Goal: Information Seeking & Learning: Learn about a topic

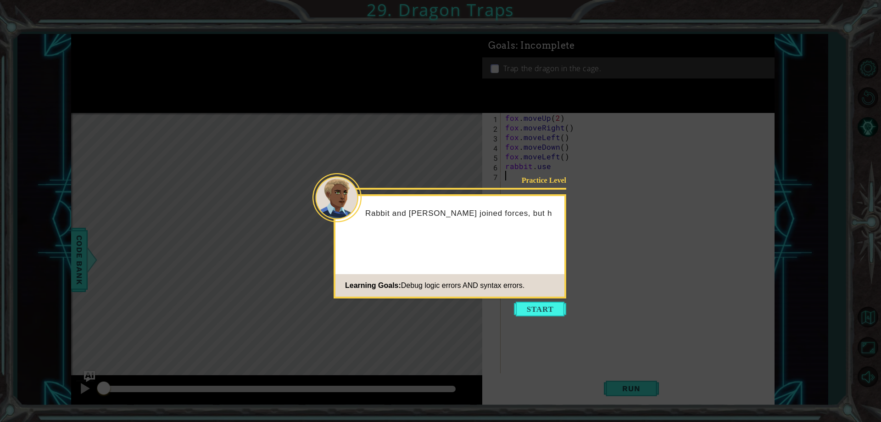
drag, startPoint x: 544, startPoint y: 308, endPoint x: 535, endPoint y: 308, distance: 8.7
click at [538, 309] on button "Start" at bounding box center [540, 309] width 52 height 15
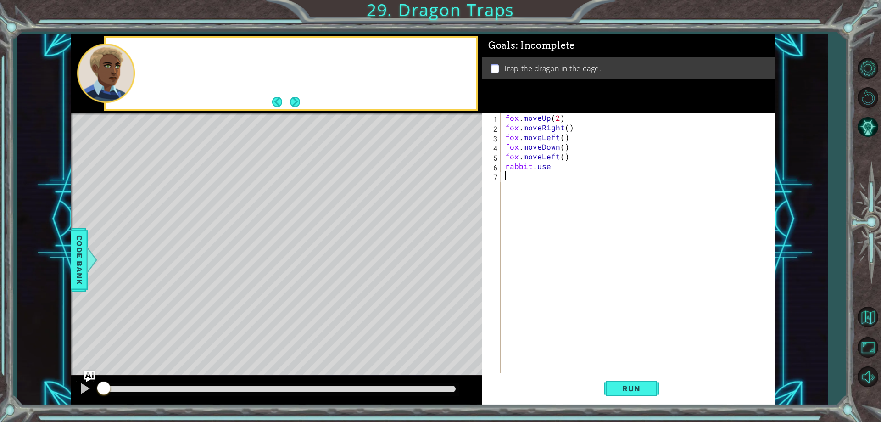
click at [535, 307] on div "fox . moveUp ( 2 ) fox . moveRight ( ) fox . moveLeft ( ) fox . moveDown ( ) fo…" at bounding box center [640, 253] width 273 height 280
click at [626, 382] on button "Run" at bounding box center [631, 388] width 55 height 29
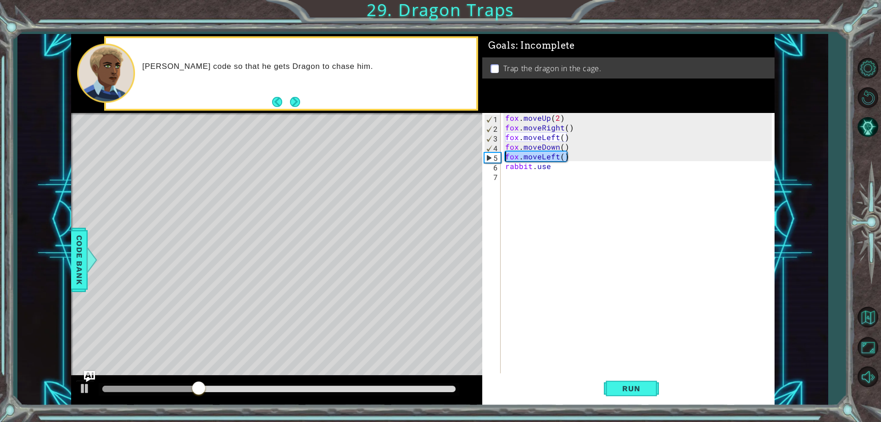
drag, startPoint x: 567, startPoint y: 155, endPoint x: 504, endPoint y: 156, distance: 62.9
click at [504, 156] on div "fox . moveUp ( 2 ) fox . moveRight ( ) fox . moveLeft ( ) fox . moveDown ( ) fo…" at bounding box center [640, 253] width 273 height 280
type textarea "fox.moveLeft()"
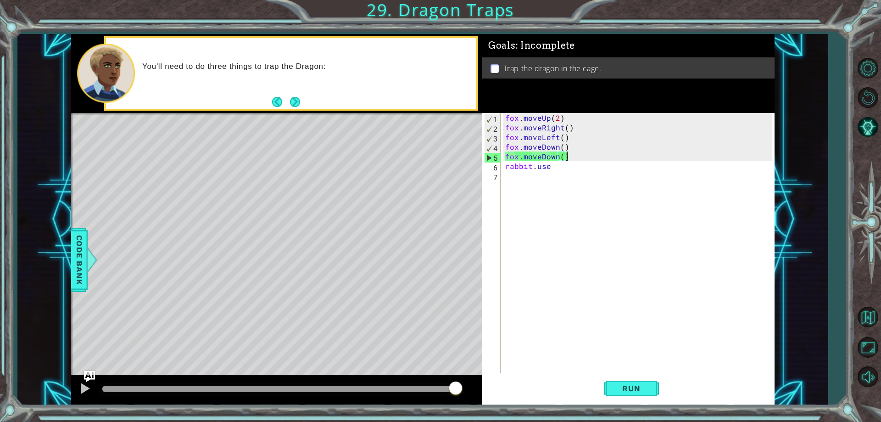
click at [554, 167] on div "fox . moveUp ( 2 ) fox . moveRight ( ) fox . moveLeft ( ) fox . moveDown ( ) fo…" at bounding box center [640, 253] width 273 height 280
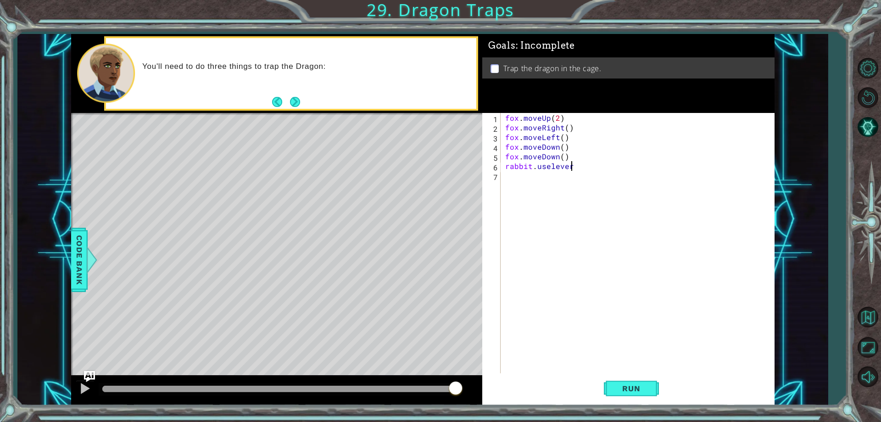
scroll to position [0, 4]
click at [554, 166] on div "fox . moveUp ( 2 ) fox . moveRight ( ) fox . moveLeft ( ) fox . moveDown ( ) fo…" at bounding box center [640, 253] width 273 height 280
click at [640, 394] on button "Run" at bounding box center [631, 388] width 55 height 29
type textarea "rabbit.useever()"
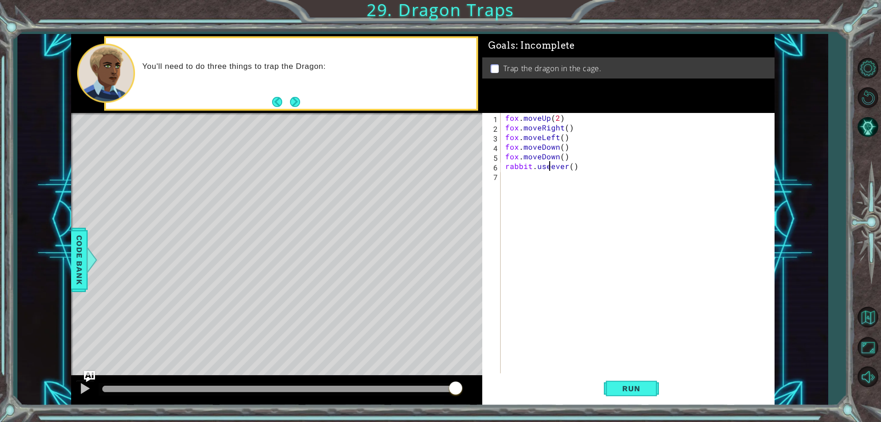
click at [585, 172] on div "fox . moveUp ( 2 ) fox . moveRight ( ) fox . moveLeft ( ) fox . moveDown ( ) fo…" at bounding box center [640, 253] width 273 height 280
click at [581, 165] on div "fox . moveUp ( 2 ) fox . moveRight ( ) fox . moveLeft ( ) fox . moveDown ( ) fo…" at bounding box center [640, 253] width 273 height 280
click at [572, 166] on div "fox . moveUp ( 2 ) fox . moveRight ( ) fox . moveLeft ( ) fox . moveDown ( ) fo…" at bounding box center [640, 253] width 273 height 280
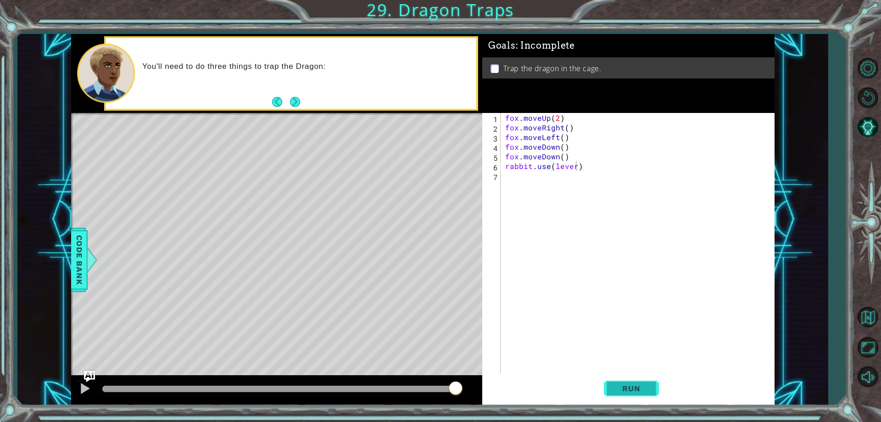
click at [629, 385] on span "Run" at bounding box center [631, 388] width 36 height 9
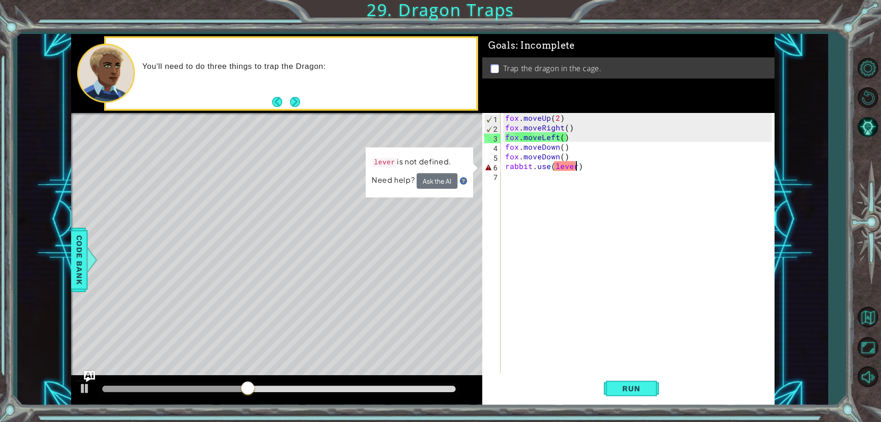
click at [558, 167] on div "fox . moveUp ( 2 ) fox . moveRight ( ) fox . moveLeft ( ) fox . moveDown ( ) fo…" at bounding box center [640, 253] width 273 height 280
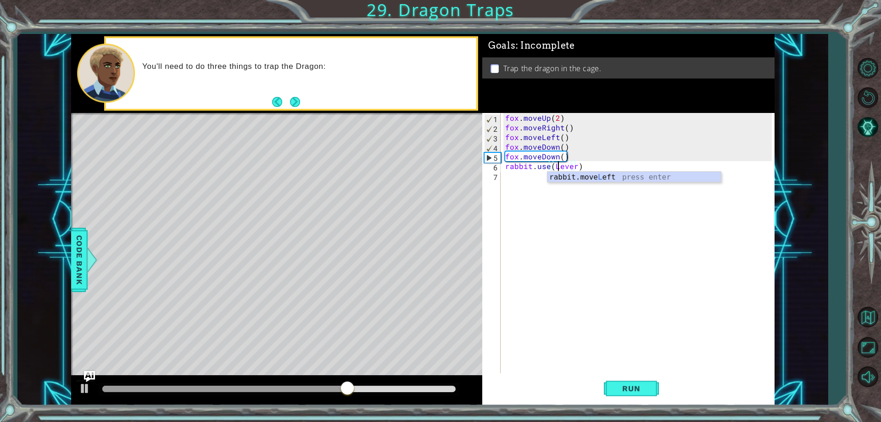
scroll to position [0, 4]
type textarea "rabbit.use(Lever)"
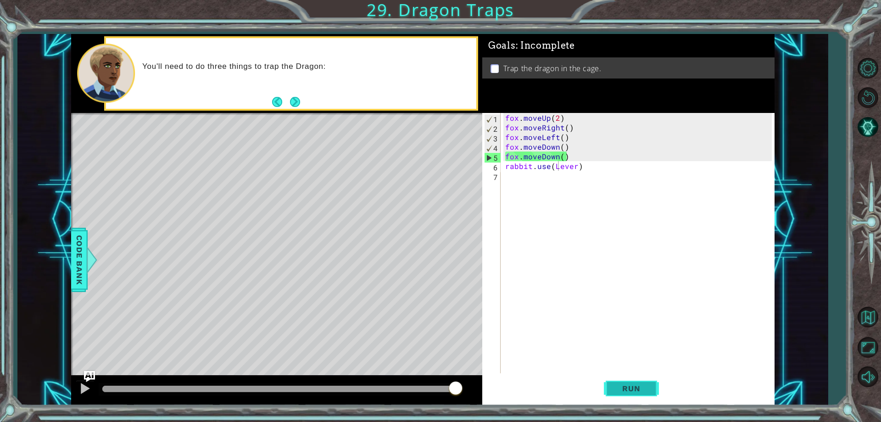
click at [632, 386] on span "Run" at bounding box center [631, 388] width 36 height 9
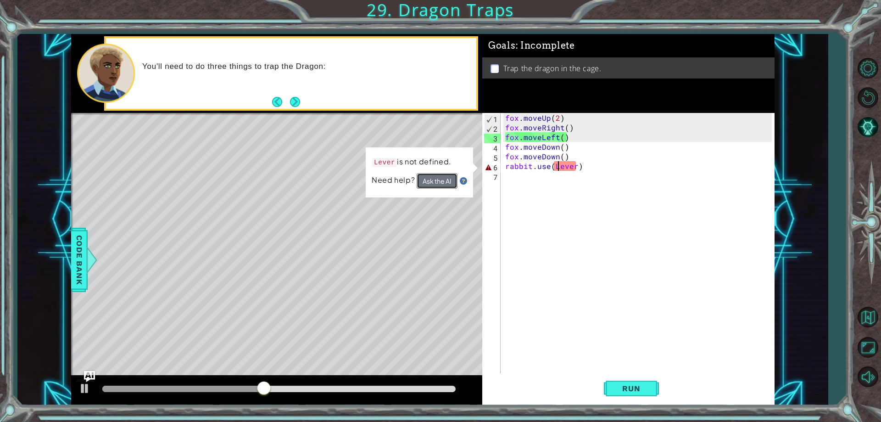
click at [428, 184] on button "Ask the AI" at bounding box center [437, 181] width 41 height 16
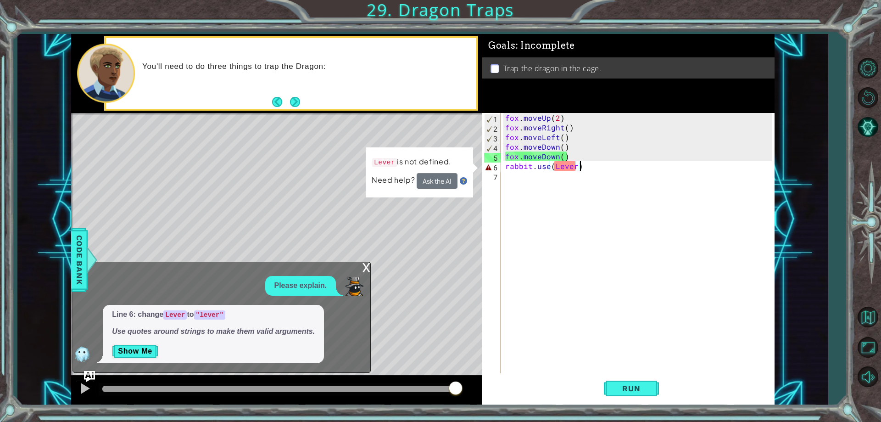
click at [578, 170] on div "fox . moveUp ( 2 ) fox . moveRight ( ) fox . moveLeft ( ) fox . moveDown ( ) fo…" at bounding box center [640, 253] width 273 height 280
click at [576, 171] on div "fox . moveUp ( 2 ) fox . moveRight ( ) fox . moveLeft ( ) fox . moveDown ( ) fo…" at bounding box center [640, 253] width 273 height 280
click at [573, 165] on div "fox . moveUp ( 2 ) fox . moveRight ( ) fox . moveLeft ( ) fox . moveDown ( ) fo…" at bounding box center [640, 253] width 273 height 280
click at [575, 165] on div "fox . moveUp ( 2 ) fox . moveRight ( ) fox . moveLeft ( ) fox . moveDown ( ) fo…" at bounding box center [640, 253] width 273 height 280
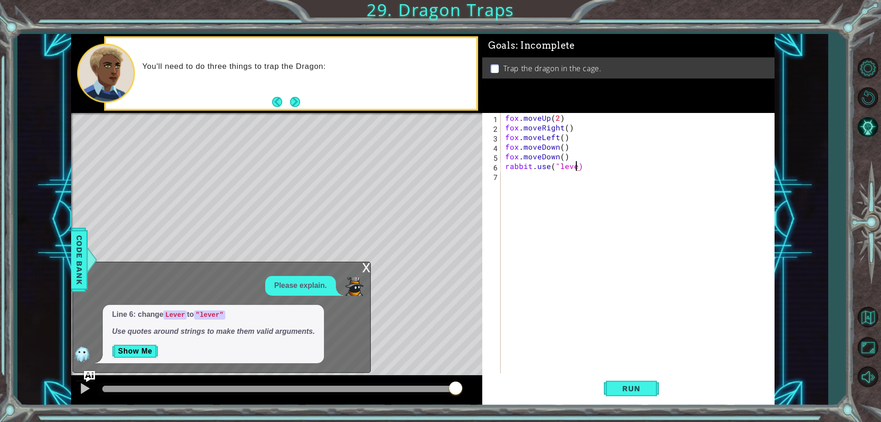
scroll to position [0, 5]
type textarea "rabbit.use("lever")"
click at [623, 390] on span "Run" at bounding box center [631, 388] width 36 height 9
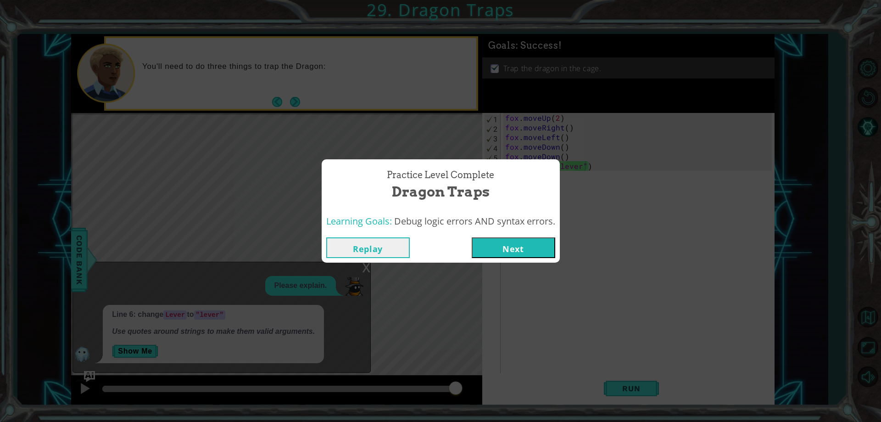
click at [488, 250] on button "Next" at bounding box center [514, 247] width 84 height 21
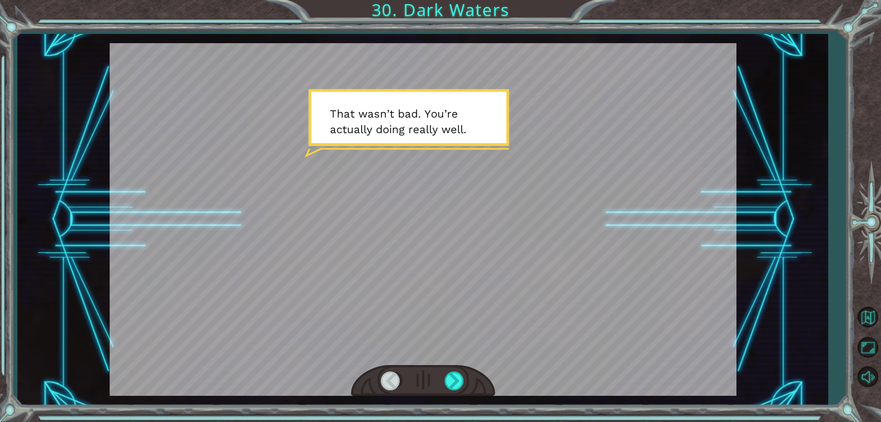
drag, startPoint x: 460, startPoint y: 373, endPoint x: 456, endPoint y: 369, distance: 6.2
click at [456, 369] on div at bounding box center [423, 381] width 144 height 32
click at [451, 376] on div at bounding box center [455, 380] width 21 height 19
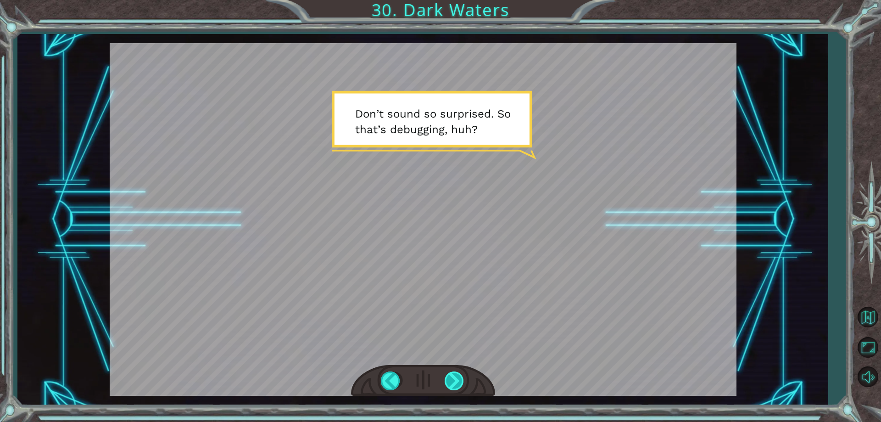
click at [450, 379] on div at bounding box center [455, 380] width 21 height 19
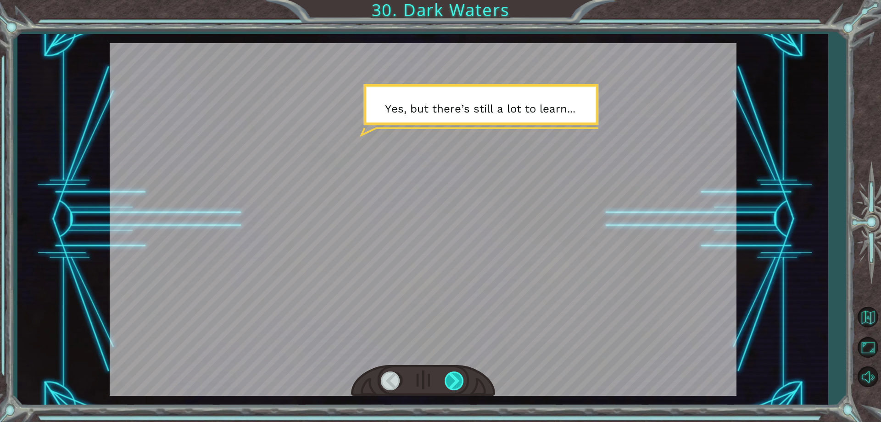
drag, startPoint x: 450, startPoint y: 379, endPoint x: 448, endPoint y: 383, distance: 5.1
click at [448, 383] on div at bounding box center [455, 380] width 21 height 19
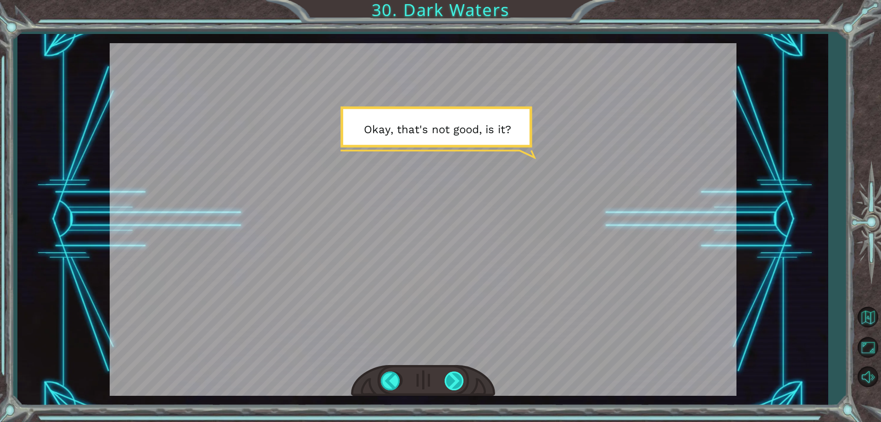
click at [447, 381] on div at bounding box center [455, 380] width 21 height 19
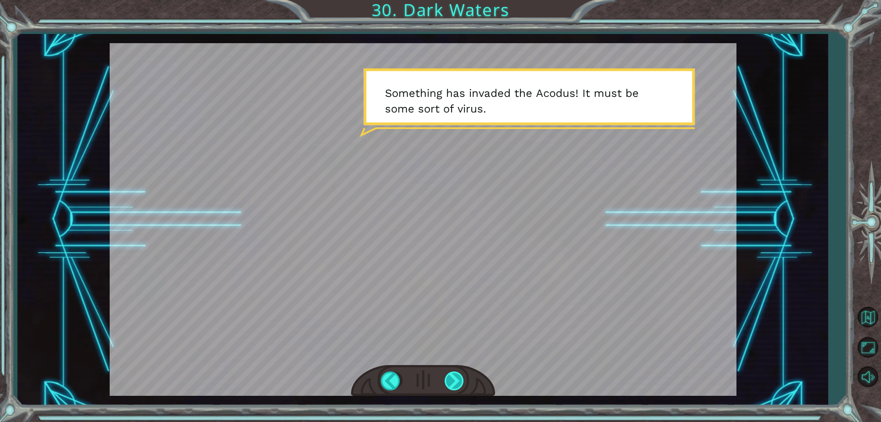
click at [446, 378] on div at bounding box center [455, 380] width 21 height 19
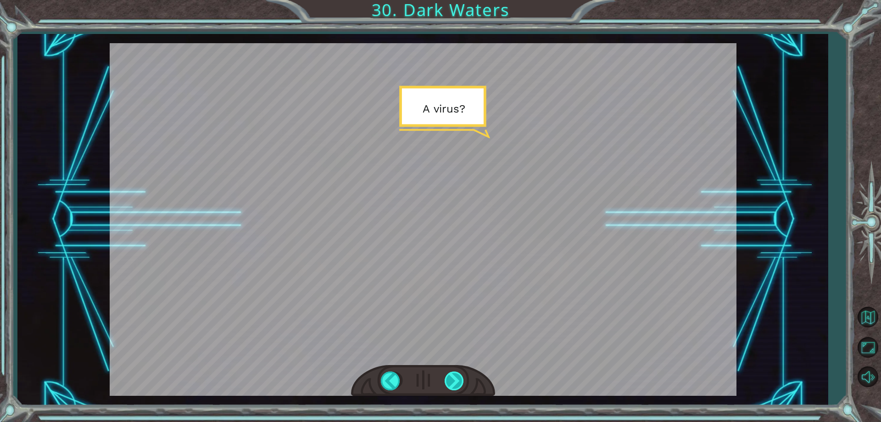
click at [446, 378] on div at bounding box center [455, 380] width 21 height 19
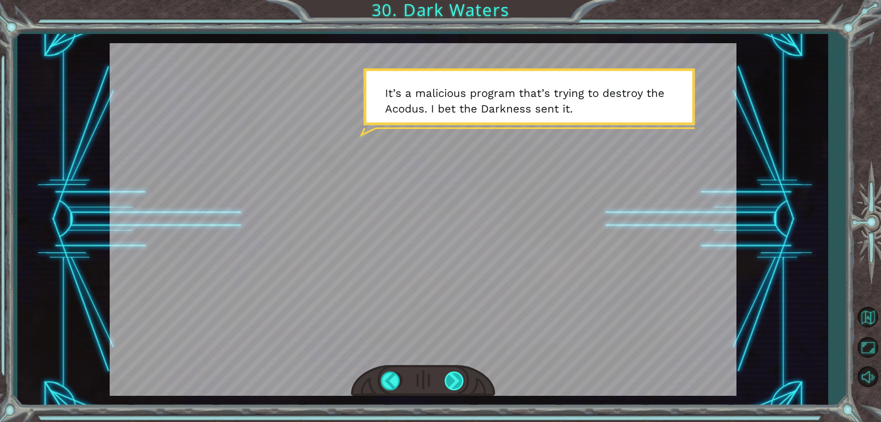
click at [446, 377] on div at bounding box center [455, 380] width 21 height 19
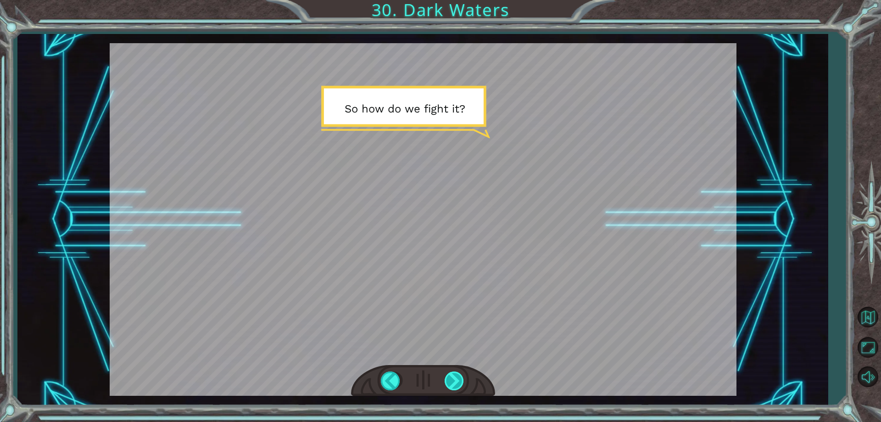
click at [446, 377] on div at bounding box center [455, 380] width 21 height 19
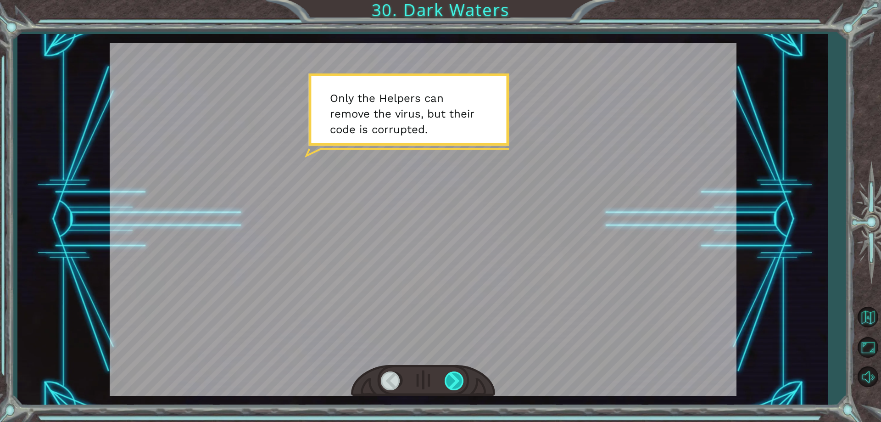
click at [465, 383] on div at bounding box center [455, 380] width 21 height 19
click at [461, 384] on div at bounding box center [455, 380] width 21 height 19
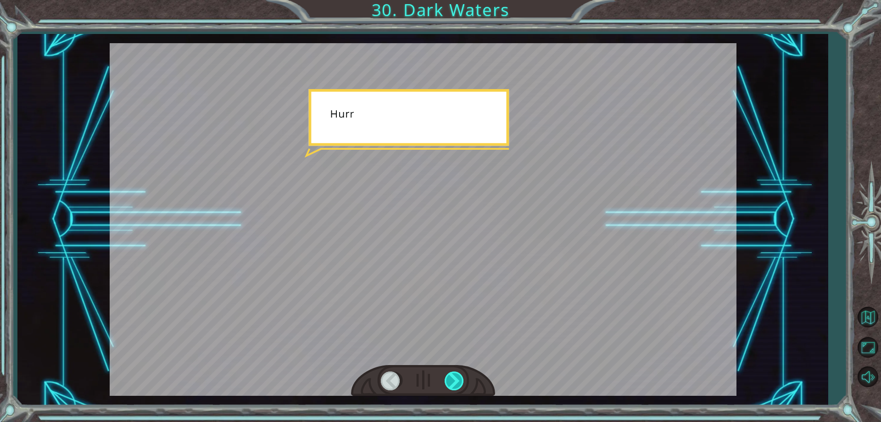
click at [460, 383] on div at bounding box center [455, 380] width 21 height 19
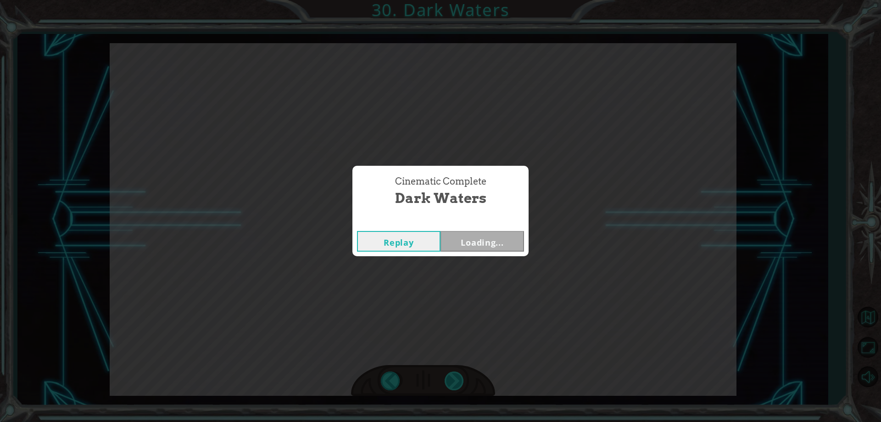
click at [460, 381] on div "Cinematic Complete Dark Waters Replay Loading..." at bounding box center [440, 211] width 881 height 422
click at [469, 251] on button "Next" at bounding box center [483, 241] width 84 height 21
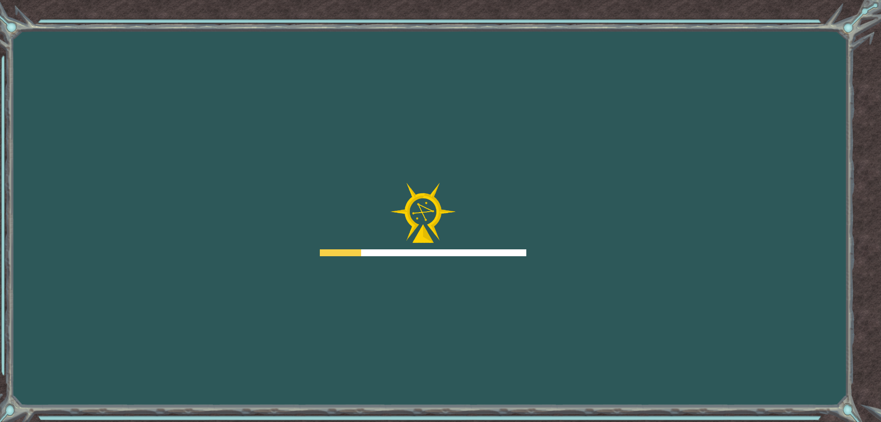
click at [469, 241] on div at bounding box center [423, 219] width 207 height 73
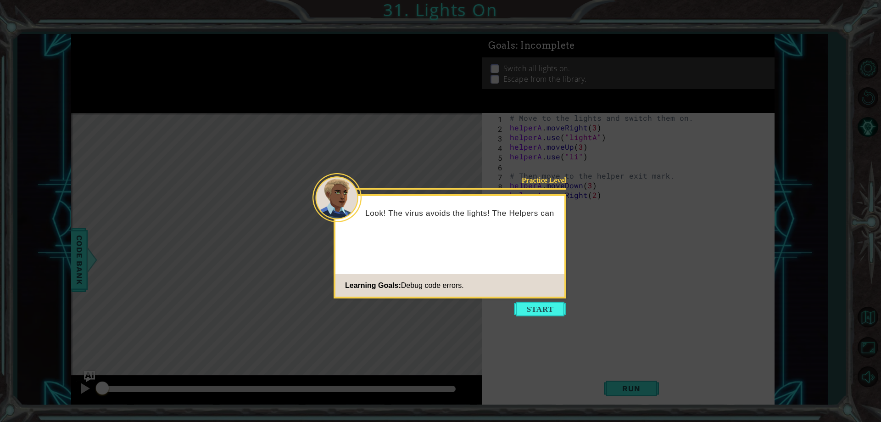
click at [527, 317] on icon at bounding box center [440, 211] width 881 height 422
click at [534, 310] on button "Start" at bounding box center [540, 309] width 52 height 15
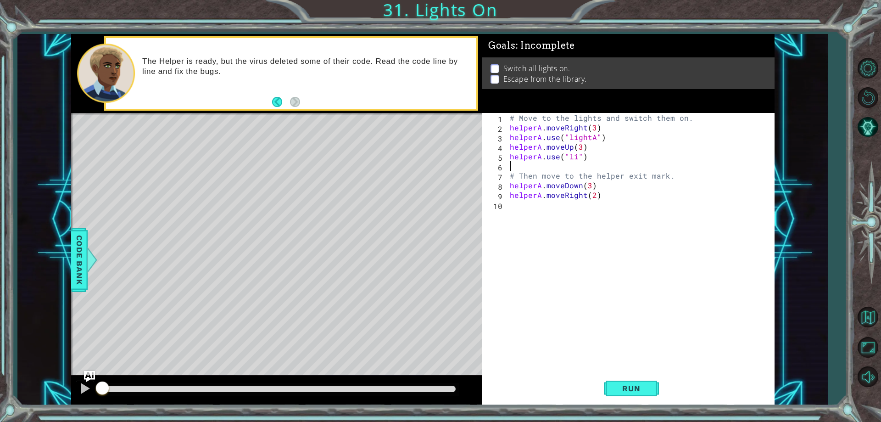
click at [514, 162] on div "# Move to the lights and switch them on. helperA . moveRight ( 3 ) helperA . us…" at bounding box center [642, 253] width 268 height 280
click at [648, 381] on button "Run" at bounding box center [631, 388] width 55 height 29
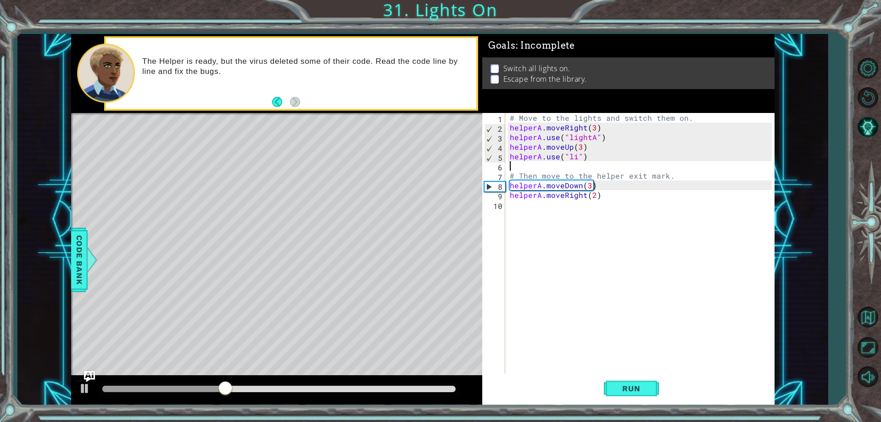
click at [576, 158] on div "# Move to the lights and switch them on. helperA . moveRight ( 3 ) helperA . us…" at bounding box center [642, 253] width 268 height 280
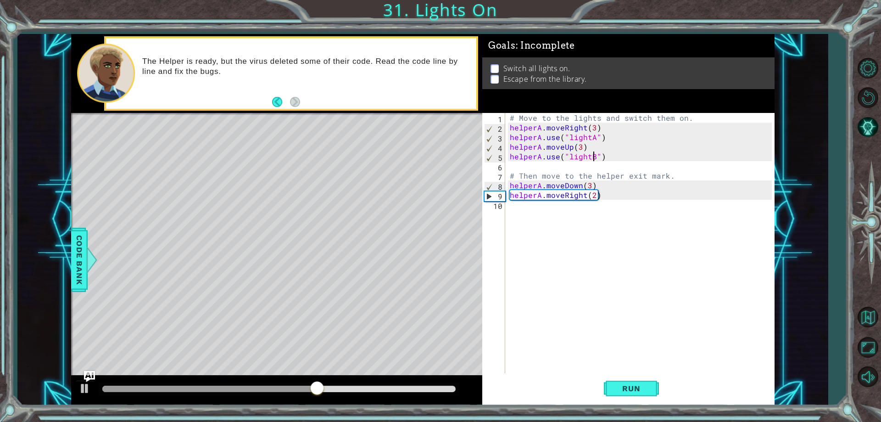
scroll to position [0, 6]
type textarea "helperA.use("lightB")"
click at [633, 389] on span "Run" at bounding box center [631, 388] width 36 height 9
click at [522, 164] on div "# Move to the lights and switch them on. helperA . moveRight ( 3 ) helperA . us…" at bounding box center [642, 253] width 268 height 280
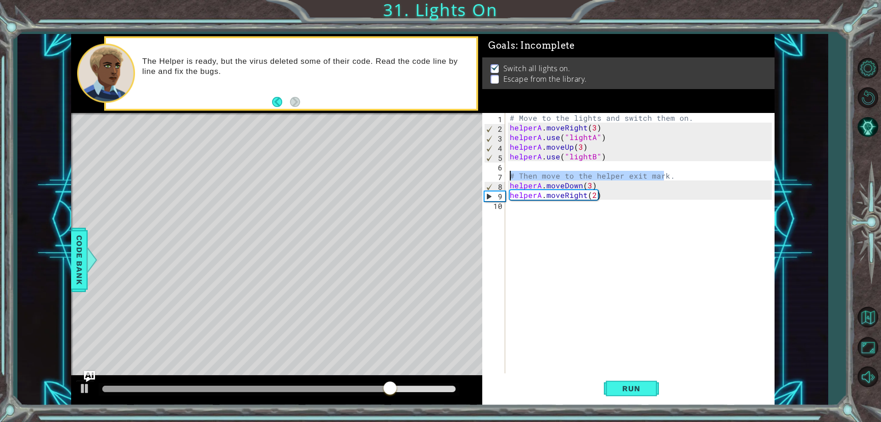
drag, startPoint x: 662, startPoint y: 177, endPoint x: 508, endPoint y: 176, distance: 154.7
click at [508, 176] on div "1 2 3 4 5 6 7 8 9 10 # Move to the lights and switch them on. helperA . moveRig…" at bounding box center [626, 243] width 289 height 260
type textarea "."
click at [516, 173] on div "# Move to the lights and switch them on. helperA . moveRight ( 3 ) helperA . us…" at bounding box center [642, 253] width 268 height 280
click at [512, 163] on div "# Move to the lights and switch them on. helperA . moveRight ( 3 ) helperA . us…" at bounding box center [642, 253] width 268 height 280
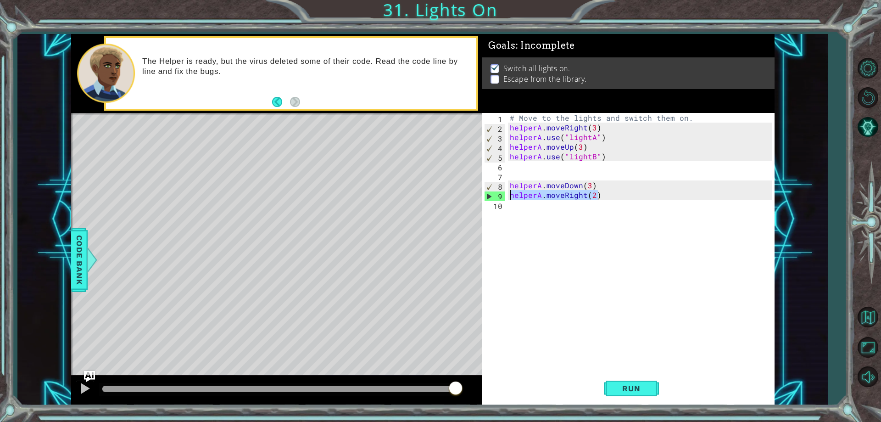
drag, startPoint x: 602, startPoint y: 196, endPoint x: 507, endPoint y: 198, distance: 95.0
click at [507, 198] on div "1 2 3 4 5 6 7 8 9 10 # Move to the lights and switch them on. helperA . moveRig…" at bounding box center [626, 243] width 289 height 260
type textarea "helperA.moveRight(2)"
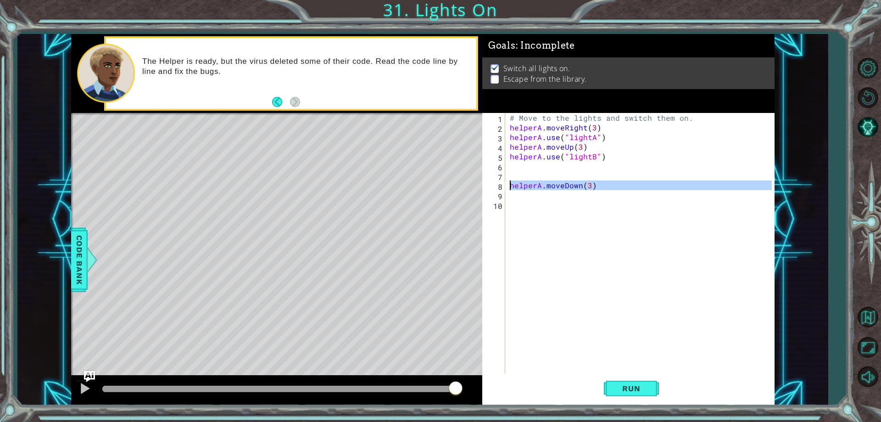
drag, startPoint x: 595, startPoint y: 190, endPoint x: 510, endPoint y: 187, distance: 85.4
click at [510, 187] on div "# Move to the lights and switch them on. helperA . moveRight ( 3 ) helperA . us…" at bounding box center [642, 253] width 268 height 280
type textarea "helperA.moveDown(3)"
click at [510, 168] on div "# Move to the lights and switch them on. helperA . moveRight ( 3 ) helperA . us…" at bounding box center [640, 253] width 273 height 280
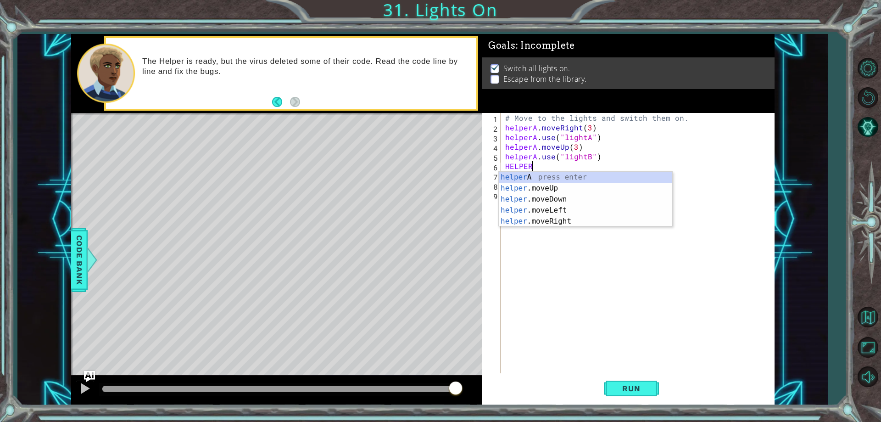
scroll to position [0, 1]
click at [554, 185] on div "helper A press enter helper .moveUp press enter helper .moveDown press enter he…" at bounding box center [586, 210] width 174 height 77
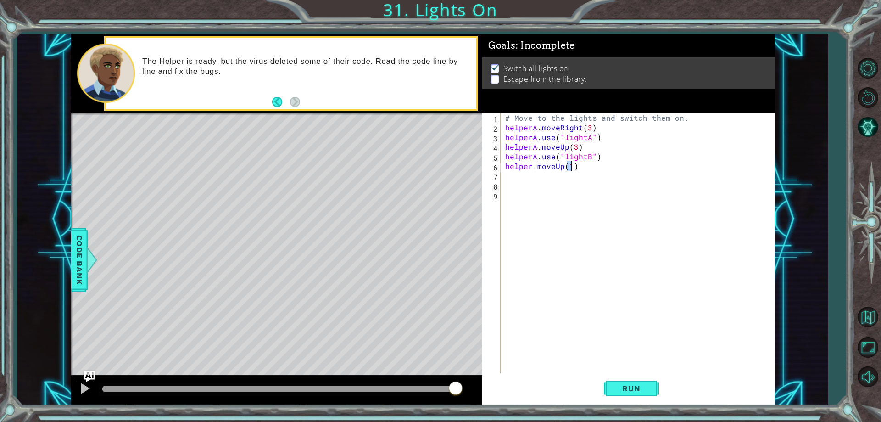
type textarea "helper.moveUp(1)"
click at [530, 182] on div "# Move to the lights and switch them on. helperA . moveRight ( 3 ) helperA . us…" at bounding box center [640, 253] width 273 height 280
click at [517, 170] on div "# Move to the lights and switch them on. helperA . moveRight ( 3 ) helperA . us…" at bounding box center [640, 253] width 273 height 280
type textarea "helper.moveUp(1)"
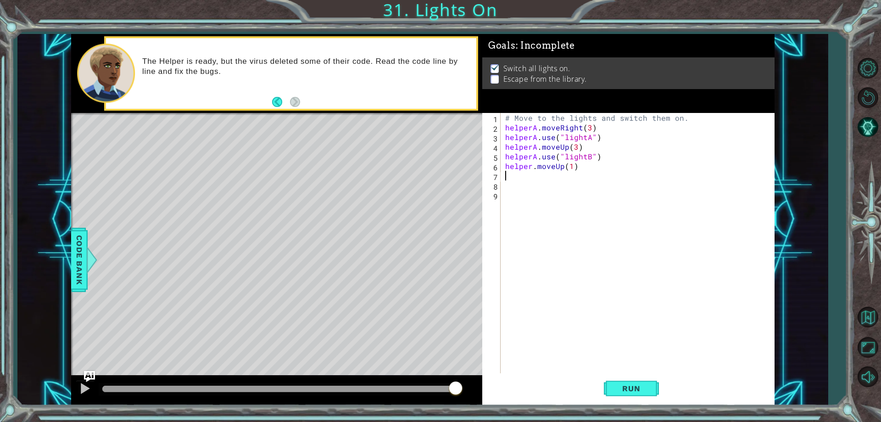
click at [523, 179] on div "# Move to the lights and switch them on. helperA . moveRight ( 3 ) helperA . us…" at bounding box center [640, 253] width 273 height 280
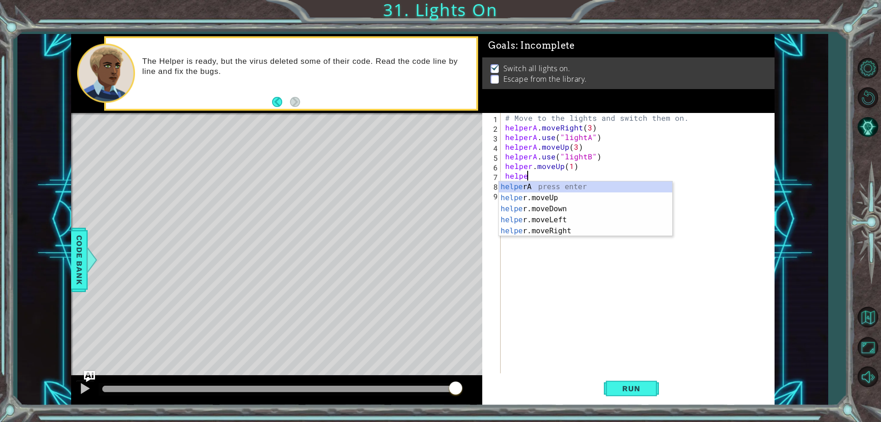
scroll to position [0, 1]
click at [522, 228] on div "helper A press enter helper .moveUp press enter helper .moveDown press enter he…" at bounding box center [586, 219] width 174 height 77
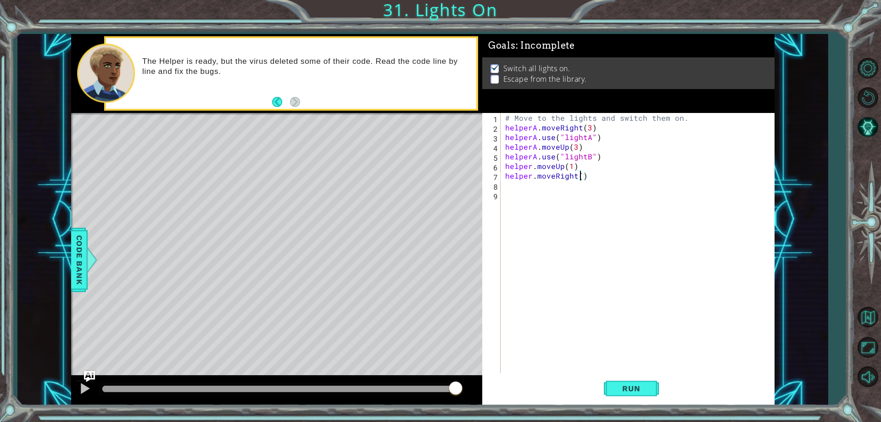
scroll to position [0, 5]
click at [649, 393] on button "Run" at bounding box center [631, 388] width 55 height 29
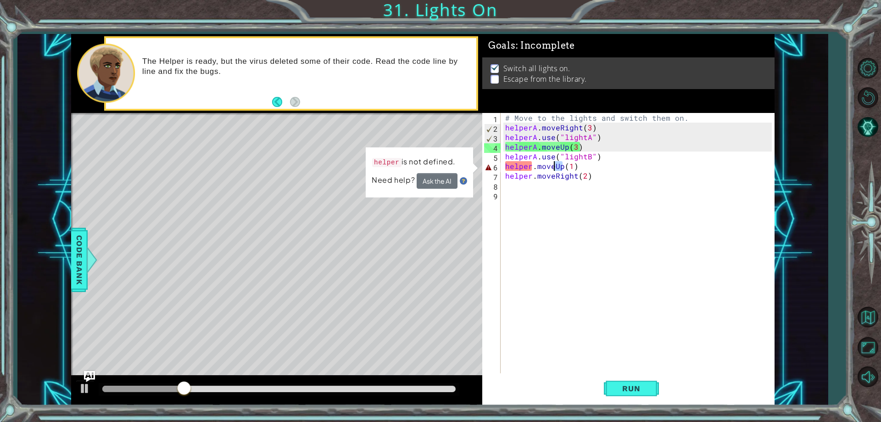
drag, startPoint x: 563, startPoint y: 163, endPoint x: 555, endPoint y: 168, distance: 9.2
click at [555, 168] on div "# Move to the lights and switch them on. helperA . moveRight ( 3 ) helperA . us…" at bounding box center [640, 253] width 273 height 280
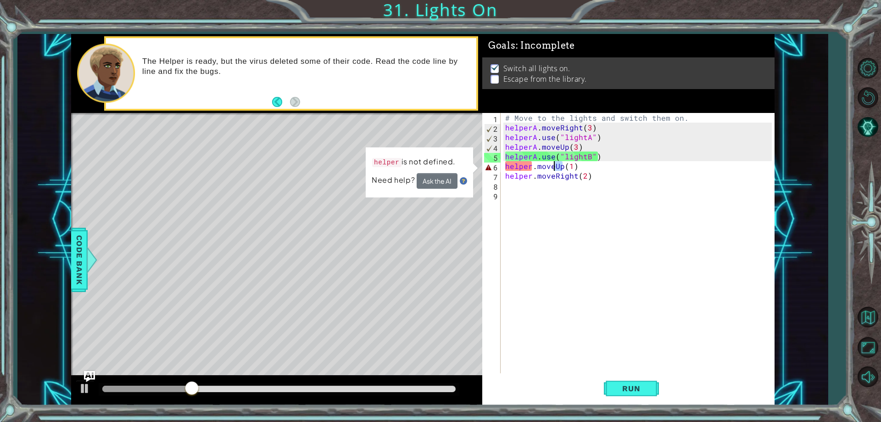
scroll to position [0, 3]
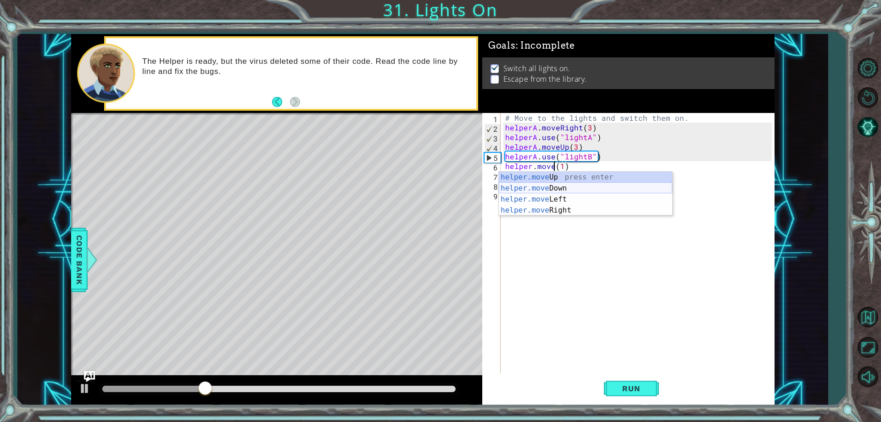
click at [544, 183] on div "helper.move Up press enter helper.move Down press enter helper.move Left press …" at bounding box center [586, 205] width 174 height 66
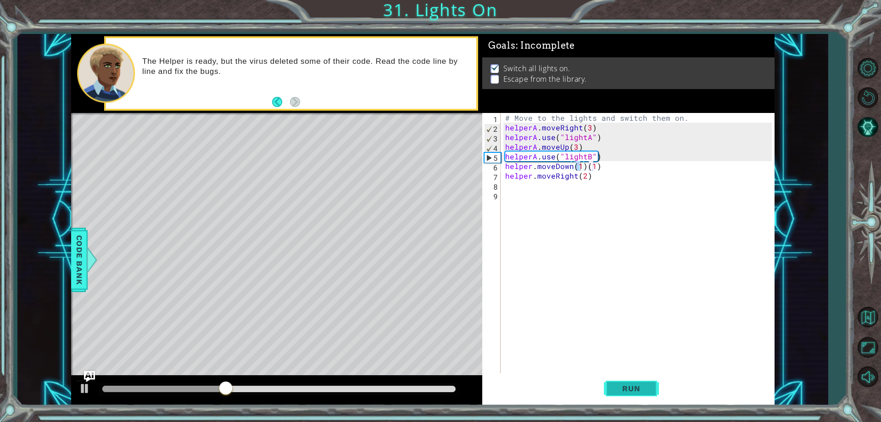
click at [645, 382] on button "Run" at bounding box center [631, 388] width 55 height 29
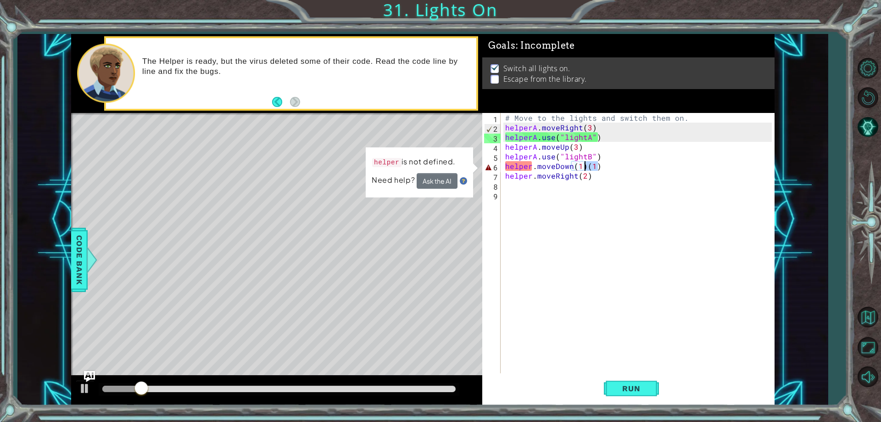
drag, startPoint x: 598, startPoint y: 168, endPoint x: 587, endPoint y: 169, distance: 11.0
click at [587, 169] on div "# Move to the lights and switch them on. helperA . moveRight ( 3 ) helperA . us…" at bounding box center [640, 253] width 273 height 280
type textarea "helper.moveDown(1)"
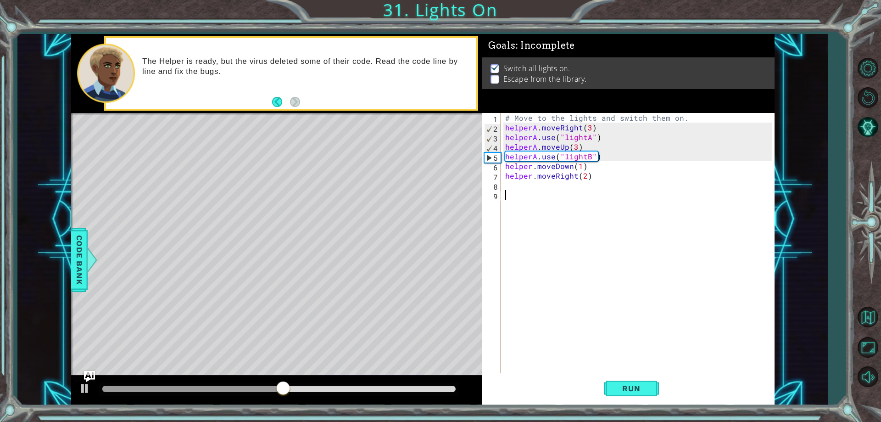
drag, startPoint x: 517, startPoint y: 266, endPoint x: 519, endPoint y: 273, distance: 7.6
click at [519, 273] on div "# Move to the lights and switch them on. helperA . moveRight ( 3 ) helperA . us…" at bounding box center [640, 253] width 273 height 280
click at [623, 390] on span "Run" at bounding box center [631, 388] width 36 height 9
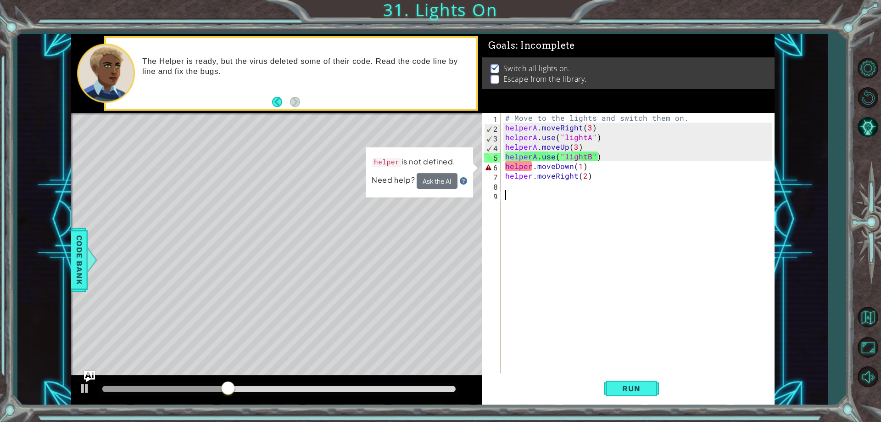
click at [533, 166] on div "# Move to the lights and switch them on. helperA . moveRight ( 3 ) helperA . us…" at bounding box center [640, 253] width 273 height 280
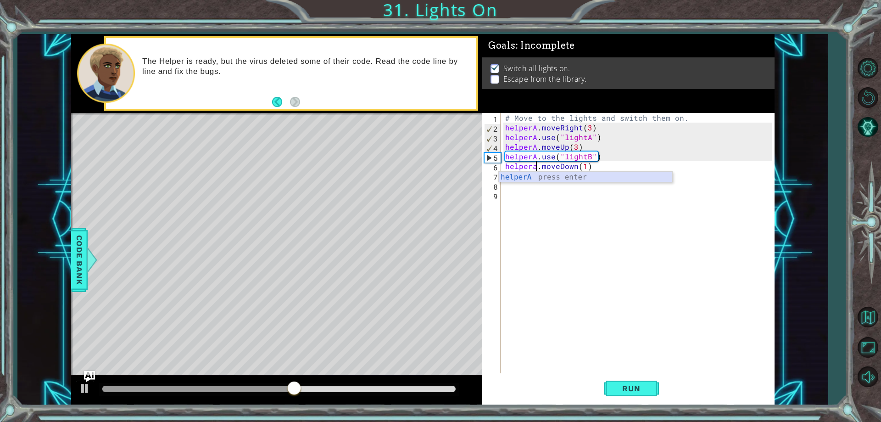
click at [529, 179] on div "helperA press enter" at bounding box center [586, 188] width 174 height 33
click at [611, 395] on button "Run" at bounding box center [631, 388] width 55 height 29
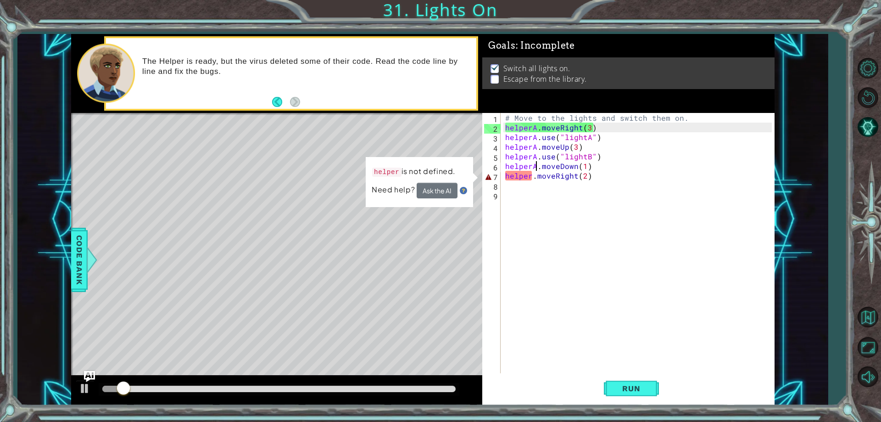
click at [533, 178] on div "# Move to the lights and switch them on. helperA . moveRight ( 3 ) helperA . us…" at bounding box center [640, 253] width 273 height 280
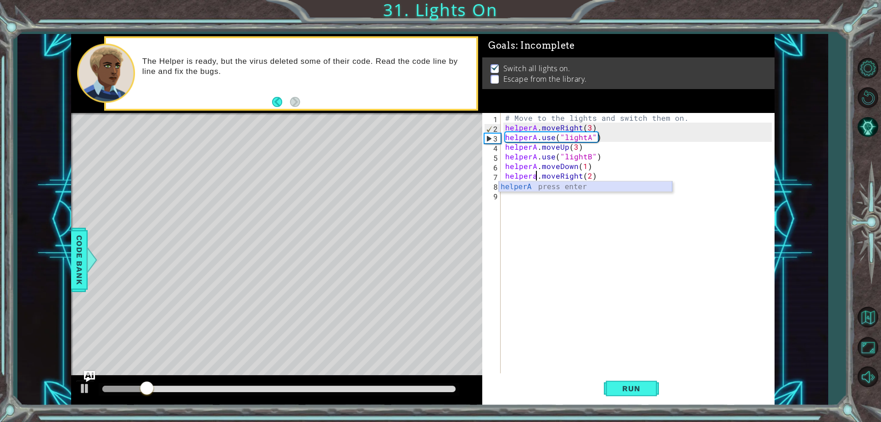
click at [529, 186] on div "helperA press enter" at bounding box center [586, 197] width 174 height 33
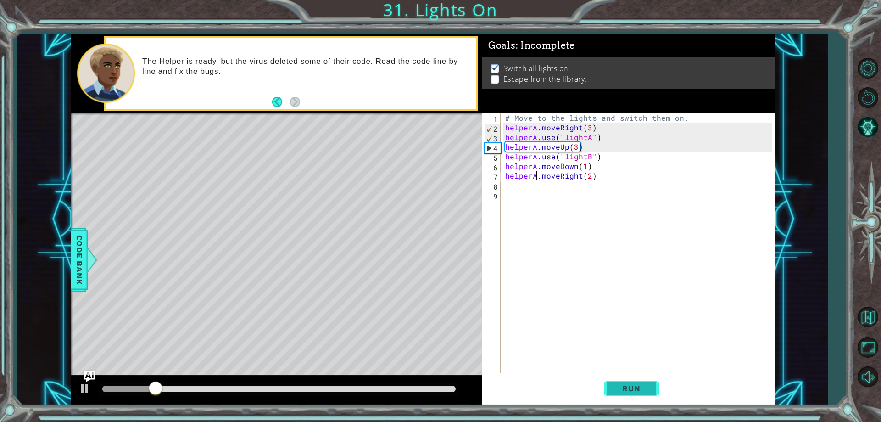
type textarea "helperA.moveRight(2)"
click at [606, 387] on button "Run" at bounding box center [631, 388] width 55 height 29
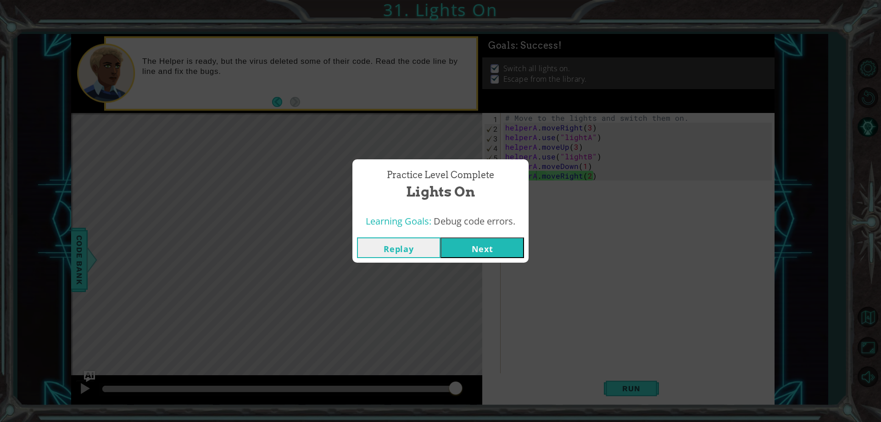
click at [502, 244] on button "Next" at bounding box center [483, 247] width 84 height 21
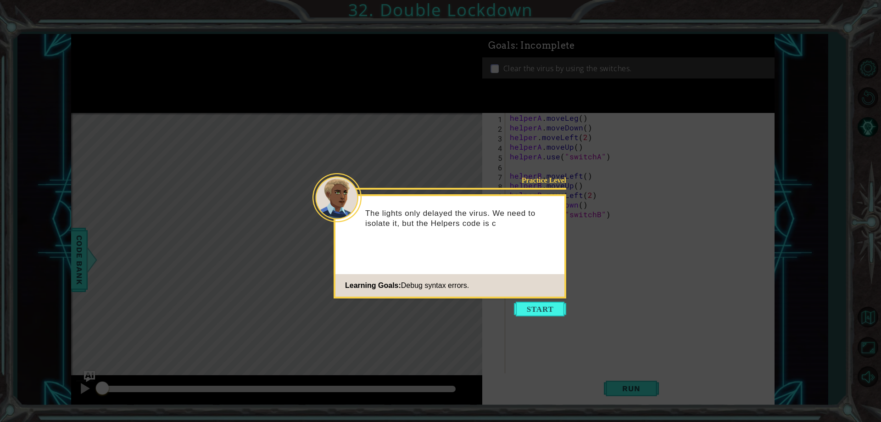
click at [531, 300] on icon at bounding box center [440, 211] width 881 height 422
click at [531, 305] on button "Start" at bounding box center [540, 309] width 52 height 15
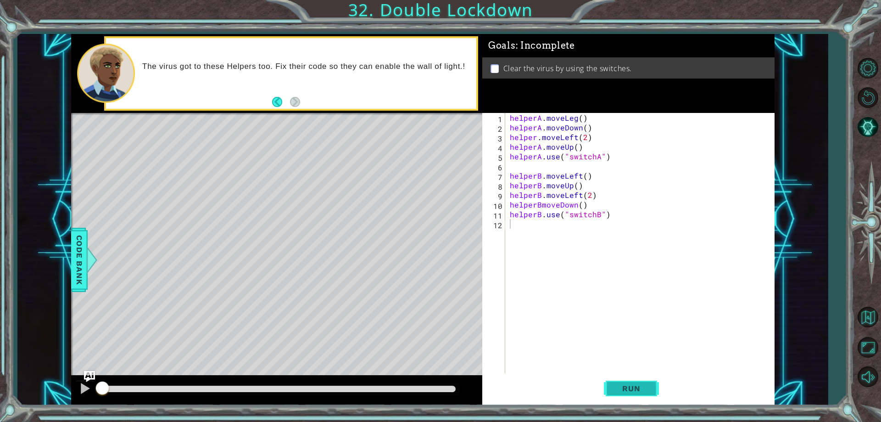
click at [622, 399] on button "Run" at bounding box center [631, 388] width 55 height 29
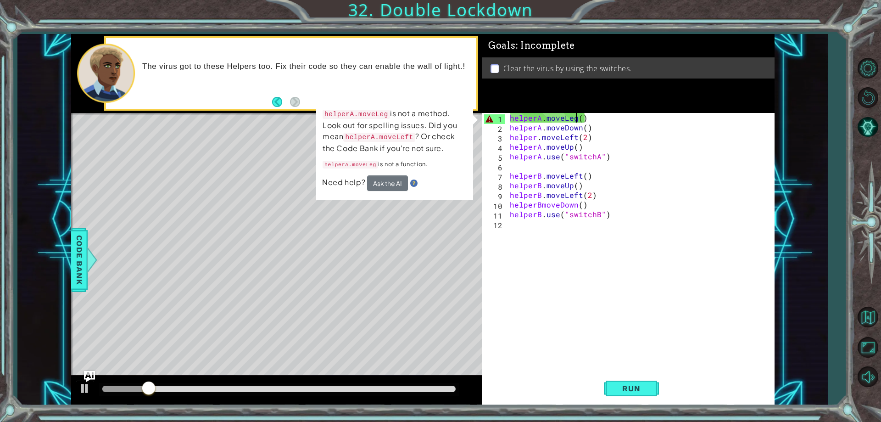
click at [576, 118] on div "helperA . moveLeg ( ) helperA . moveDown ( ) helper . moveLeft ( 2 ) helperA . …" at bounding box center [642, 253] width 268 height 280
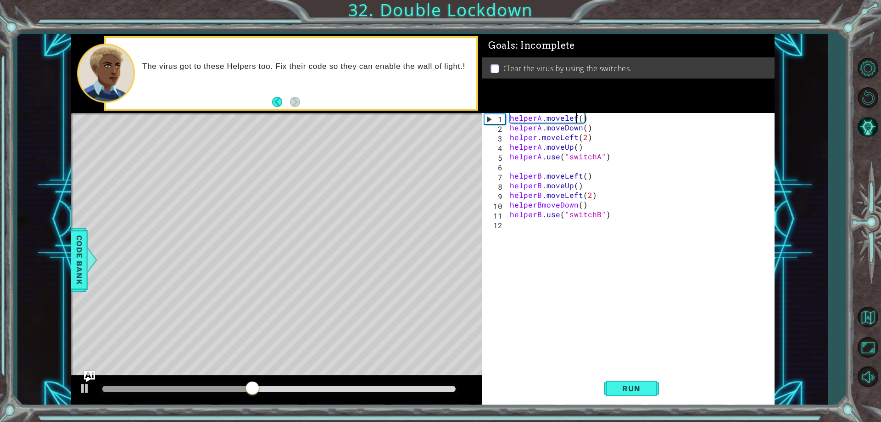
scroll to position [0, 5]
click at [623, 392] on span "Run" at bounding box center [631, 388] width 36 height 9
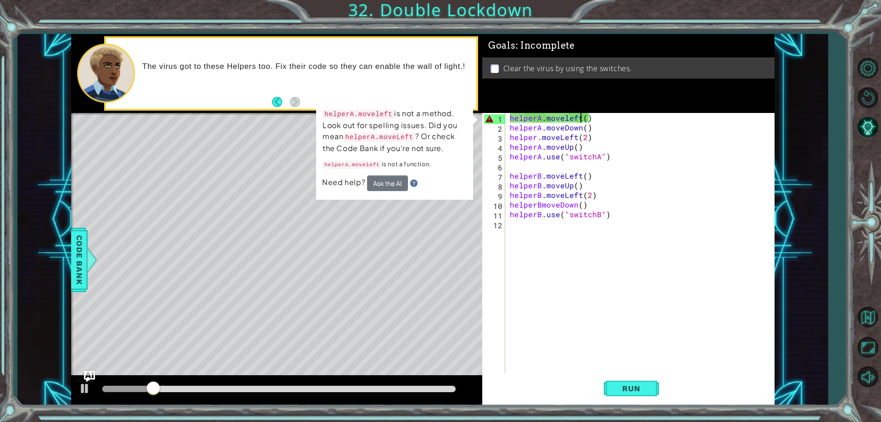
click at [566, 117] on div "helperA . moveleft ( ) helperA . moveDown ( ) helper . moveLeft ( 2 ) helperA .…" at bounding box center [642, 253] width 268 height 280
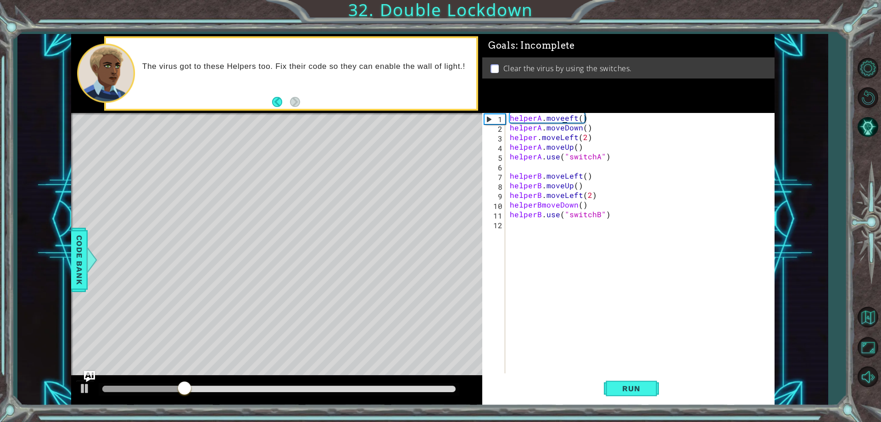
scroll to position [0, 4]
click at [570, 121] on div "helperA . moveeft ( ) helperA . moveDown ( ) helper . moveLeft ( 2 ) helperA . …" at bounding box center [642, 253] width 268 height 280
click at [576, 118] on div "helperA . moveeft ( ) helperA . moveDown ( ) helper . moveLeft ( 2 ) helperA . …" at bounding box center [642, 253] width 268 height 280
type textarea "helperA.move"
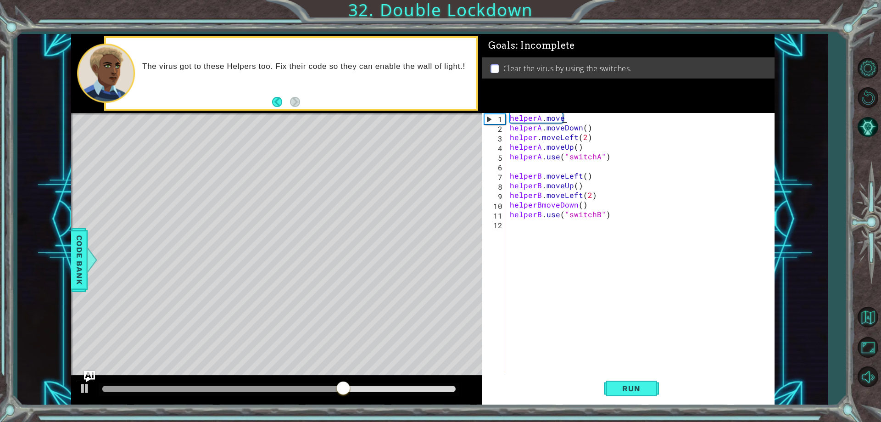
scroll to position [0, 0]
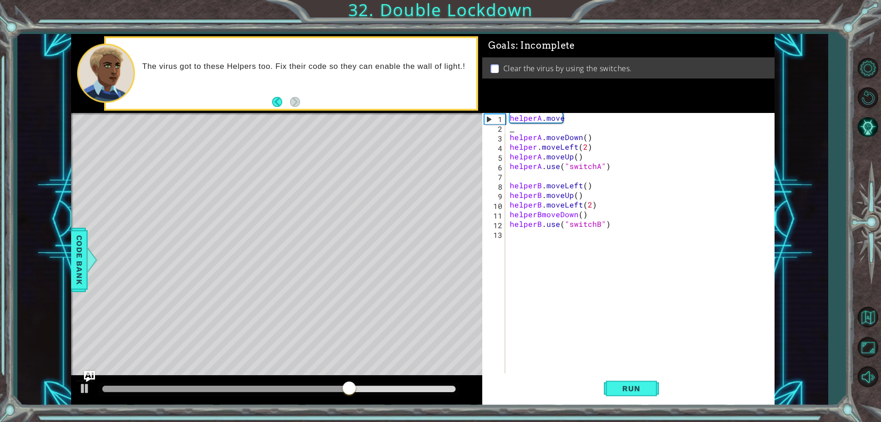
type textarea "\"
click at [567, 118] on div "helperA . move helperA . moveDown ( ) helper . moveLeft ( 2 ) helperA . moveUp …" at bounding box center [642, 253] width 268 height 280
click at [612, 376] on button "Run" at bounding box center [631, 388] width 55 height 29
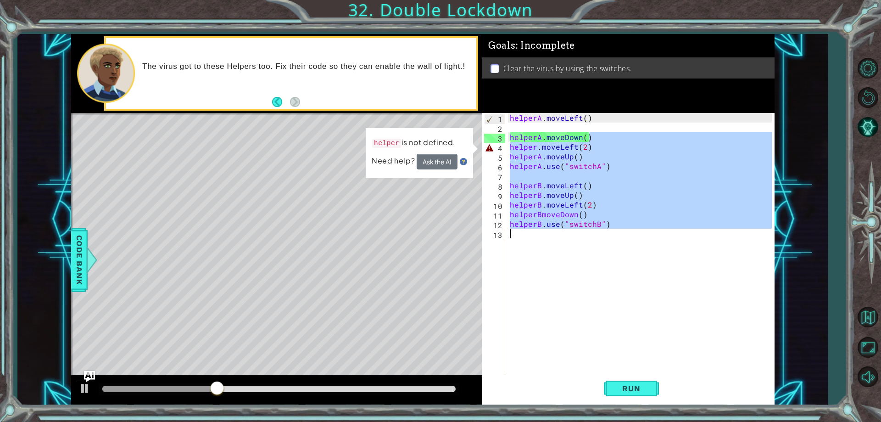
drag, startPoint x: 599, startPoint y: 134, endPoint x: 525, endPoint y: 230, distance: 121.4
click at [525, 230] on div "helperA . moveLeft ( ) helperA . moveDown ( ) helper . moveLeft ( 2 ) helperA .…" at bounding box center [642, 253] width 268 height 280
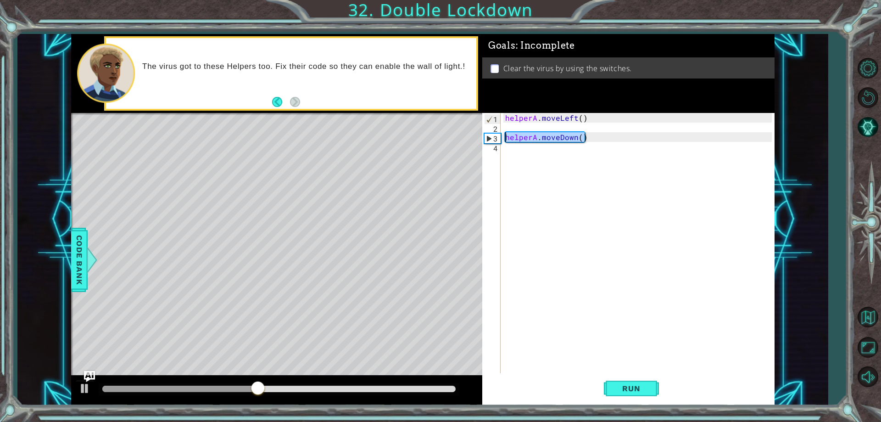
drag, startPoint x: 585, startPoint y: 138, endPoint x: 500, endPoint y: 137, distance: 84.9
click at [500, 137] on div "helperA.moveDown() 1 2 3 4 helperA . moveLeft ( ) helperA . moveDown ( ) הההההה…" at bounding box center [626, 243] width 289 height 260
click at [502, 126] on div "helperA.moveDown() 1 2 3 4 helperA . moveLeft ( ) helperA . moveDown ( ) הההההה…" at bounding box center [626, 243] width 289 height 260
click at [582, 138] on div "helperA . moveLeft ( ) helperA . moveDown ( )" at bounding box center [640, 253] width 273 height 280
click at [583, 138] on div "helperA . moveLeft ( ) helperA . moveDown ( )" at bounding box center [640, 253] width 273 height 280
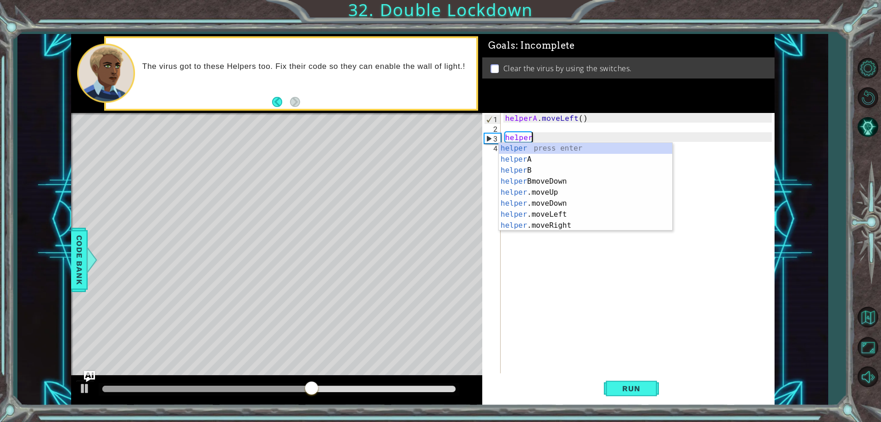
scroll to position [0, 0]
type textarea "h"
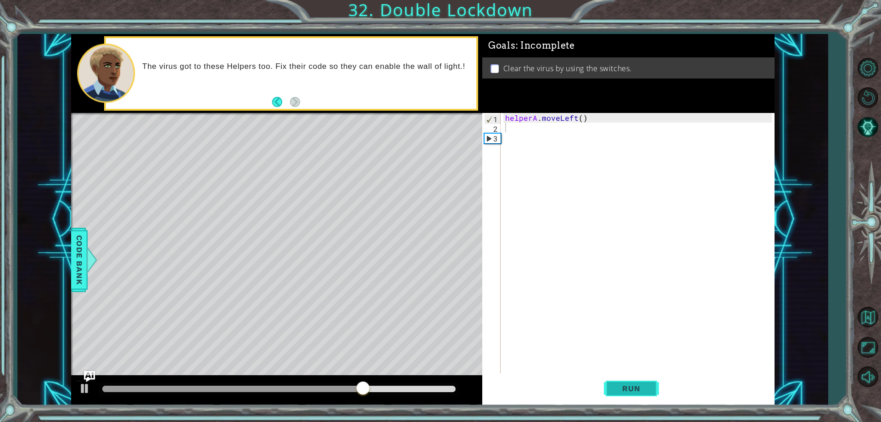
click at [616, 381] on button "Run" at bounding box center [631, 388] width 55 height 29
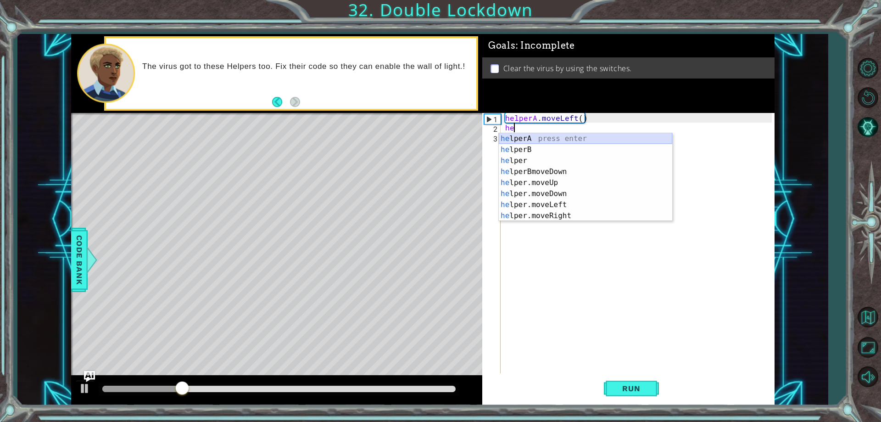
click at [545, 138] on div "he lperA press enter he lperB press enter he lper press enter he lperBmoveDown …" at bounding box center [586, 188] width 174 height 110
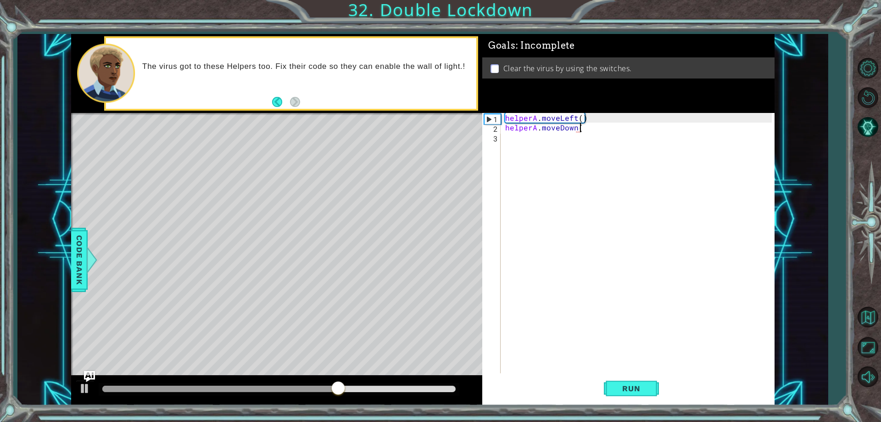
scroll to position [0, 5]
click at [539, 130] on div "helperA . moveLeft ( ) helperA . moveDown ( )" at bounding box center [640, 253] width 273 height 280
type textarea "helperA.moveDown()"
click at [499, 140] on div "3" at bounding box center [492, 139] width 17 height 10
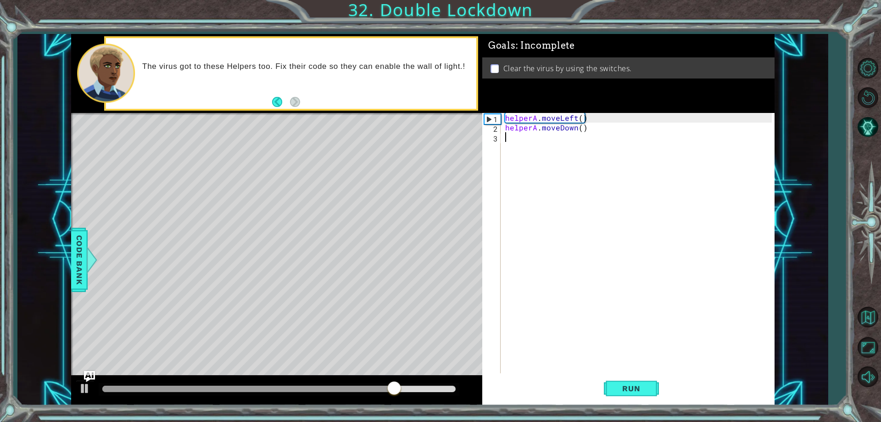
type textarea "g"
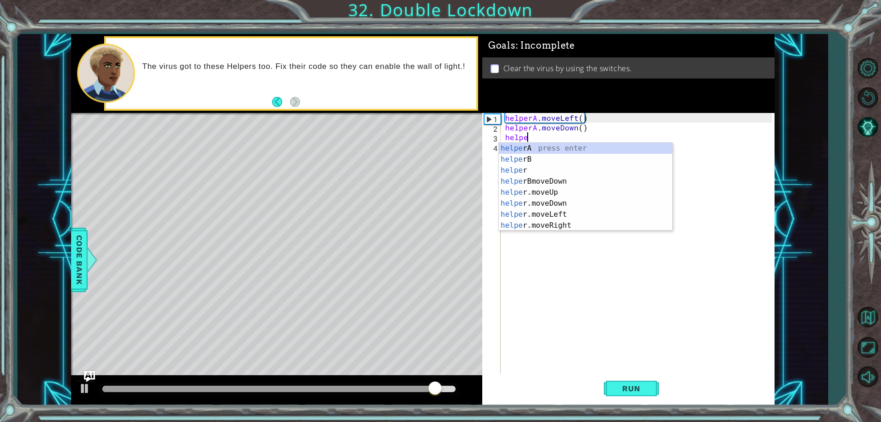
scroll to position [0, 1]
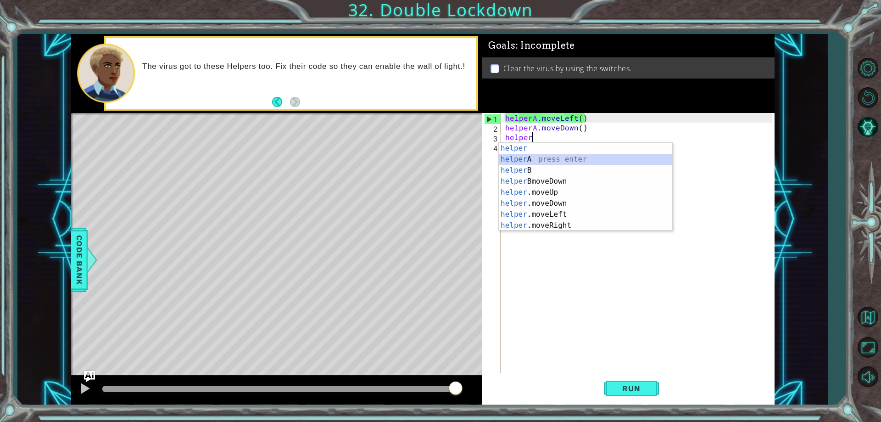
click at [536, 157] on div "helper press enter helper A press enter helper B press enter helper BmoveDown p…" at bounding box center [586, 198] width 174 height 110
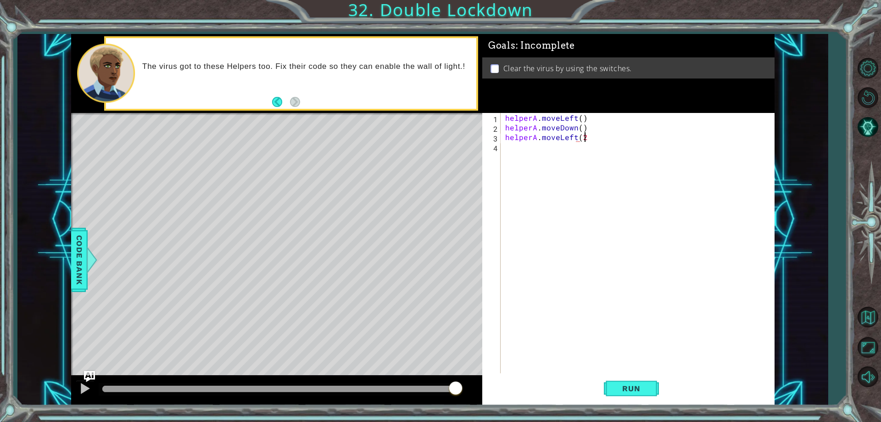
scroll to position [0, 5]
type textarea "helperA.moveLeft(2)"
click at [506, 150] on div "helperA . moveLeft ( ) helperA . moveDown ( ) helperA . moveLeft ( 2 )" at bounding box center [640, 253] width 273 height 280
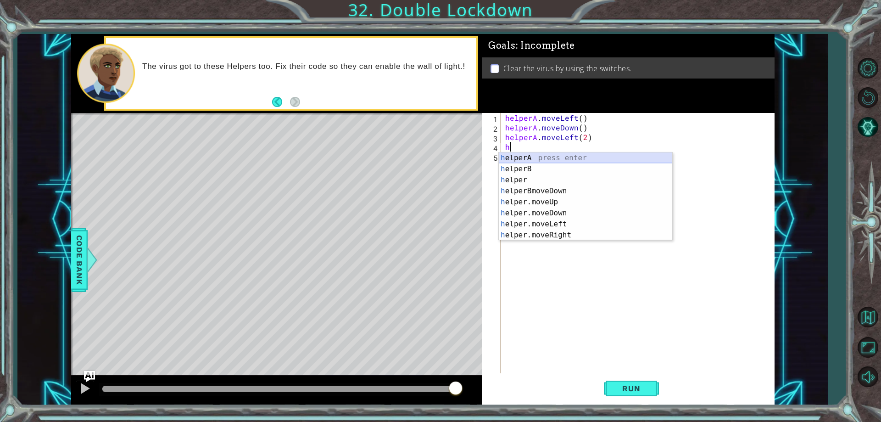
click at [528, 159] on div "h elperA press enter h elperB press enter h elper press enter h elperBmoveDown …" at bounding box center [586, 207] width 174 height 110
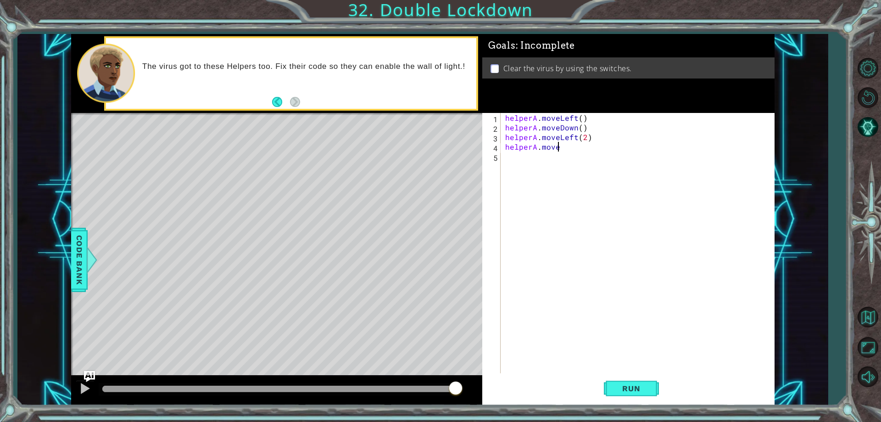
scroll to position [0, 3]
type textarea "helperA.moveup()"
click at [517, 162] on div "helperA . moveLeft ( ) helperA . moveDown ( ) helperA . moveLeft ( 2 ) helperA …" at bounding box center [640, 253] width 273 height 280
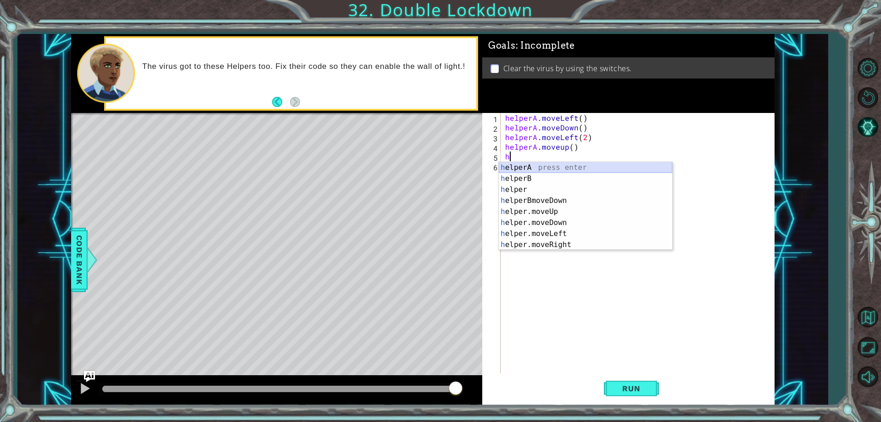
click at [541, 170] on div "h elperA press enter h elperB press enter h elper press enter h elperBmoveDown …" at bounding box center [586, 217] width 174 height 110
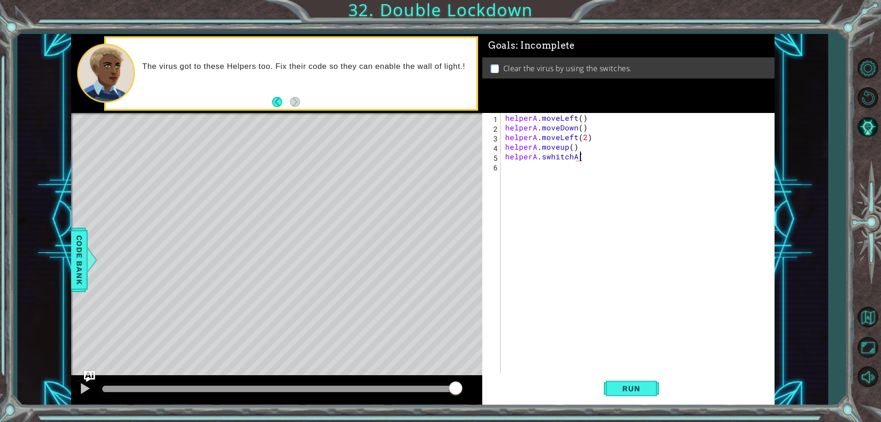
scroll to position [0, 5]
click at [625, 387] on span "Run" at bounding box center [631, 388] width 36 height 9
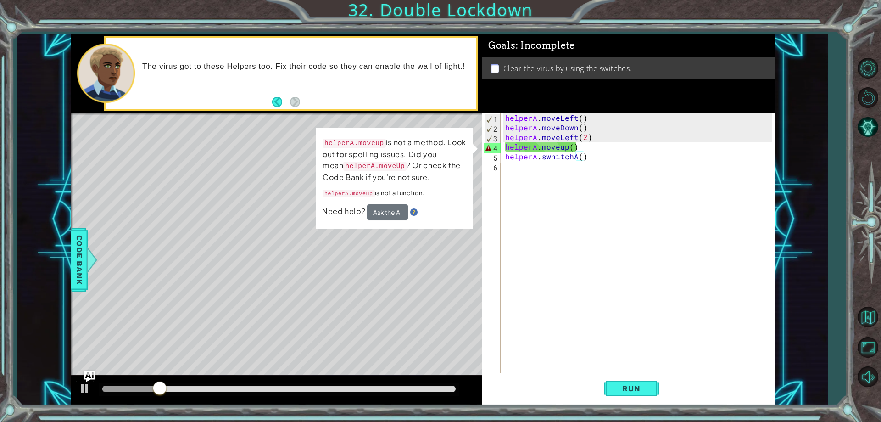
click at [566, 152] on div "helperA . moveLeft ( ) helperA . moveDown ( ) helperA . moveLeft ( 2 ) helperA …" at bounding box center [640, 253] width 273 height 280
click at [566, 148] on div "helperA . moveLeft ( ) helperA . moveDown ( ) helperA . moveLeft ( 2 ) helperA …" at bounding box center [640, 253] width 273 height 280
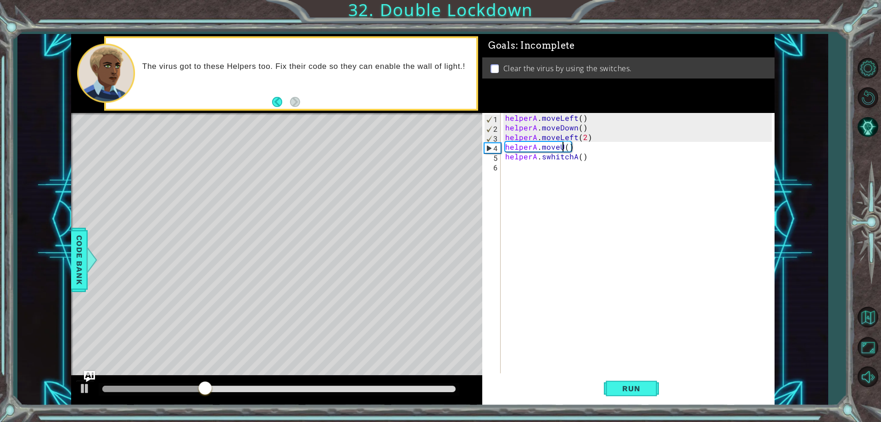
scroll to position [0, 4]
click at [607, 387] on button "Run" at bounding box center [631, 388] width 55 height 29
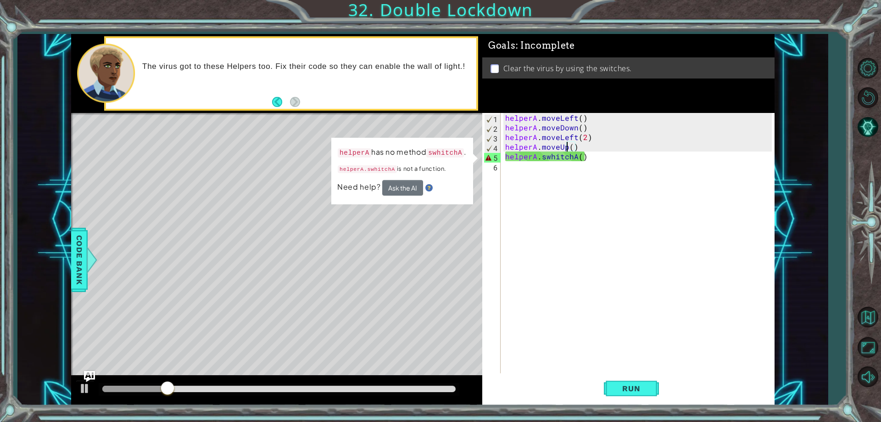
click at [552, 157] on div "helperA . moveLeft ( ) helperA . moveDown ( ) helperA . moveLeft ( 2 ) helperA …" at bounding box center [640, 253] width 273 height 280
type textarea "helperA.switchA()"
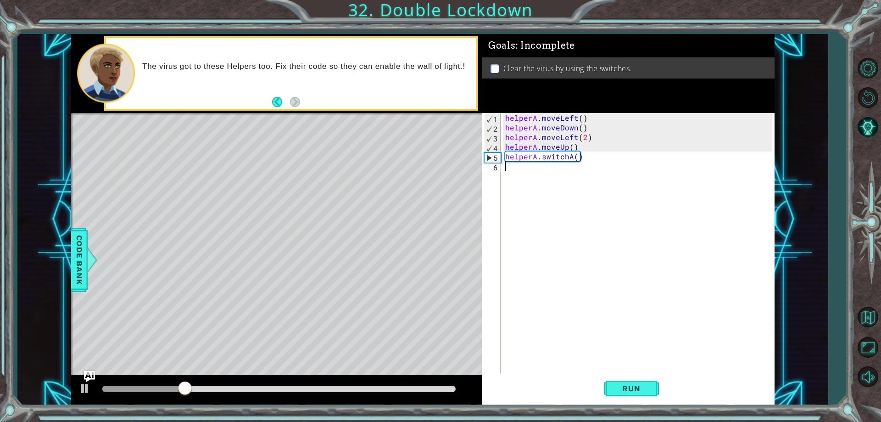
click at [545, 186] on div "helperA . moveLeft ( ) helperA . moveDown ( ) helperA . moveLeft ( 2 ) helperA …" at bounding box center [640, 253] width 273 height 280
click at [633, 388] on span "Run" at bounding box center [631, 388] width 36 height 9
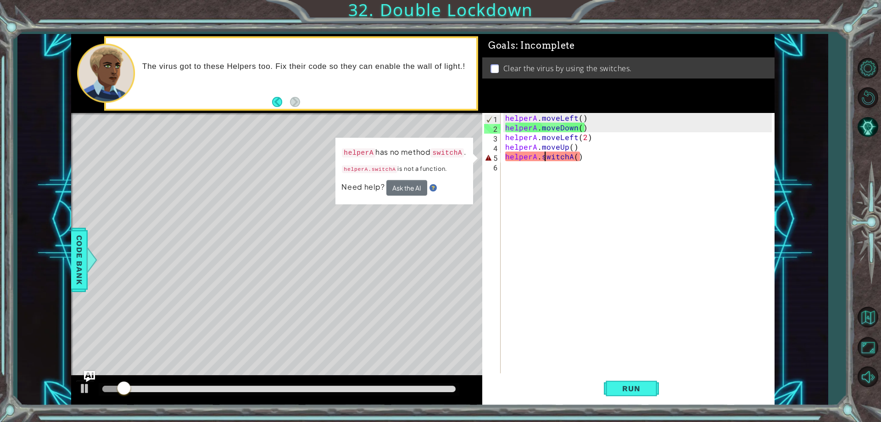
click at [544, 159] on div "helperA . moveLeft ( ) helperA . moveDown ( ) helperA . moveLeft ( 2 ) helperA …" at bounding box center [640, 253] width 273 height 280
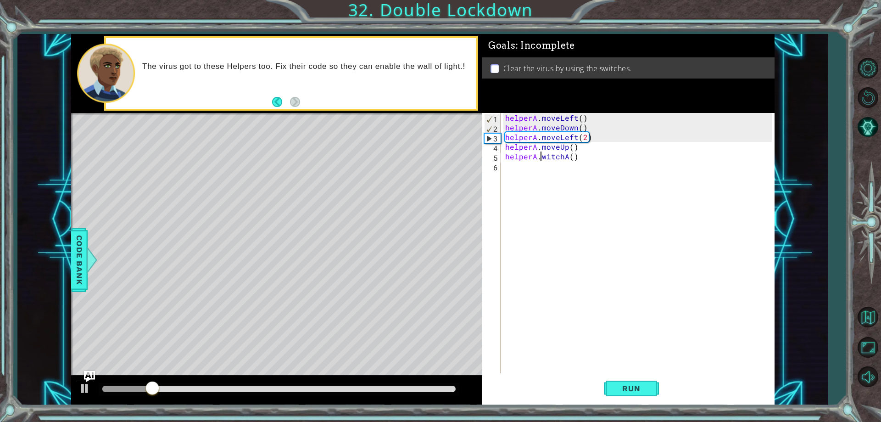
scroll to position [0, 3]
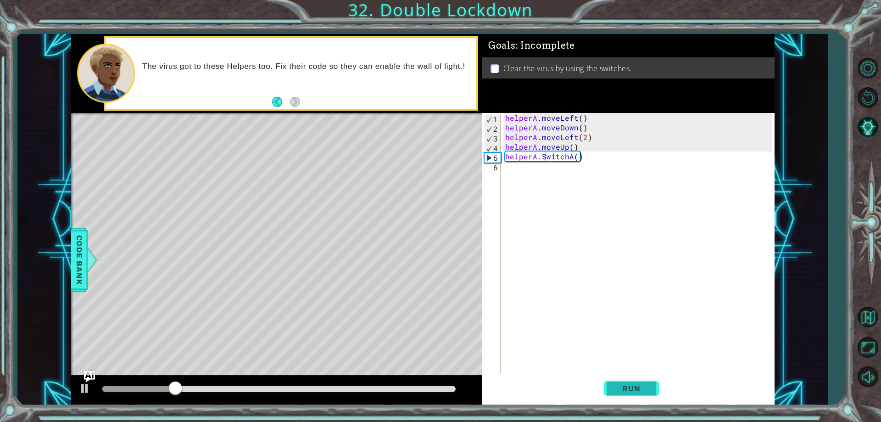
click at [646, 390] on span "Run" at bounding box center [631, 388] width 36 height 9
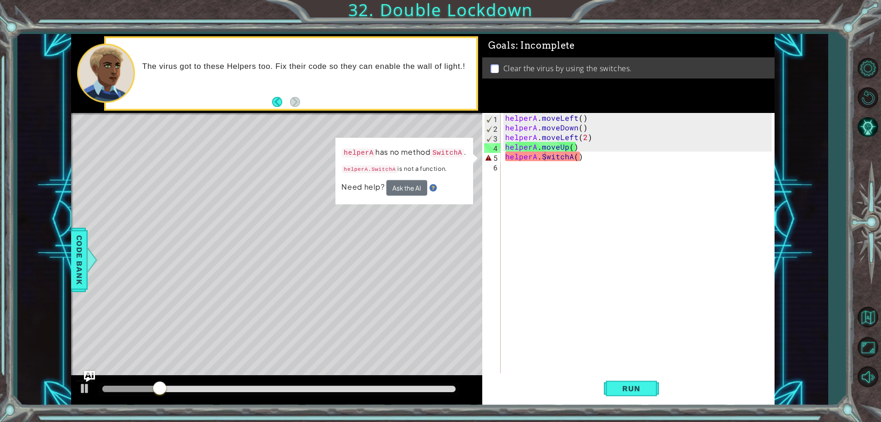
click at [395, 196] on div "helperA has no method SwitchA . helperA.SwitchA is not a function. Need help? A…" at bounding box center [405, 171] width 138 height 67
click at [397, 193] on button "Ask the AI" at bounding box center [407, 188] width 41 height 16
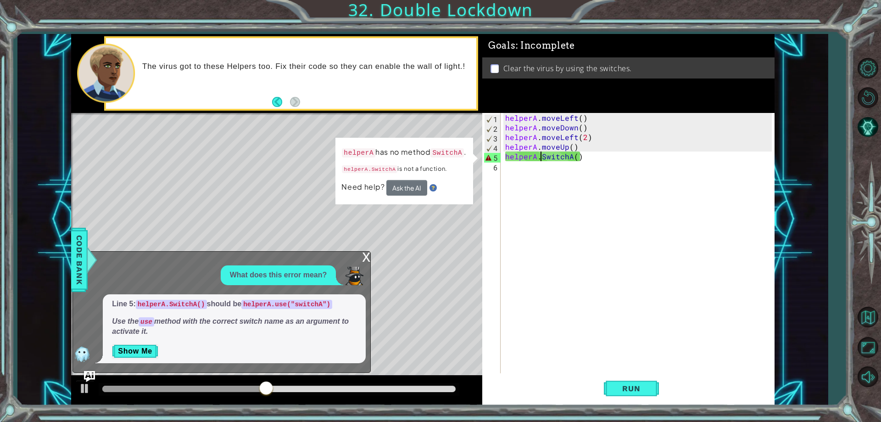
click at [540, 158] on div "helperA . moveLeft ( ) helperA . moveDown ( ) helperA . moveLeft ( 2 ) helperA …" at bounding box center [640, 253] width 273 height 280
drag, startPoint x: 577, startPoint y: 154, endPoint x: 577, endPoint y: 161, distance: 6.9
click at [577, 161] on div "helperA . moveLeft ( ) helperA . moveDown ( ) helperA . moveLeft ( 2 ) helperA …" at bounding box center [640, 253] width 273 height 280
drag, startPoint x: 582, startPoint y: 161, endPoint x: 541, endPoint y: 159, distance: 40.9
click at [541, 159] on div "helperA . moveLeft ( ) helperA . moveDown ( ) helperA . moveLeft ( 2 ) helperA …" at bounding box center [640, 253] width 273 height 280
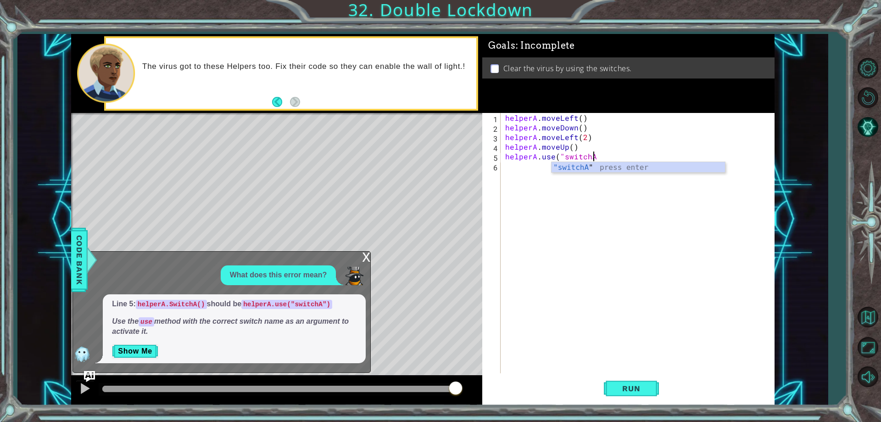
scroll to position [0, 6]
type textarea "helperA.use("switchA")"
drag, startPoint x: 618, startPoint y: 421, endPoint x: 617, endPoint y: 440, distance: 18.9
click at [617, 421] on html "1 2 3 4 5 6 helperA . moveLeft ( ) helperA . moveDown ( ) helperA . moveLeft ( …" at bounding box center [440, 211] width 881 height 422
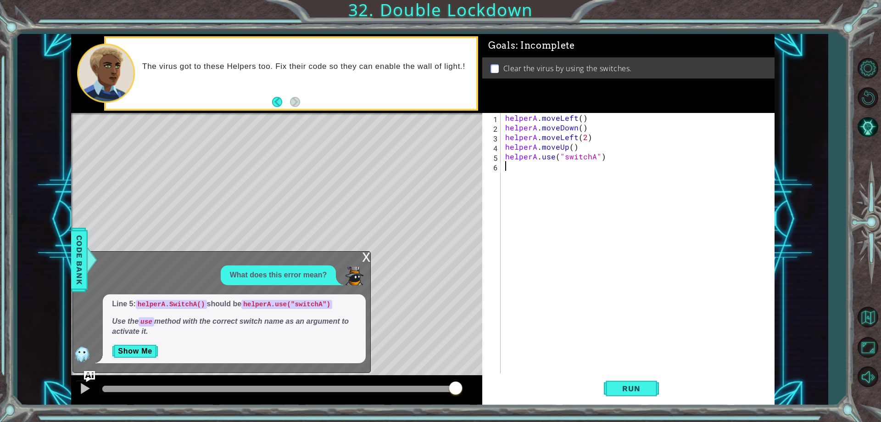
drag, startPoint x: 611, startPoint y: 370, endPoint x: 612, endPoint y: 387, distance: 17.9
click at [611, 370] on div "helperA . moveLeft ( ) helperA . moveDown ( ) helperA . moveLeft ( 2 ) helperA …" at bounding box center [640, 253] width 273 height 280
click at [612, 388] on button "Run" at bounding box center [631, 388] width 55 height 29
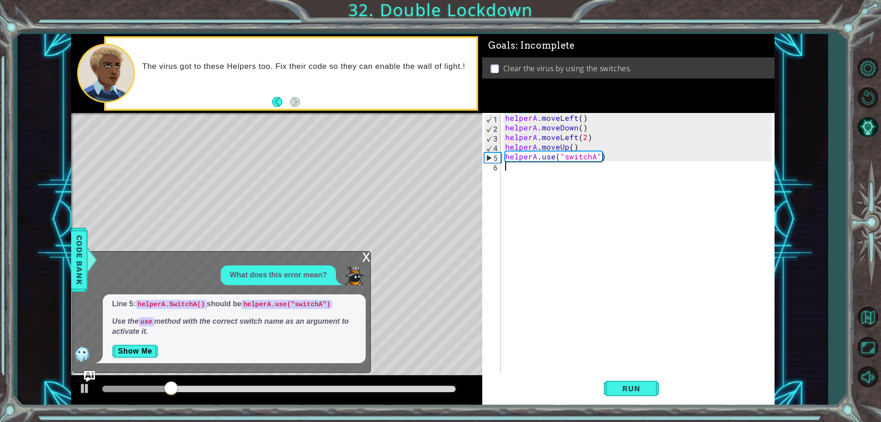
click at [358, 251] on div "x What does this error mean? Line 5: helperA.SwitchA() should be helperA.use("s…" at bounding box center [222, 312] width 298 height 122
click at [359, 253] on div "x What does this error mean? Line 5: helperA.SwitchA() should be helperA.use("s…" at bounding box center [222, 312] width 298 height 122
click at [363, 255] on div "x" at bounding box center [366, 256] width 8 height 9
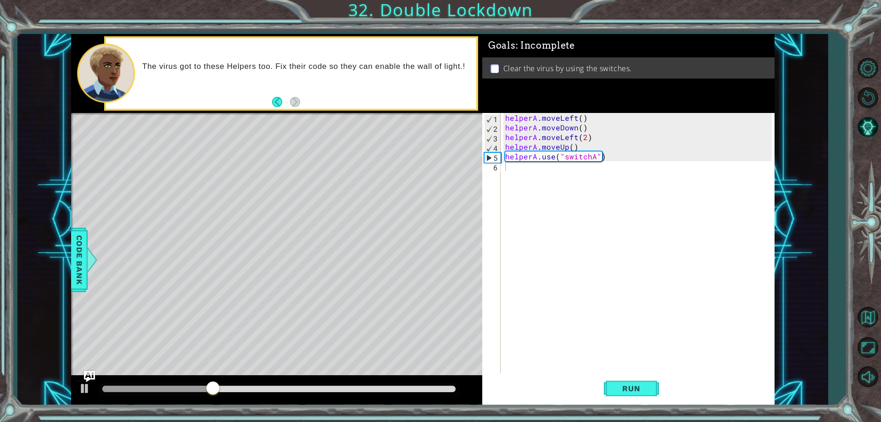
click at [510, 167] on div "helperA . moveLeft ( ) helperA . moveDown ( ) helperA . moveLeft ( 2 ) helperA …" at bounding box center [640, 253] width 273 height 280
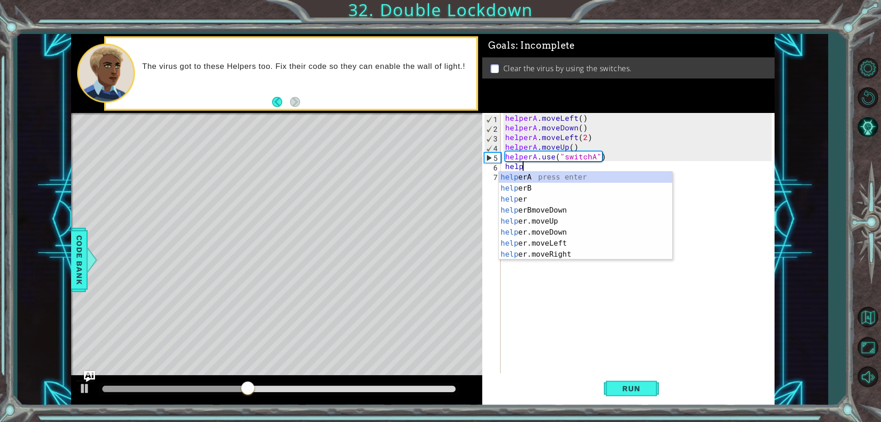
scroll to position [0, 1]
click at [564, 202] on div "helper press enter helper A press enter helper B press enter helper BmoveDown p…" at bounding box center [586, 227] width 174 height 110
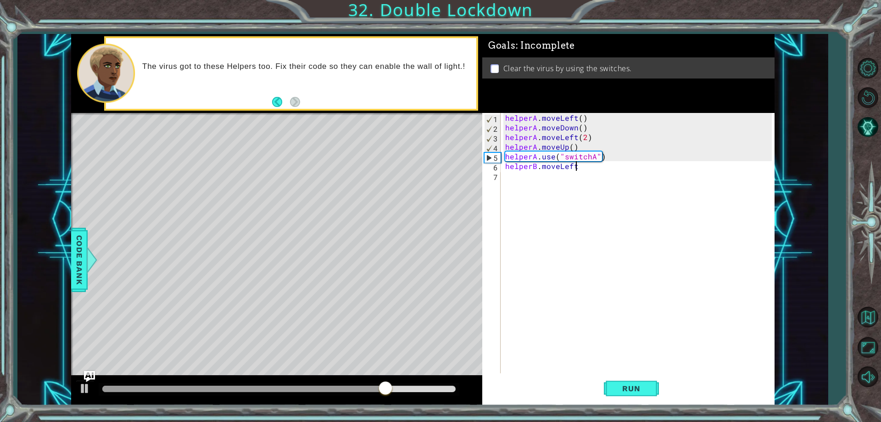
scroll to position [0, 4]
type textarea "helperB.moveLeft()"
click at [537, 179] on div "helperA . moveLeft ( ) helperA . moveDown ( ) helperA . moveLeft ( 2 ) helperA …" at bounding box center [640, 253] width 273 height 280
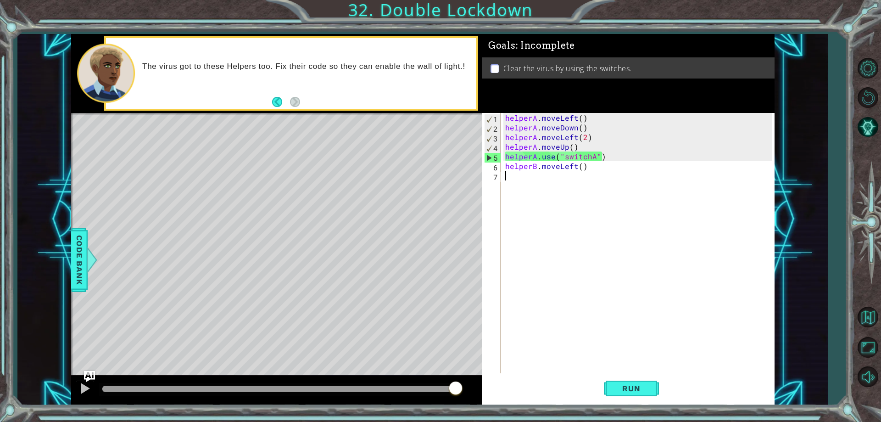
type textarea "H"
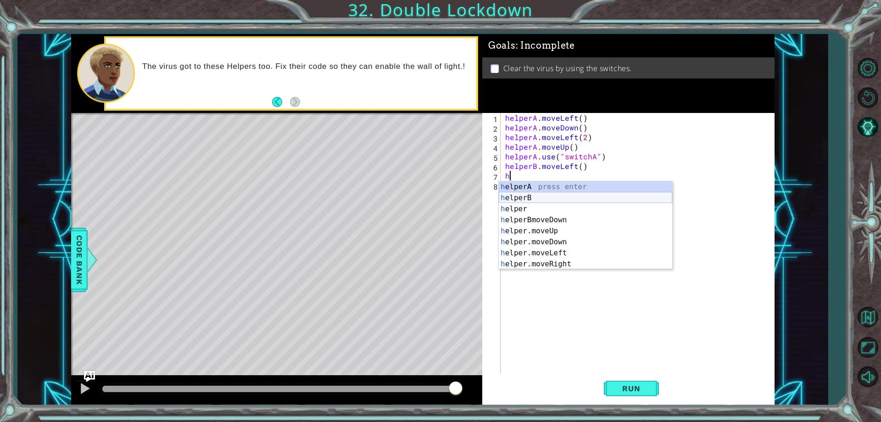
click at [514, 198] on div "h elperA press enter h elperB press enter h elper press enter h elperBmoveDown …" at bounding box center [586, 236] width 174 height 110
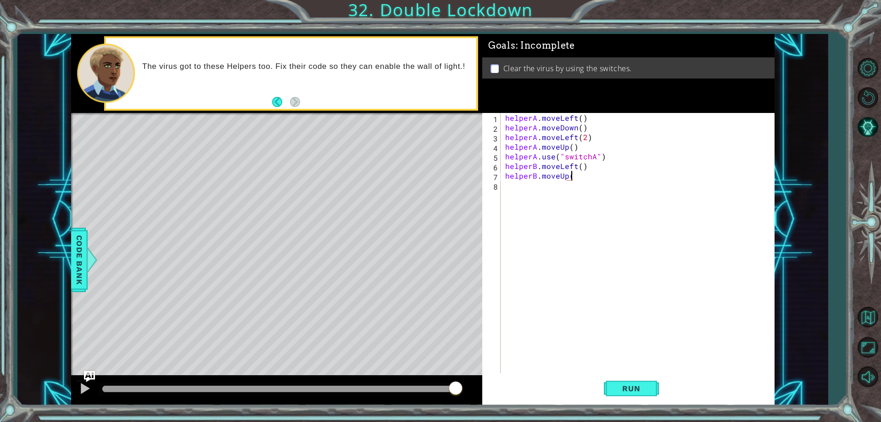
scroll to position [0, 4]
type textarea "helperB.moveUp()"
click at [616, 391] on span "Run" at bounding box center [631, 388] width 36 height 9
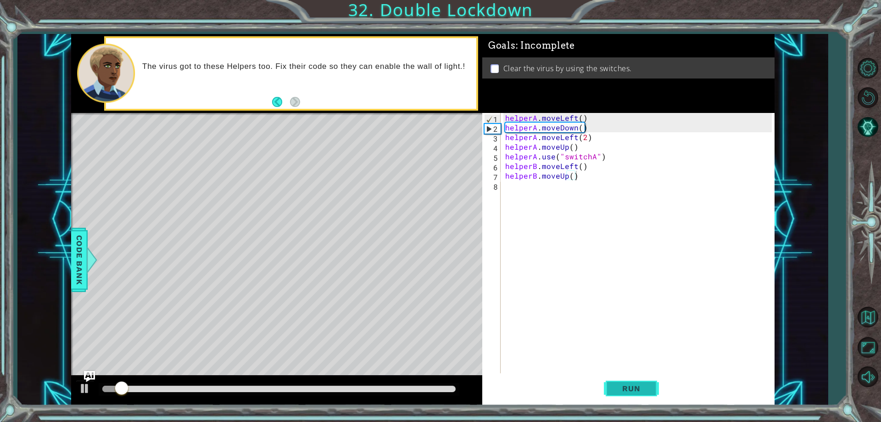
click at [633, 388] on span "Run" at bounding box center [631, 388] width 36 height 9
drag, startPoint x: 501, startPoint y: 183, endPoint x: 511, endPoint y: 188, distance: 11.7
click at [511, 188] on div "helperB.moveUp() 1 2 3 4 5 6 7 8 helperA . moveLeft ( ) helperA . moveDown ( ) …" at bounding box center [626, 243] width 289 height 260
click at [516, 187] on div "helperA . moveLeft ( ) helperA . moveDown ( ) helperA . moveLeft ( 2 ) helperA …" at bounding box center [640, 253] width 273 height 280
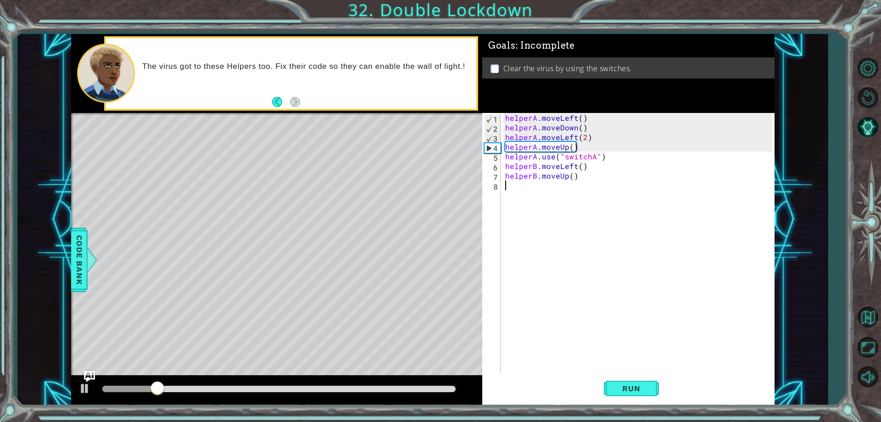
type textarea "g"
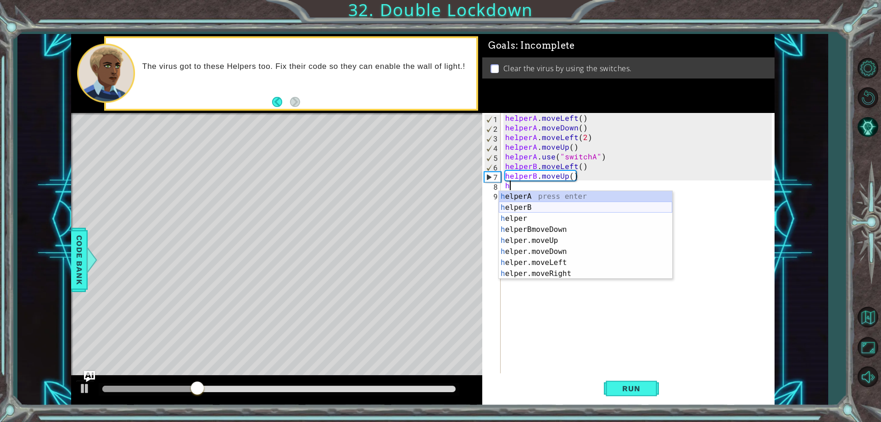
click at [531, 205] on div "h elperA press enter h elperB press enter h elper press enter h elperBmoveDown …" at bounding box center [586, 246] width 174 height 110
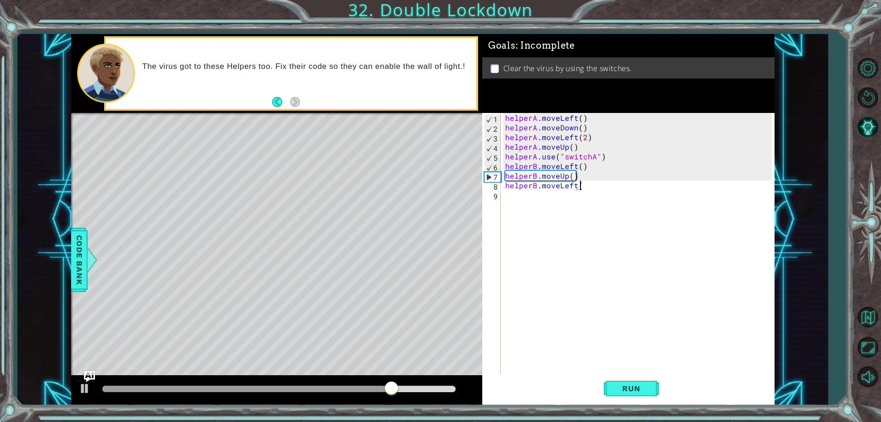
scroll to position [0, 5]
click at [537, 188] on div "helperA . moveLeft ( ) helperA . moveDown ( ) helperA . moveLeft ( 2 ) helperA …" at bounding box center [640, 253] width 273 height 280
type textarea "helperB.moveLeft(2)"
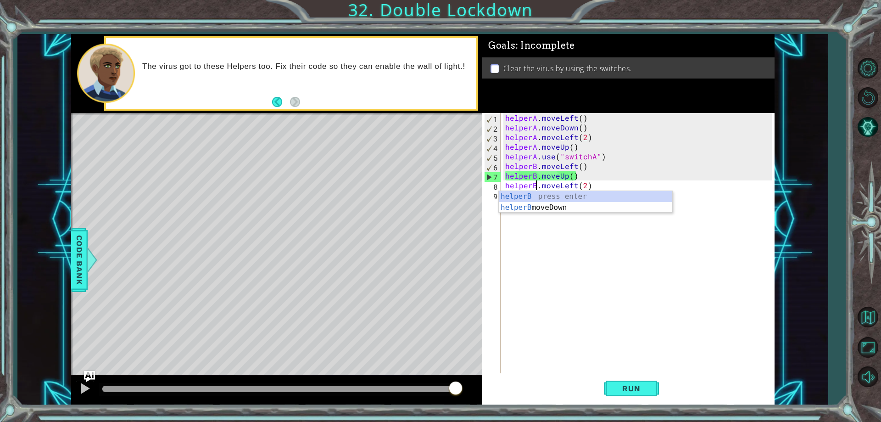
click at [537, 226] on div "helperA . moveLeft ( ) helperA . moveDown ( ) helperA . moveLeft ( 2 ) helperA …" at bounding box center [640, 253] width 273 height 280
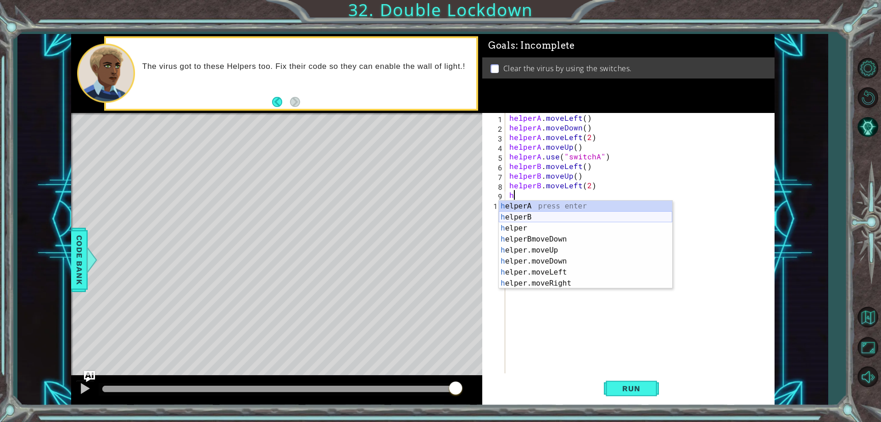
click at [523, 212] on div "h elperA press enter h elperB press enter h elper press enter h elperBmoveDown …" at bounding box center [586, 256] width 174 height 110
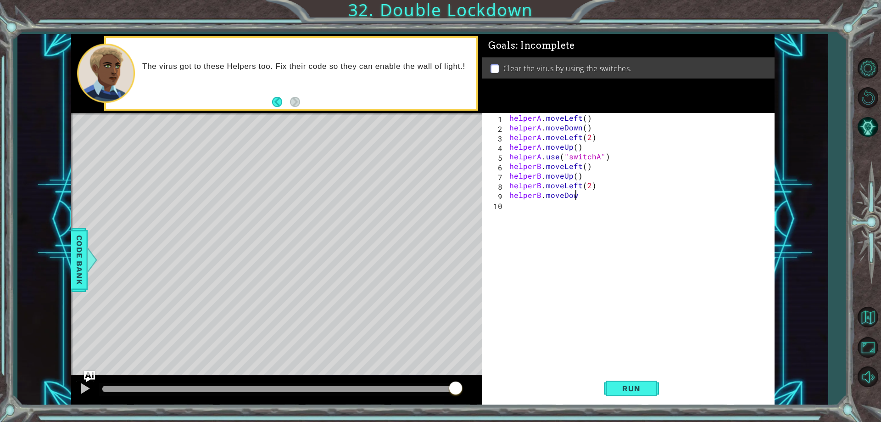
scroll to position [0, 4]
type textarea "helperB.moveDown()"
click at [522, 213] on div "helperA . moveLeft ( ) helperA . moveDown ( ) helperA . moveLeft ( 2 ) helperA …" at bounding box center [642, 253] width 269 height 280
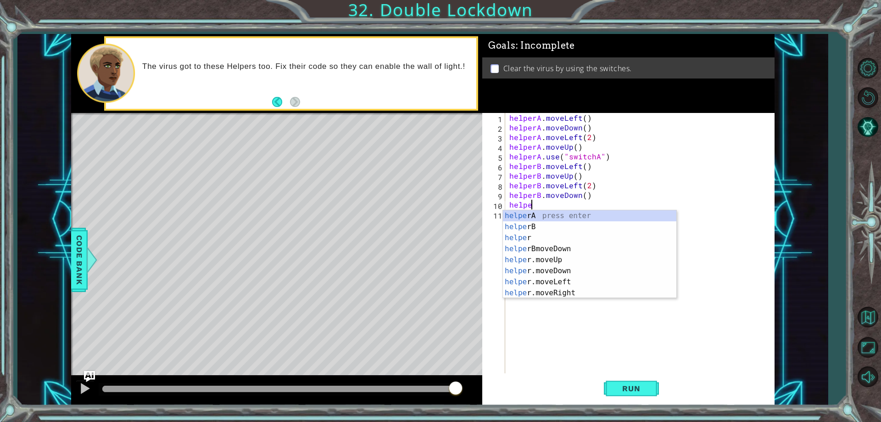
scroll to position [0, 1]
click at [544, 235] on div "helper press enter helper A press enter helper B press enter helper BmoveDown p…" at bounding box center [590, 265] width 174 height 110
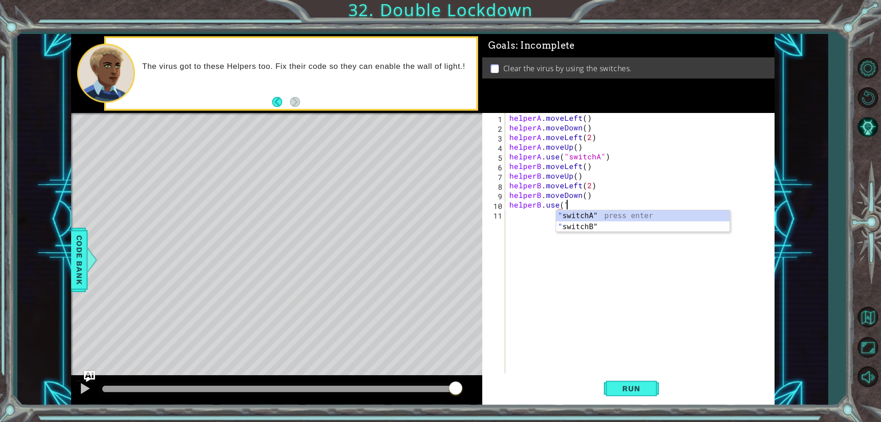
scroll to position [0, 3]
click at [571, 227] on div "" switchA" press enter " switchB" press enter" at bounding box center [643, 232] width 174 height 44
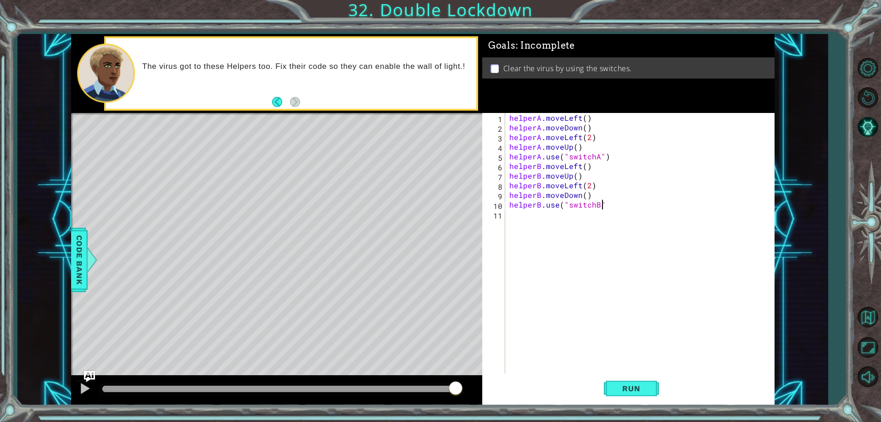
scroll to position [0, 6]
type textarea "helperB.use("switchB")"
click at [626, 389] on span "Run" at bounding box center [631, 388] width 36 height 9
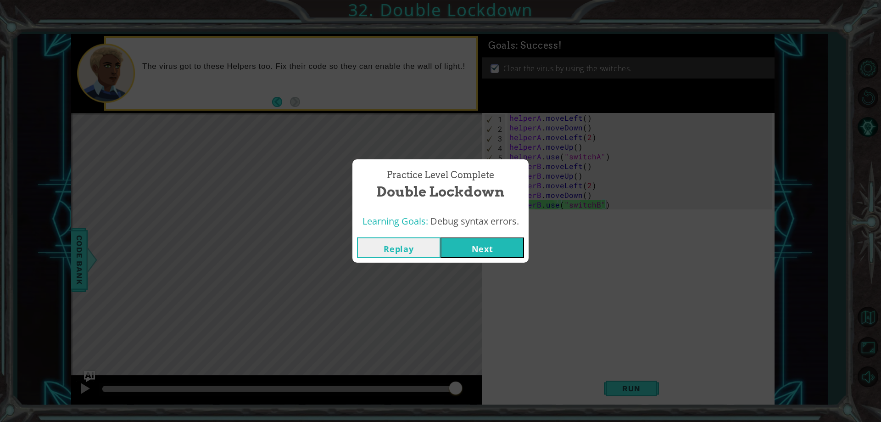
click at [495, 253] on button "Next" at bounding box center [483, 247] width 84 height 21
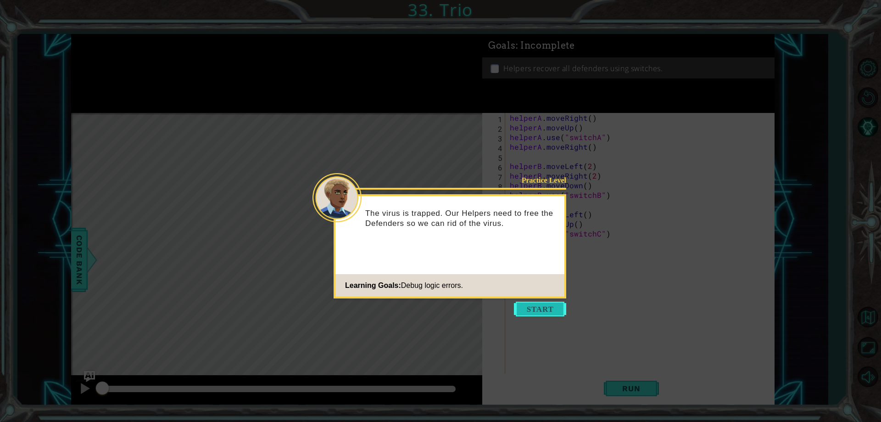
click at [553, 310] on button "Start" at bounding box center [540, 309] width 52 height 15
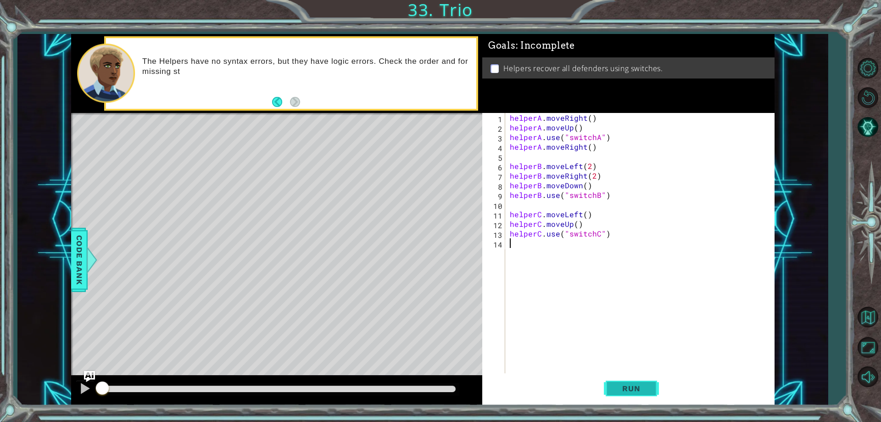
click at [622, 386] on span "Run" at bounding box center [631, 388] width 36 height 9
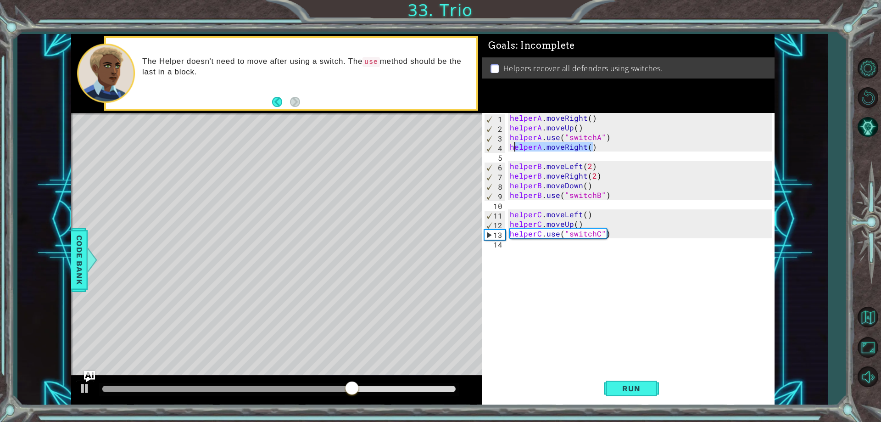
drag, startPoint x: 594, startPoint y: 150, endPoint x: 510, endPoint y: 146, distance: 84.1
click at [510, 146] on div "helperA . moveRight ( ) helperA . moveUp ( ) helperA . use ( "switchA" ) helper…" at bounding box center [642, 253] width 268 height 280
type textarea "helperA.moveRight()"
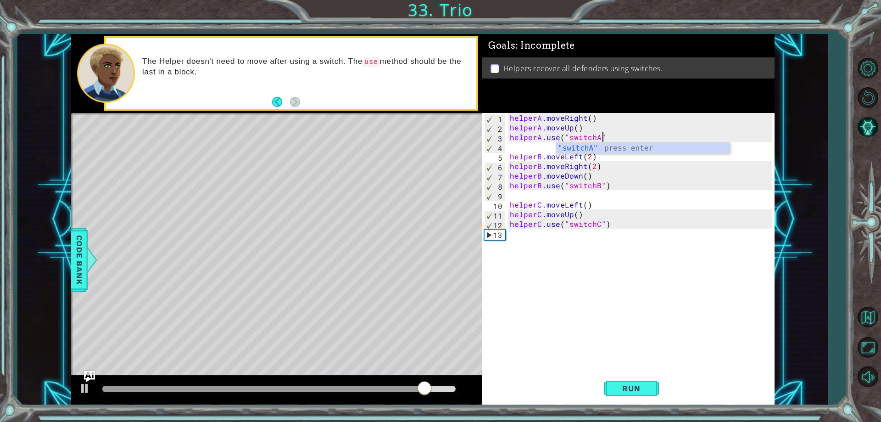
type textarea "helperA.use("switchA")"
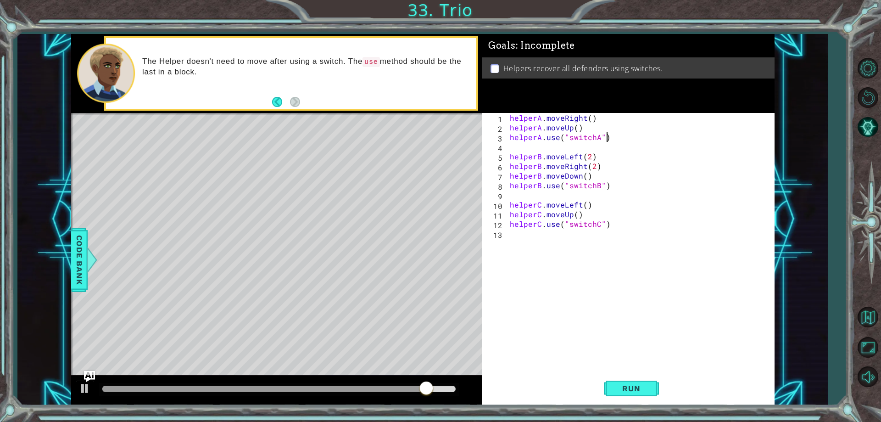
scroll to position [0, 6]
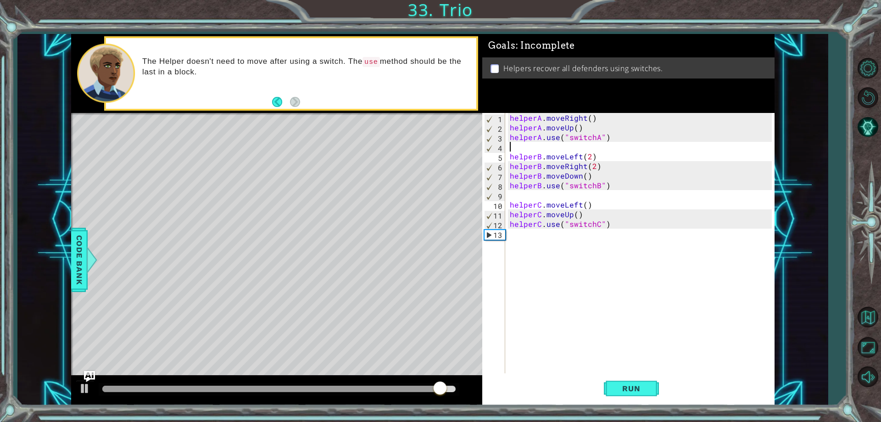
click at [508, 150] on div "helperA . moveRight ( ) helperA . moveUp ( ) helperA . use ( "switchA" ) helper…" at bounding box center [642, 253] width 268 height 280
type textarea "helperA.use("switchA")"
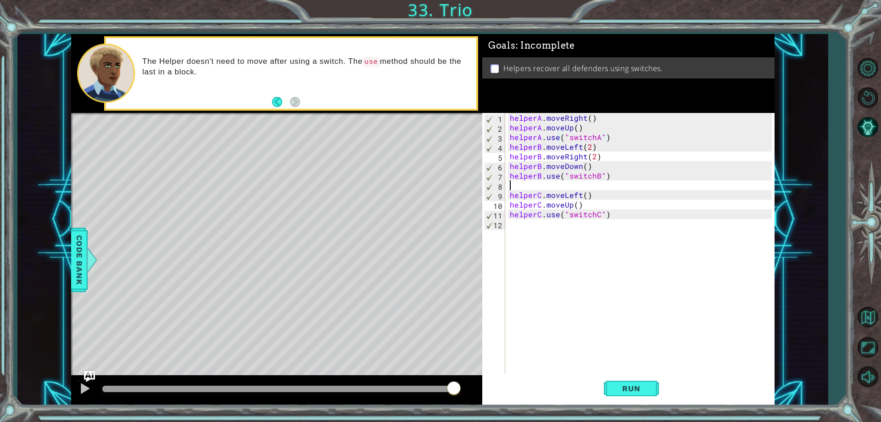
click at [516, 185] on div "helperA . moveRight ( ) helperA . moveUp ( ) helperA . use ( "switchA" ) helper…" at bounding box center [642, 253] width 268 height 280
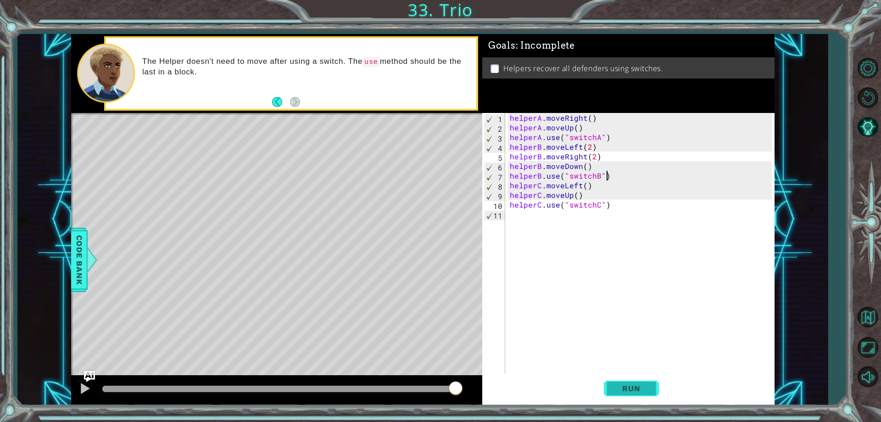
click at [632, 396] on button "Run" at bounding box center [631, 388] width 55 height 29
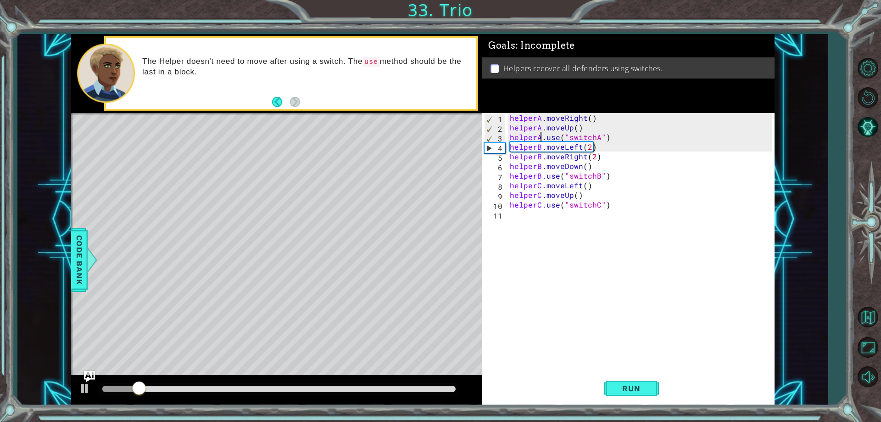
click at [542, 140] on div "helperA . moveRight ( ) helperA . moveUp ( ) helperA . use ( "switchA" ) helper…" at bounding box center [642, 253] width 268 height 280
click at [508, 144] on div "helperA . moveRight ( ) helperA . moveUp ( ) helperA . use ( "switchA" ) helper…" at bounding box center [642, 253] width 268 height 280
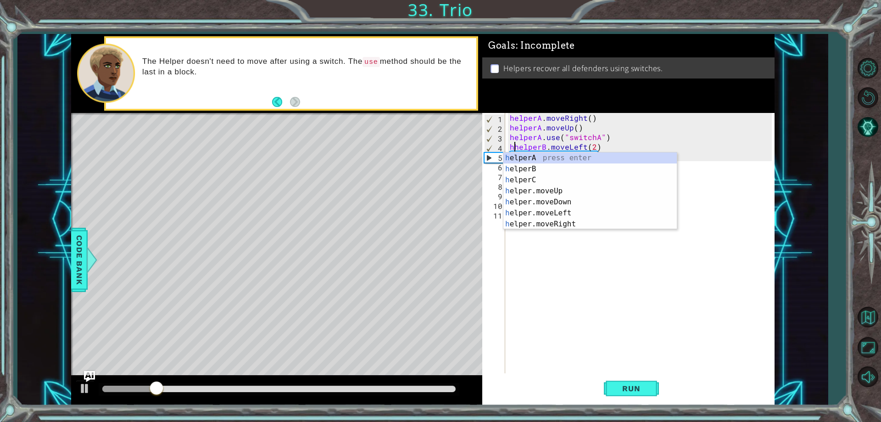
scroll to position [0, 0]
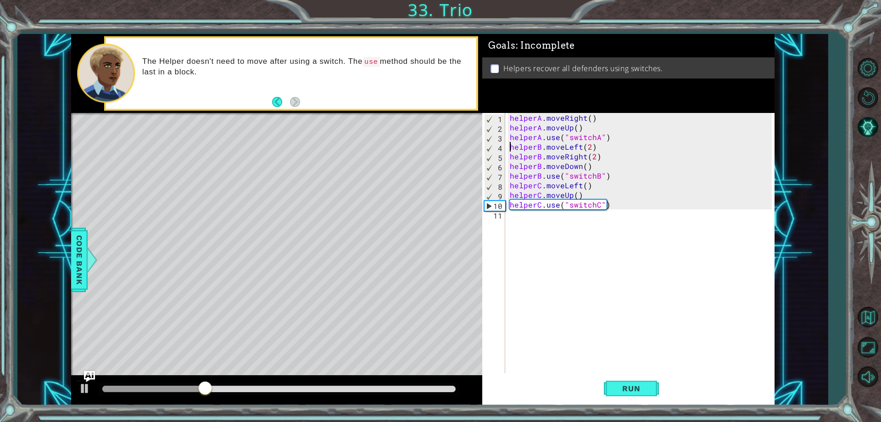
click at [509, 138] on div "helperA . moveRight ( ) helperA . moveUp ( ) helperA . use ( "switchA" ) helper…" at bounding box center [642, 253] width 268 height 280
type textarea "helperA.use("switchA")"
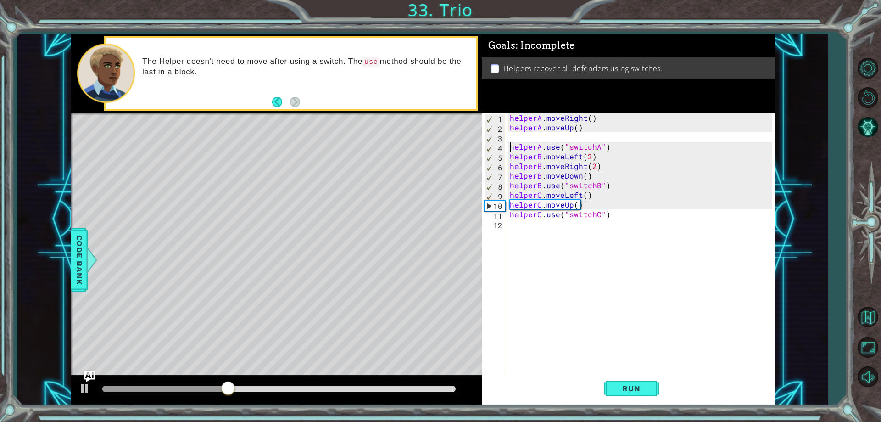
click at [509, 134] on div "helperA . moveRight ( ) helperA . moveUp ( ) helperA . use ( "switchA" ) helper…" at bounding box center [642, 253] width 268 height 280
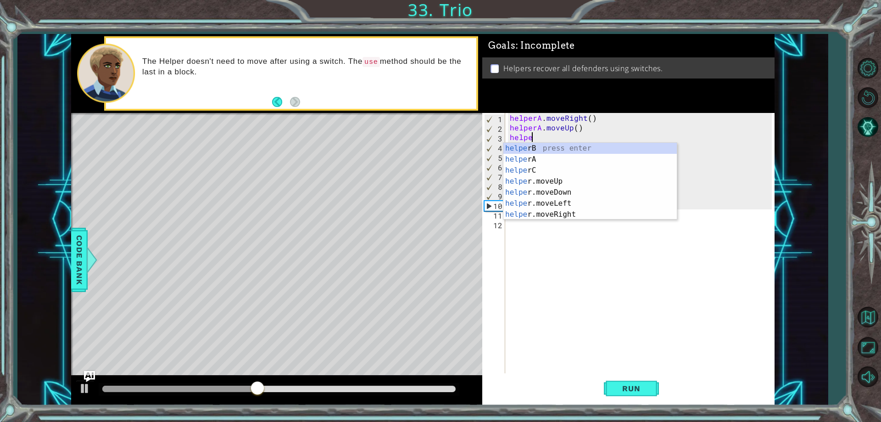
scroll to position [0, 1]
click at [539, 150] on div "helper B press enter helper A press enter helper C press enter helper .moveUp p…" at bounding box center [591, 192] width 174 height 99
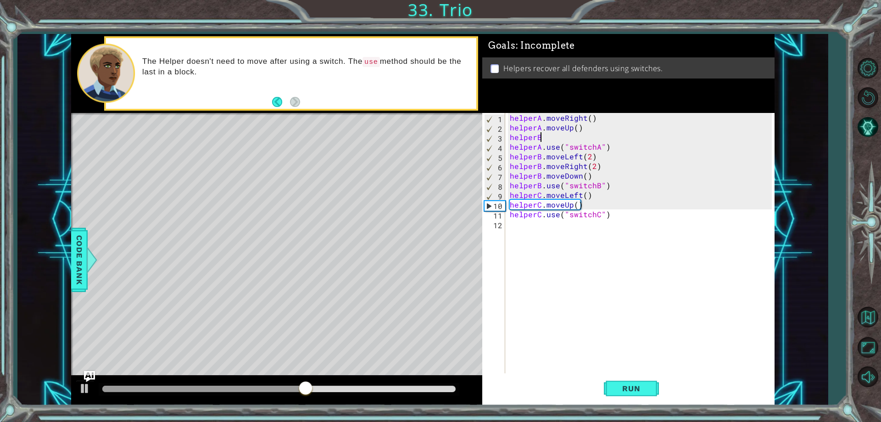
scroll to position [0, 2]
click at [633, 376] on button "Run" at bounding box center [631, 388] width 55 height 29
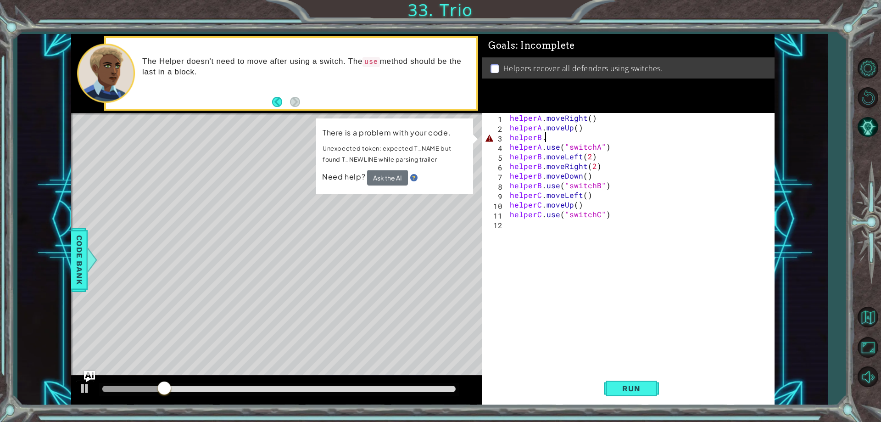
scroll to position [0, 1]
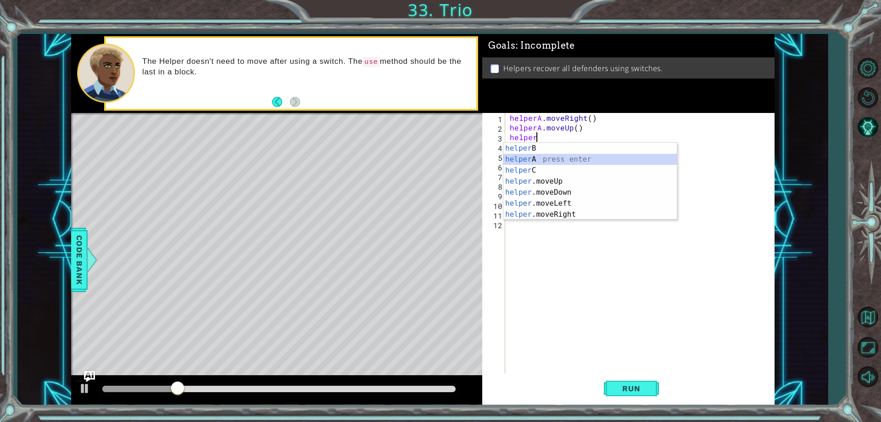
click at [536, 157] on div "helper B press enter helper A press enter helper C press enter helper .moveUp p…" at bounding box center [591, 192] width 174 height 99
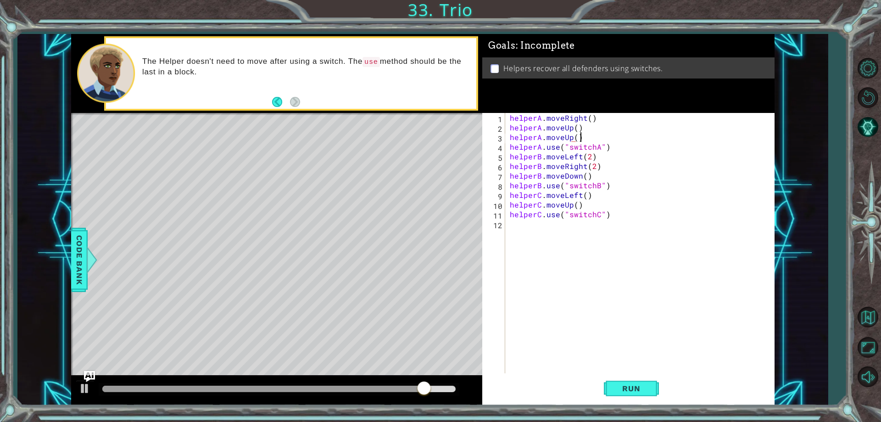
scroll to position [0, 4]
click at [632, 391] on span "Run" at bounding box center [631, 388] width 36 height 9
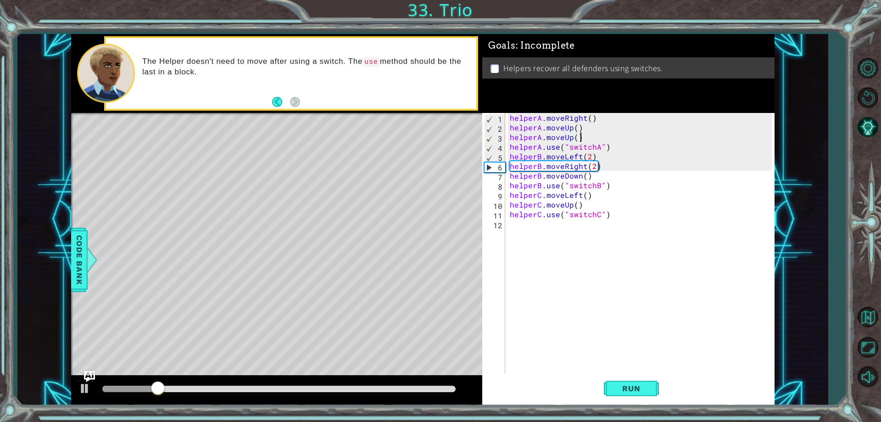
click at [571, 138] on div "helperA . moveRight ( ) helperA . moveUp ( ) helperA . moveUp ( ) helperA . use…" at bounding box center [642, 253] width 268 height 280
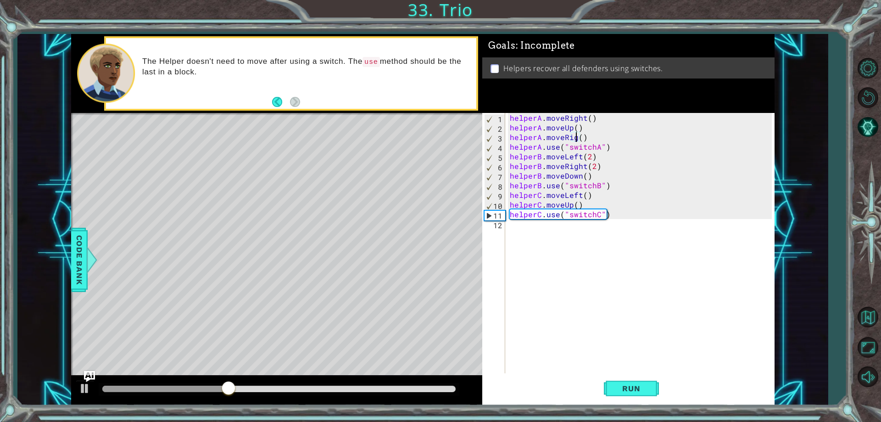
scroll to position [0, 5]
click at [620, 392] on span "Run" at bounding box center [631, 388] width 36 height 9
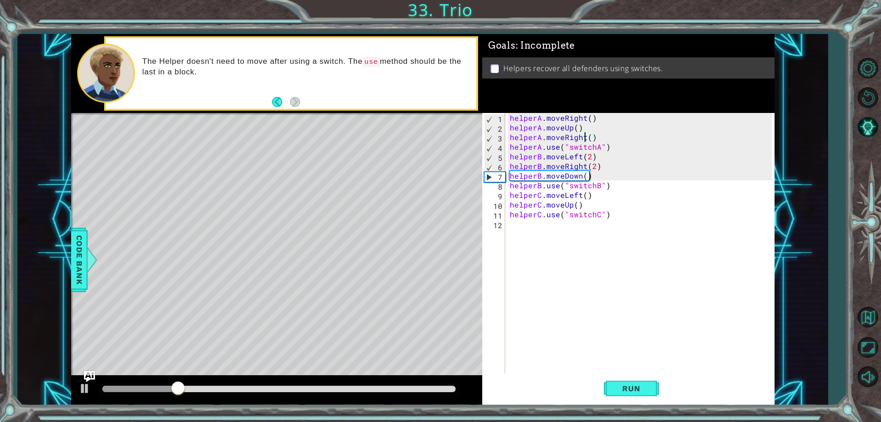
click at [585, 167] on div "helperA . moveRight ( ) helperA . moveUp ( ) helperA . moveRight ( ) helperA . …" at bounding box center [642, 253] width 268 height 280
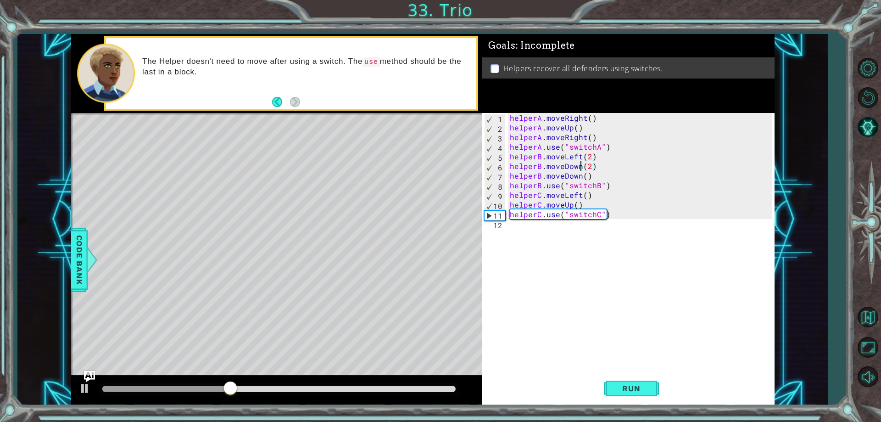
click at [588, 157] on div "helperA . moveRight ( ) helperA . moveUp ( ) helperA . moveRight ( ) helperA . …" at bounding box center [642, 253] width 268 height 280
click at [645, 383] on button "Run" at bounding box center [631, 388] width 55 height 29
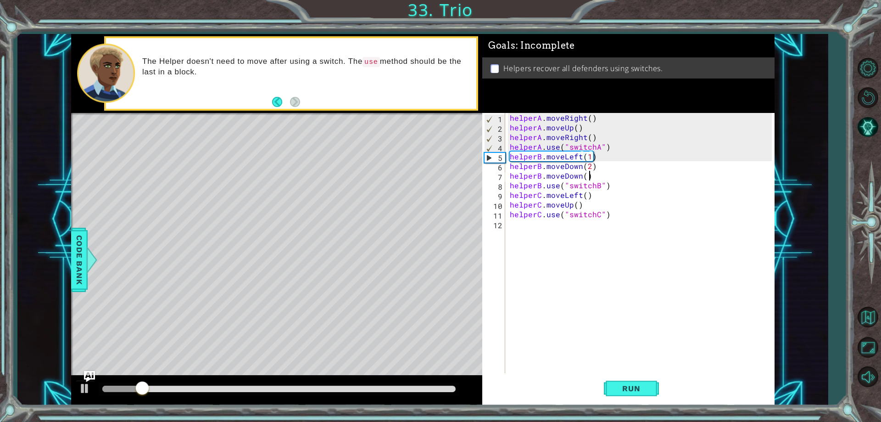
click at [589, 171] on div "helperA . moveRight ( ) helperA . moveUp ( ) helperA . moveRight ( ) helperA . …" at bounding box center [642, 253] width 268 height 280
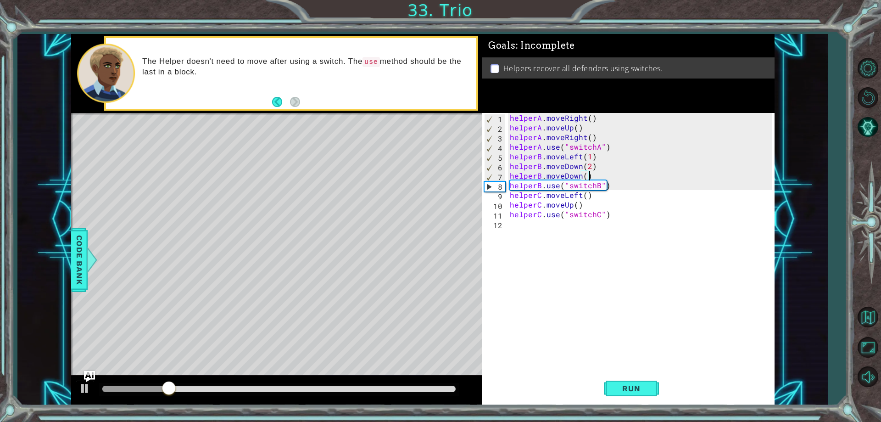
click at [590, 158] on div "helperA . moveRight ( ) helperA . moveUp ( ) helperA . moveRight ( ) helperA . …" at bounding box center [642, 253] width 268 height 280
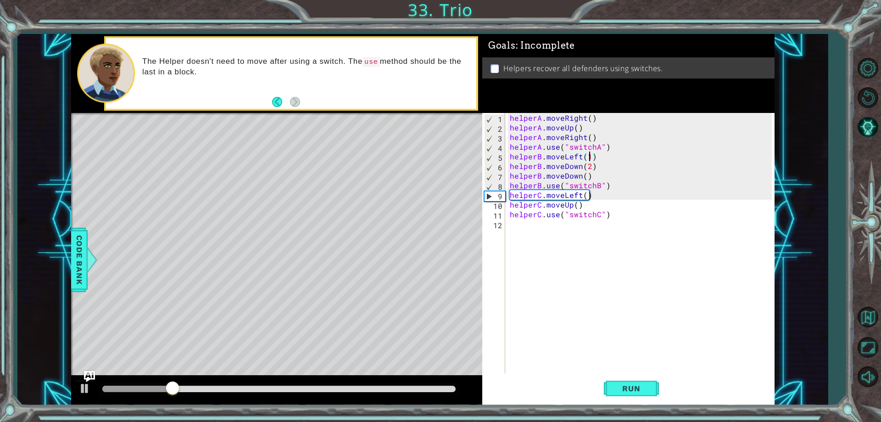
click at [590, 158] on div "helperA . moveRight ( ) helperA . moveUp ( ) helperA . moveRight ( ) helperA . …" at bounding box center [642, 253] width 268 height 280
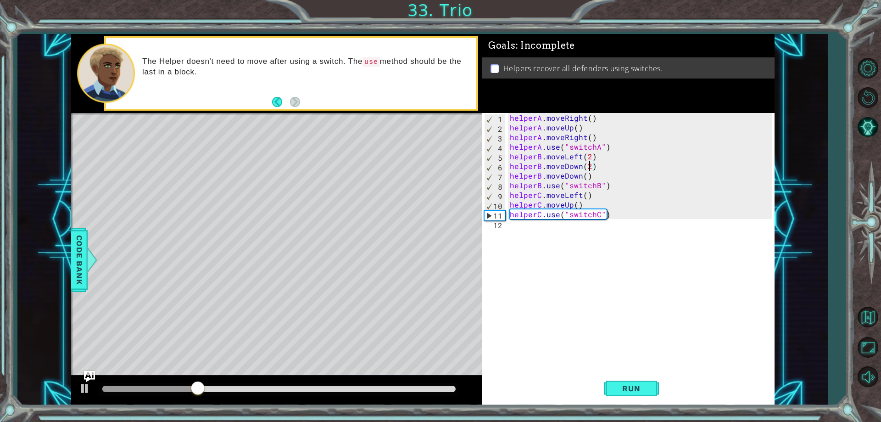
click at [590, 166] on div "helperA . moveRight ( ) helperA . moveUp ( ) helperA . moveRight ( ) helperA . …" at bounding box center [642, 253] width 268 height 280
click at [613, 384] on button "Run" at bounding box center [631, 388] width 55 height 29
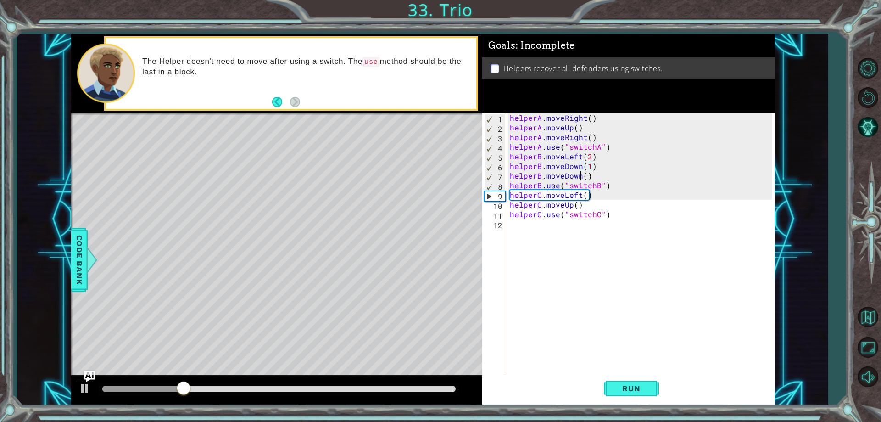
click at [581, 178] on div "helperA . moveRight ( ) helperA . moveUp ( ) helperA . moveRight ( ) helperA . …" at bounding box center [642, 253] width 268 height 280
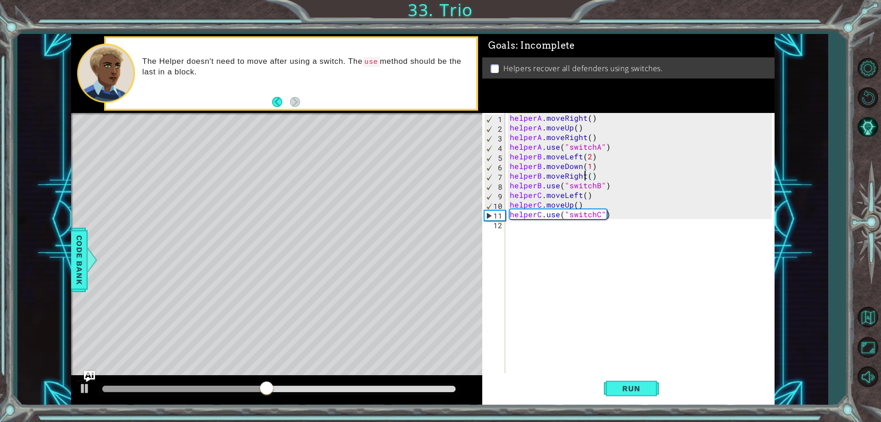
click at [589, 178] on div "helperA . moveRight ( ) helperA . moveUp ( ) helperA . moveRight ( ) helperA . …" at bounding box center [642, 253] width 268 height 280
click at [647, 387] on span "Run" at bounding box center [631, 388] width 36 height 9
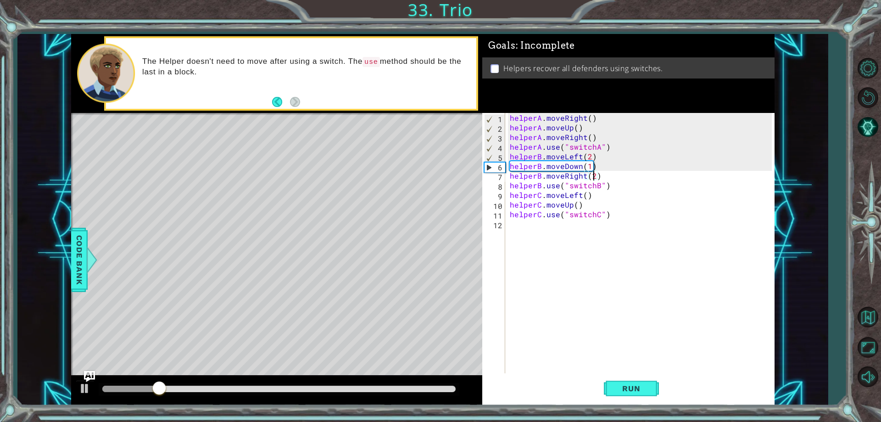
click at [508, 213] on div "helperB.moveRight(2) 1 2 3 4 5 6 7 8 9 10 11 12 helperA . moveRight ( ) helperA…" at bounding box center [626, 243] width 289 height 260
click at [511, 213] on div "helperA . moveRight ( ) helperA . moveUp ( ) helperA . moveRight ( ) helperA . …" at bounding box center [642, 253] width 268 height 280
type textarea "helperC.use("switchC")"
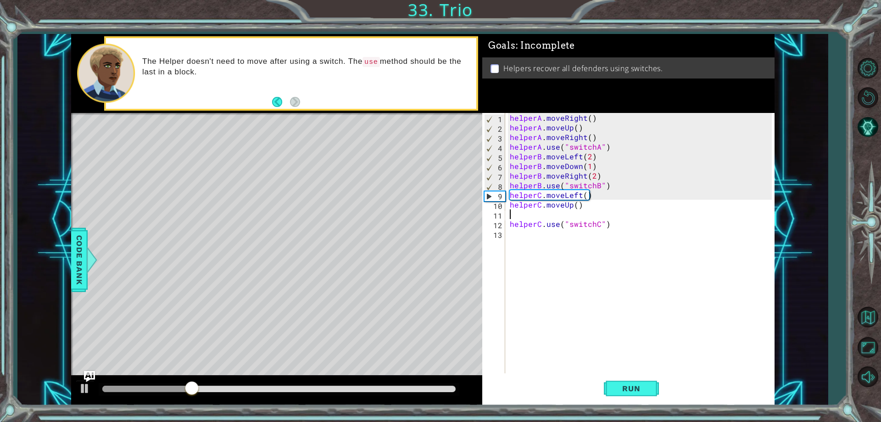
click at [510, 211] on div "helperA . moveRight ( ) helperA . moveUp ( ) helperA . moveRight ( ) helperA . …" at bounding box center [642, 253] width 268 height 280
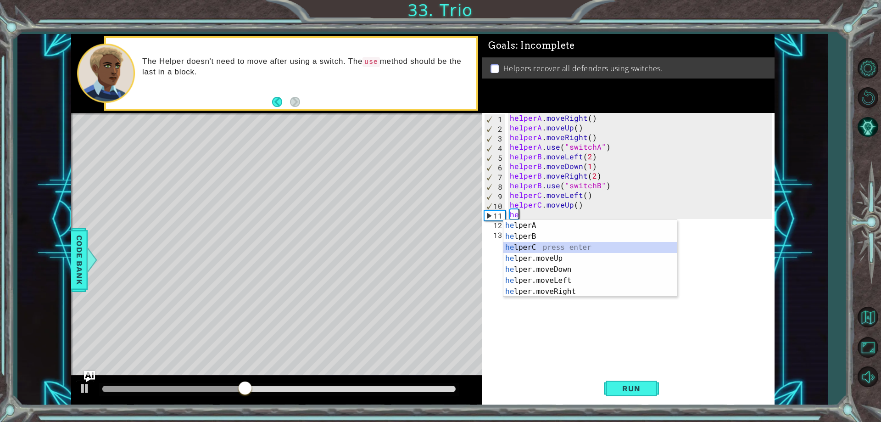
click at [510, 250] on div "he lperA press enter he lperB press enter he lperC press enter he lper.moveUp p…" at bounding box center [591, 269] width 174 height 99
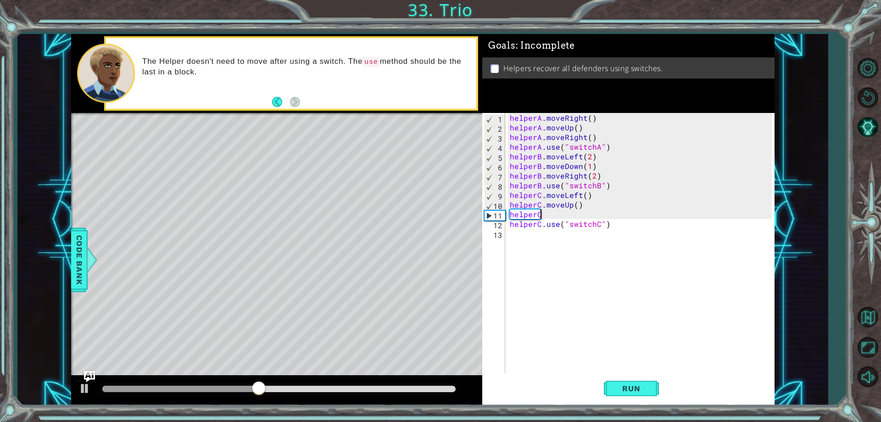
click at [548, 212] on div "helperA . moveRight ( ) helperA . moveUp ( ) helperA . moveRight ( ) helperA . …" at bounding box center [642, 253] width 268 height 280
type textarea "helperC.moveRight()"
click at [644, 395] on button "Run" at bounding box center [631, 388] width 55 height 29
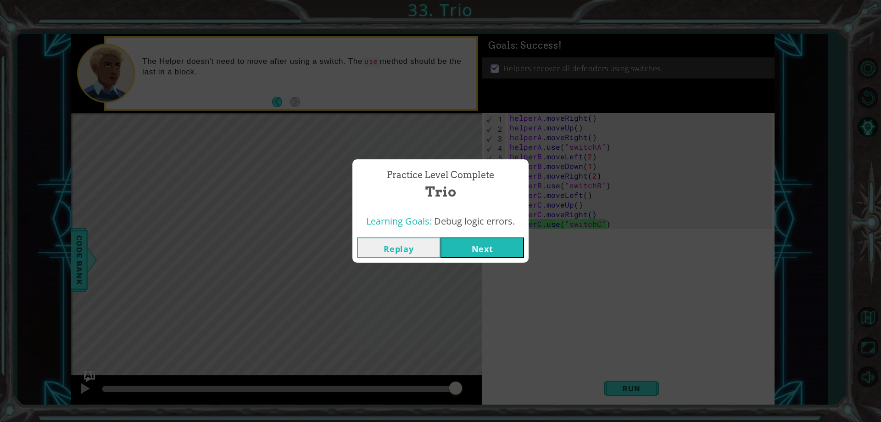
click at [472, 248] on button "Next" at bounding box center [483, 247] width 84 height 21
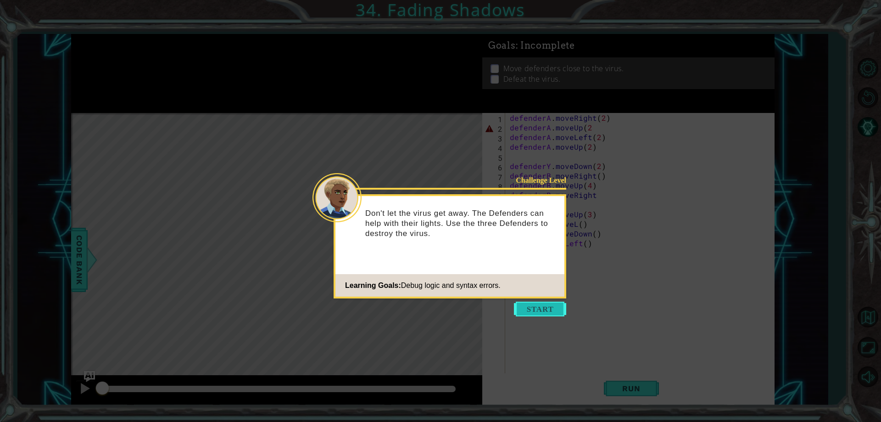
click at [525, 309] on button "Start" at bounding box center [540, 309] width 52 height 15
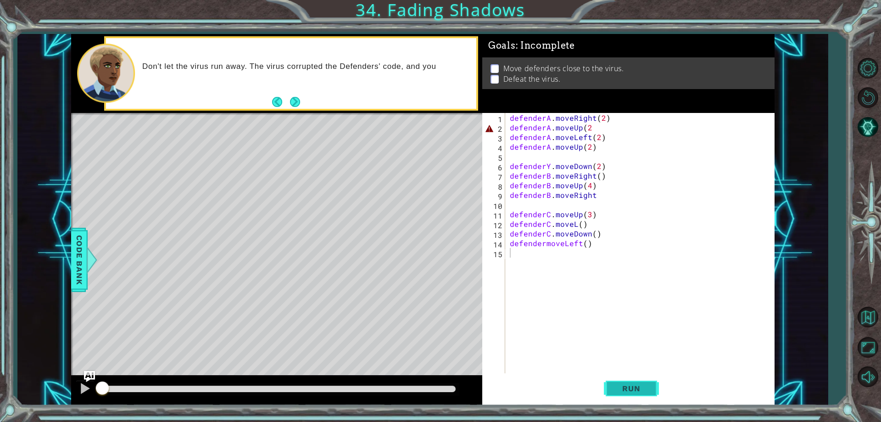
click at [605, 384] on button "Run" at bounding box center [631, 388] width 55 height 29
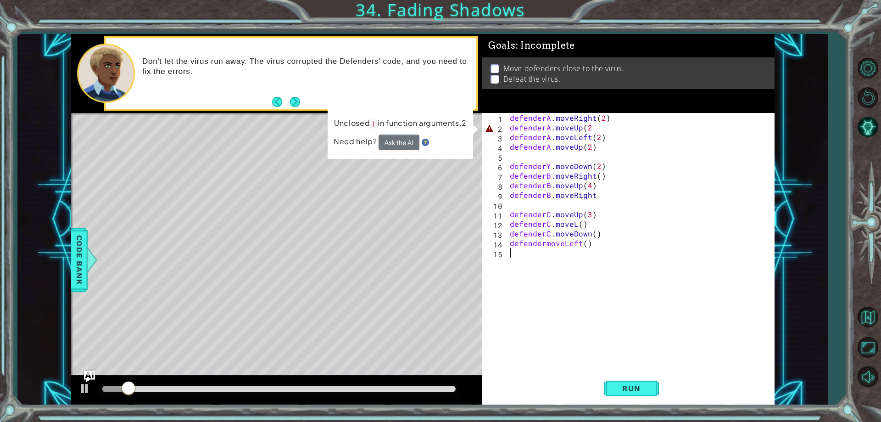
click at [606, 356] on div "defenderA . moveRight ( 2 ) defenderA . moveUp ( 2 defenderA . moveLeft ( 2 ) d…" at bounding box center [642, 253] width 268 height 280
click at [590, 123] on div "defenderA . moveRight ( 2 ) defenderA . moveUp ( 2 defenderA . moveLeft ( 2 ) d…" at bounding box center [642, 253] width 268 height 280
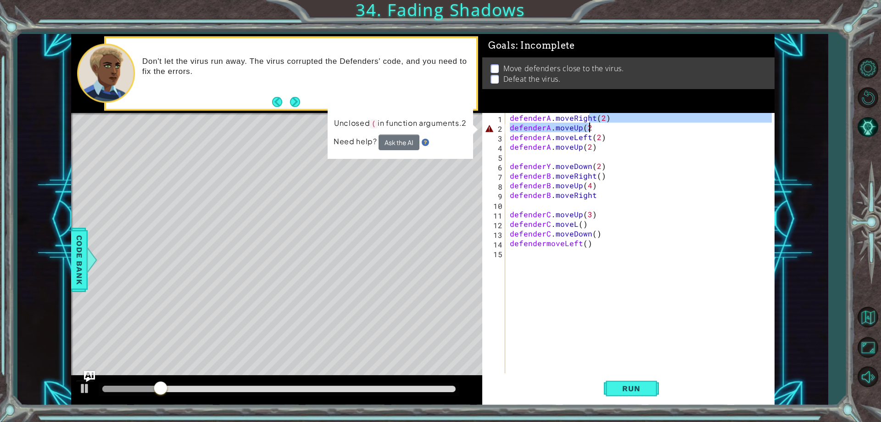
click at [590, 124] on div "defenderA . moveRight ( 2 ) defenderA . moveUp ( 2 defenderA . moveLeft ( 2 ) d…" at bounding box center [642, 253] width 268 height 280
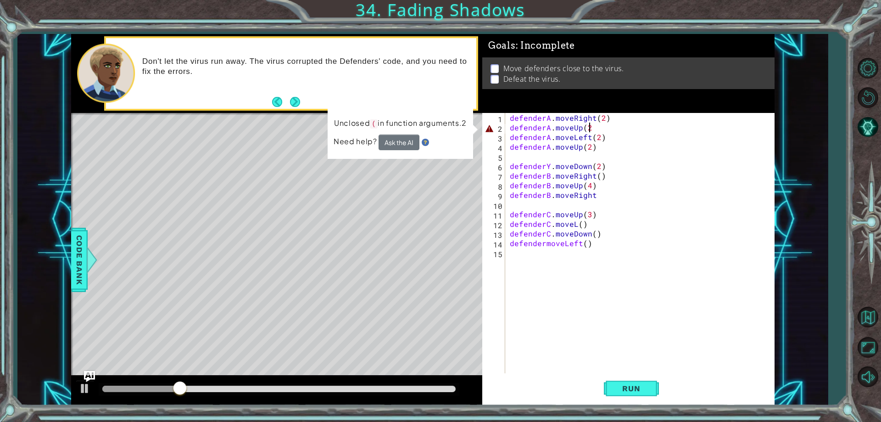
scroll to position [0, 5]
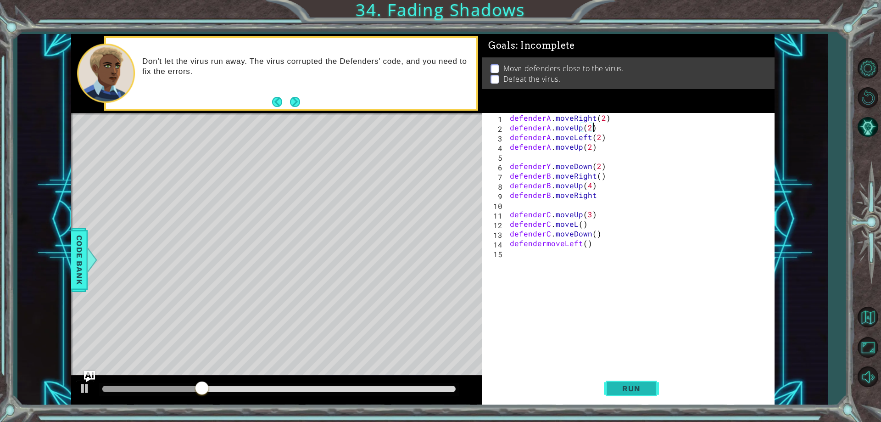
click at [646, 382] on button "Run" at bounding box center [631, 388] width 55 height 29
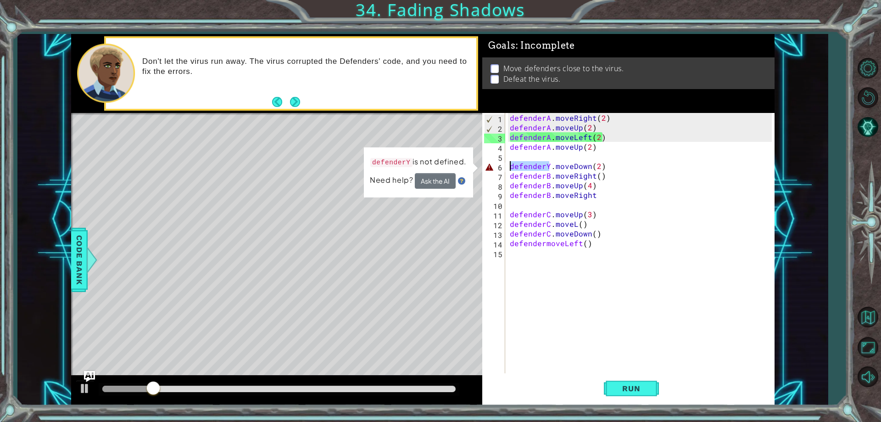
drag, startPoint x: 549, startPoint y: 167, endPoint x: 508, endPoint y: 165, distance: 40.4
click at [508, 165] on div "defenderA . moveRight ( 2 ) defenderA . moveUp ( 2 ) defenderA . moveLeft ( 2 )…" at bounding box center [642, 253] width 268 height 280
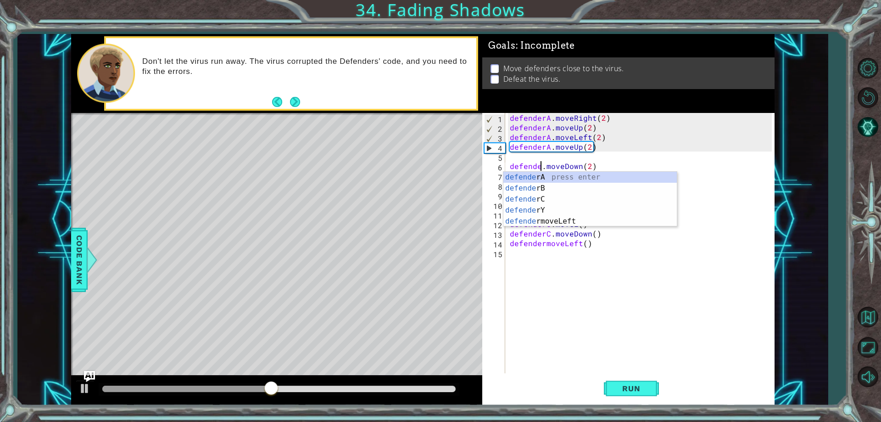
scroll to position [0, 2]
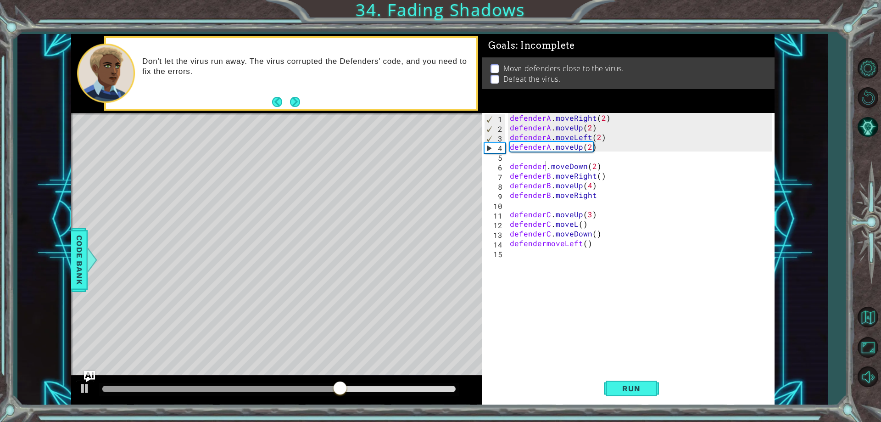
click at [811, 273] on div "1 ההההההההההההההההההההההההההההההההההההההההההההההההההההההההההההההההההההההההההההה…" at bounding box center [422, 219] width 811 height 371
click at [543, 164] on div "defenderA . moveRight ( 2 ) defenderA . moveUp ( 2 ) defenderA . moveLeft ( 2 )…" at bounding box center [642, 253] width 268 height 280
click at [546, 165] on div "defenderA . moveRight ( 2 ) defenderA . moveUp ( 2 ) defenderA . moveLeft ( 2 )…" at bounding box center [642, 253] width 268 height 280
click at [545, 165] on div "defenderA . moveRight ( 2 ) defenderA . moveUp ( 2 ) defenderA . moveLeft ( 2 )…" at bounding box center [642, 253] width 268 height 280
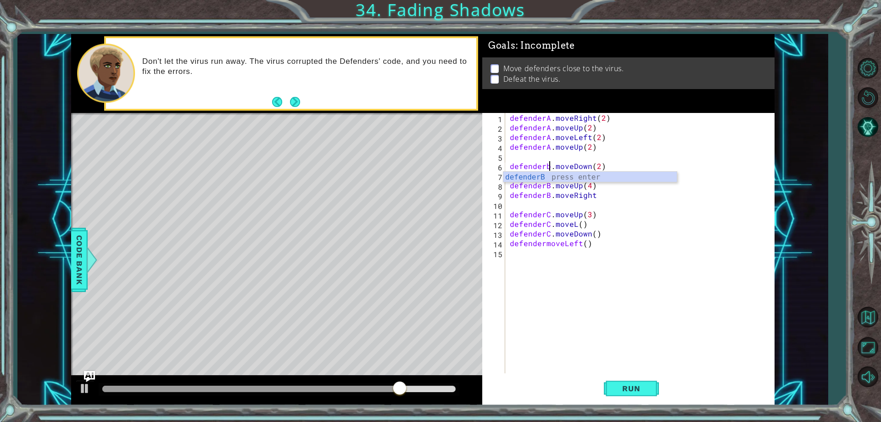
scroll to position [0, 3]
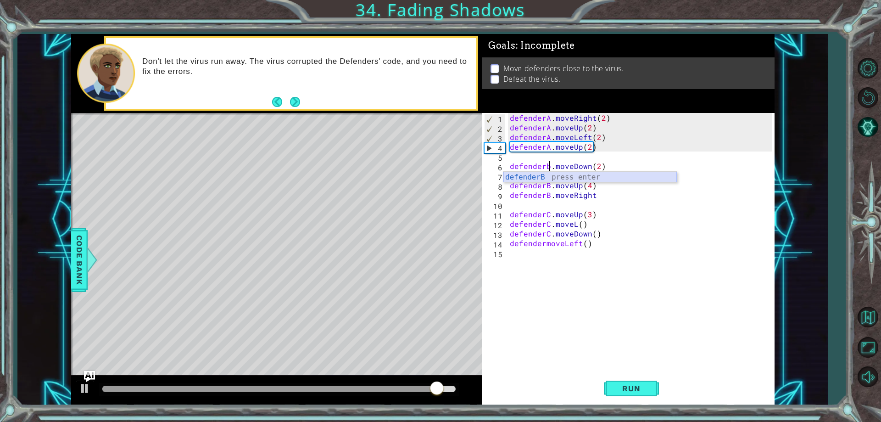
click at [513, 178] on div "defenderB press enter" at bounding box center [591, 188] width 174 height 33
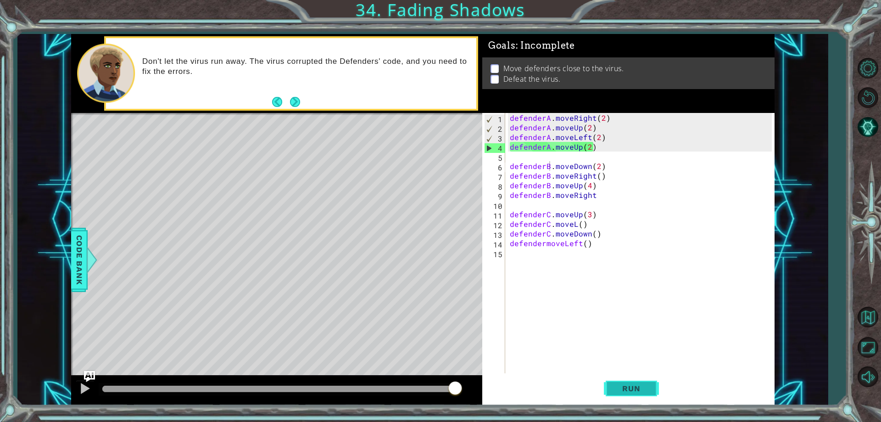
click at [615, 384] on span "Run" at bounding box center [631, 388] width 36 height 9
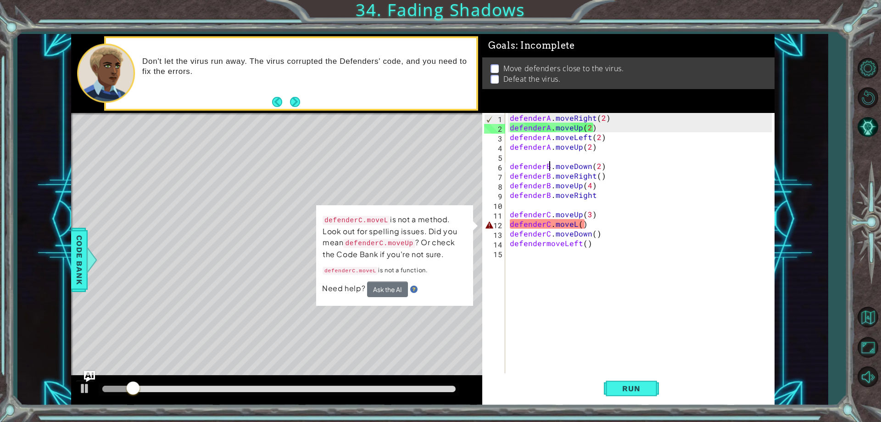
click at [575, 224] on div "defenderA . moveRight ( 2 ) defenderA . moveUp ( 2 ) defenderA . moveLeft ( 2 )…" at bounding box center [642, 253] width 268 height 280
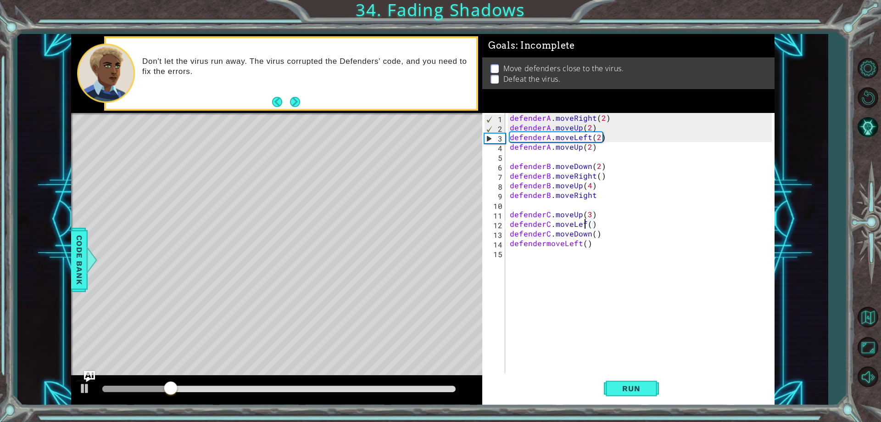
scroll to position [0, 5]
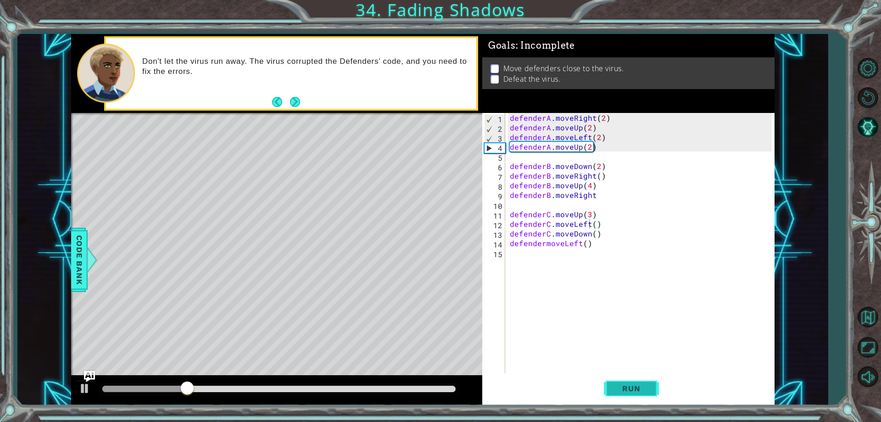
drag, startPoint x: 636, startPoint y: 393, endPoint x: 638, endPoint y: 386, distance: 7.6
click at [637, 389] on button "Run" at bounding box center [631, 388] width 55 height 29
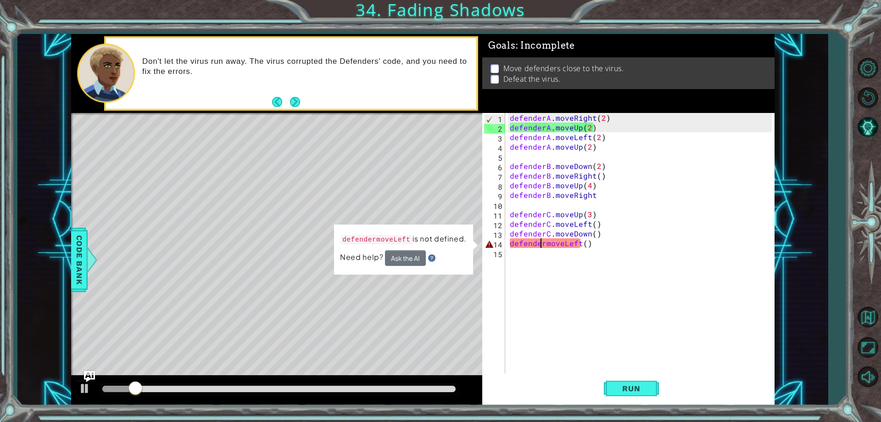
click at [542, 244] on div "defenderA . moveRight ( 2 ) defenderA . moveUp ( 2 ) defenderA . moveLeft ( 2 )…" at bounding box center [642, 253] width 268 height 280
click at [545, 244] on div "defenderA . moveRight ( 2 ) defenderA . moveUp ( 2 ) defenderA . moveLeft ( 2 )…" at bounding box center [642, 253] width 268 height 280
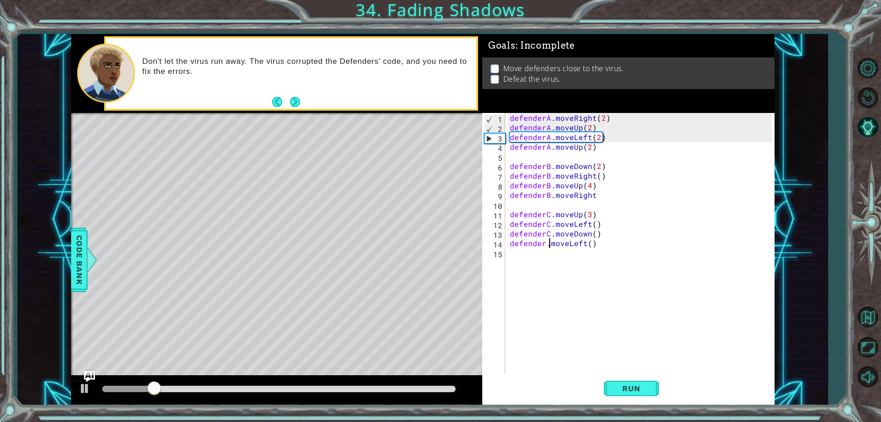
scroll to position [0, 3]
click at [612, 392] on button "Run" at bounding box center [631, 388] width 55 height 29
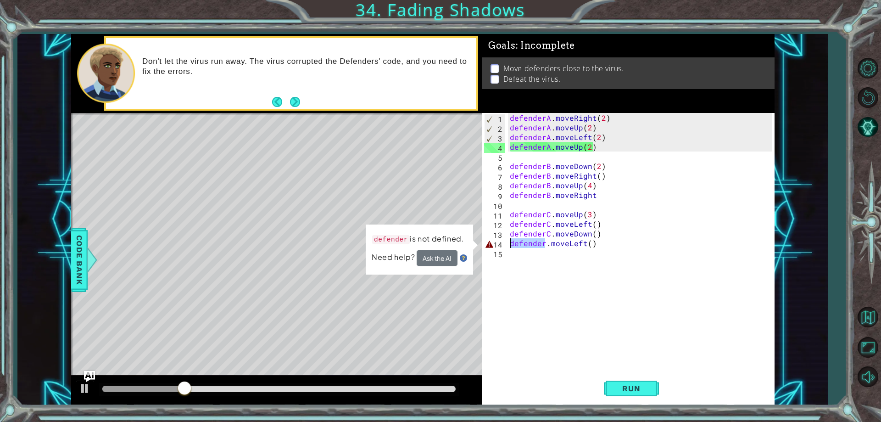
drag, startPoint x: 545, startPoint y: 243, endPoint x: 510, endPoint y: 246, distance: 35.9
click at [510, 246] on div "defenderA . moveRight ( 2 ) defenderA . moveUp ( 2 ) defenderA . moveLeft ( 2 )…" at bounding box center [642, 253] width 268 height 280
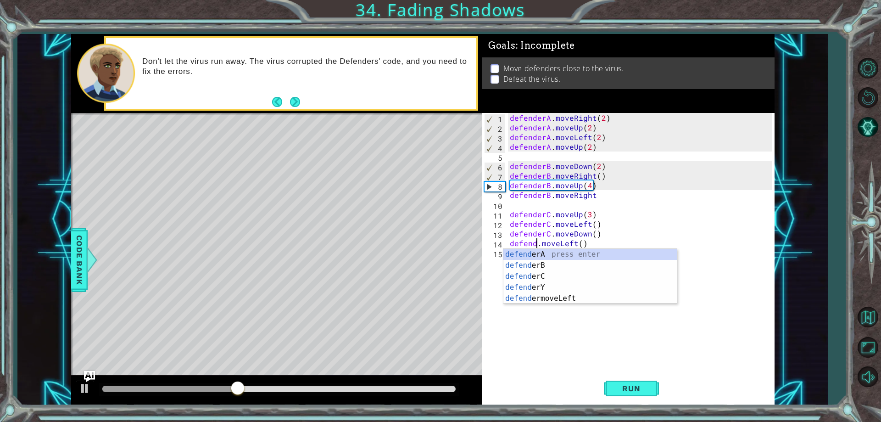
scroll to position [0, 2]
click at [545, 277] on div "defender A press enter defender B press enter defender C press enter defender Y…" at bounding box center [591, 287] width 174 height 77
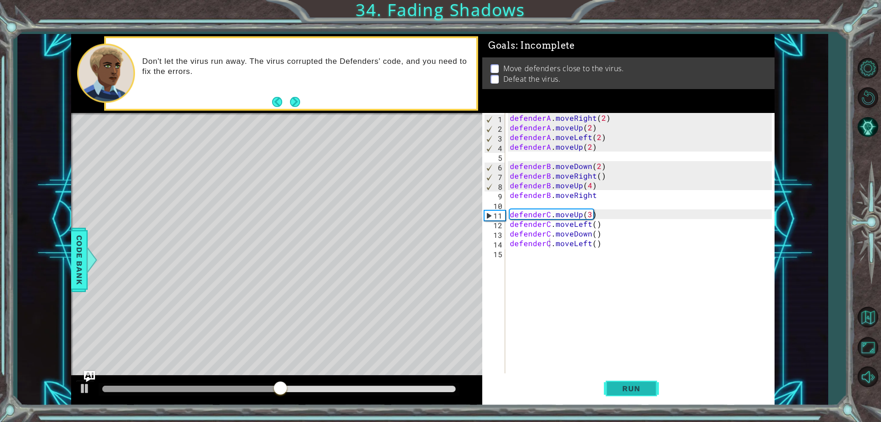
click at [621, 384] on span "Run" at bounding box center [631, 388] width 36 height 9
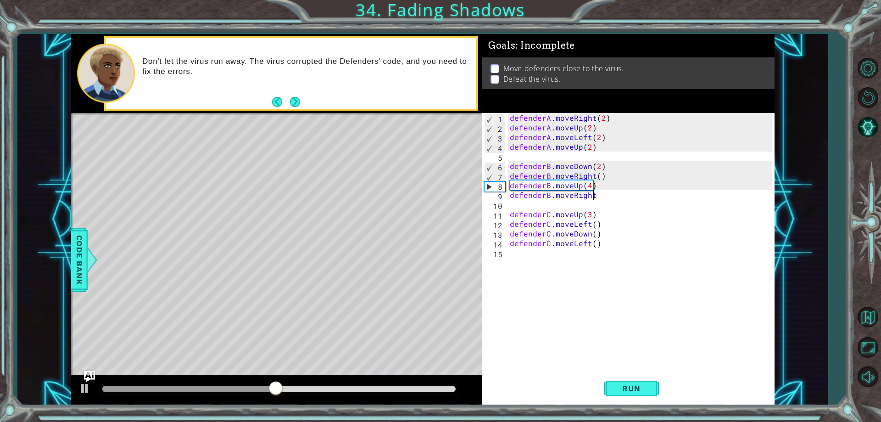
click at [596, 196] on div "defenderA . moveRight ( 2 ) defenderA . moveUp ( 2 ) defenderA . moveLeft ( 2 )…" at bounding box center [642, 253] width 268 height 280
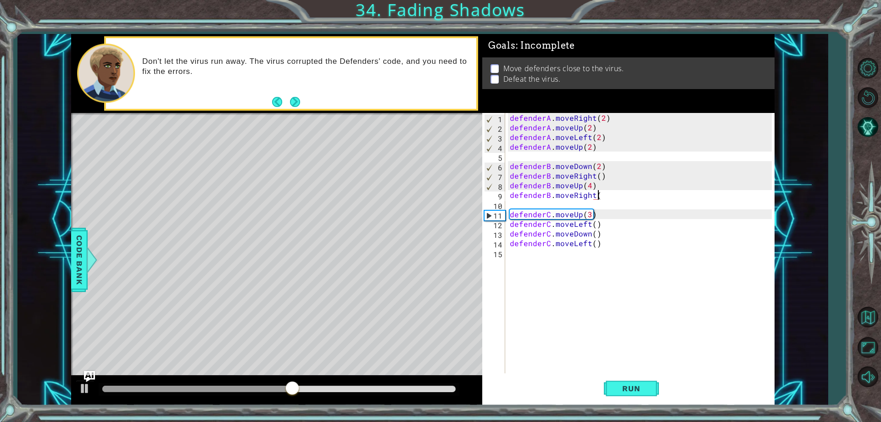
scroll to position [0, 6]
click at [617, 389] on span "Run" at bounding box center [631, 388] width 36 height 9
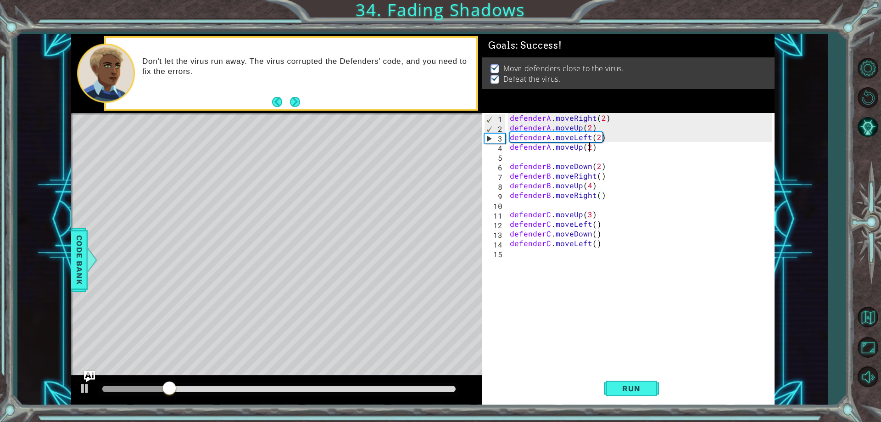
click at [590, 148] on div "defenderA . moveRight ( 2 ) defenderA . moveUp ( 2 ) defenderA . moveLeft ( 2 )…" at bounding box center [642, 253] width 268 height 280
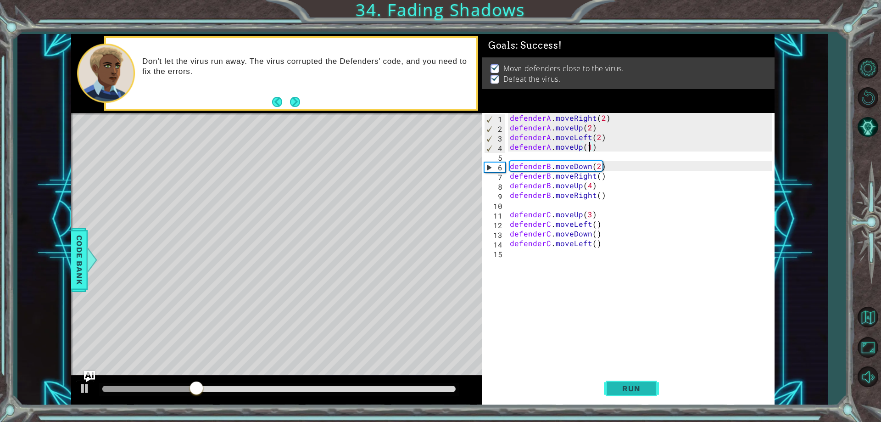
type textarea "defenderA.moveUp(1)"
click at [633, 377] on button "Run" at bounding box center [631, 388] width 55 height 29
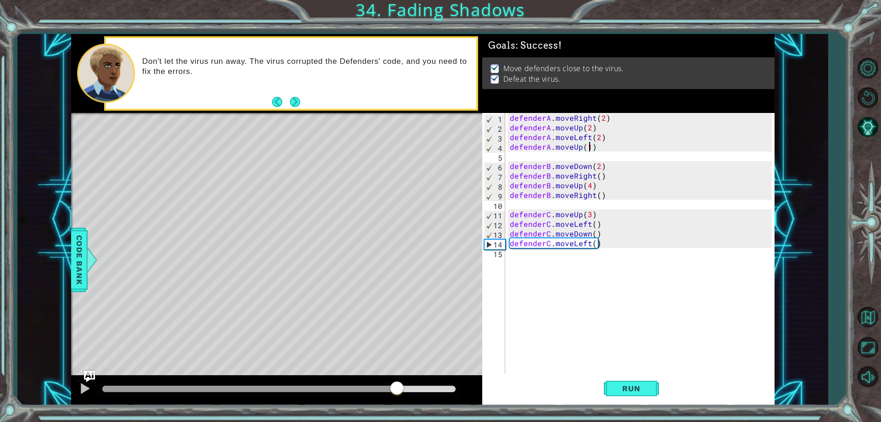
drag, startPoint x: 396, startPoint y: 395, endPoint x: 539, endPoint y: 393, distance: 143.2
click at [539, 393] on div "1 ההההההההההההההההההההההההההההההההההההההההההההההההההההההההההההההההההההההההההההה…" at bounding box center [423, 219] width 704 height 371
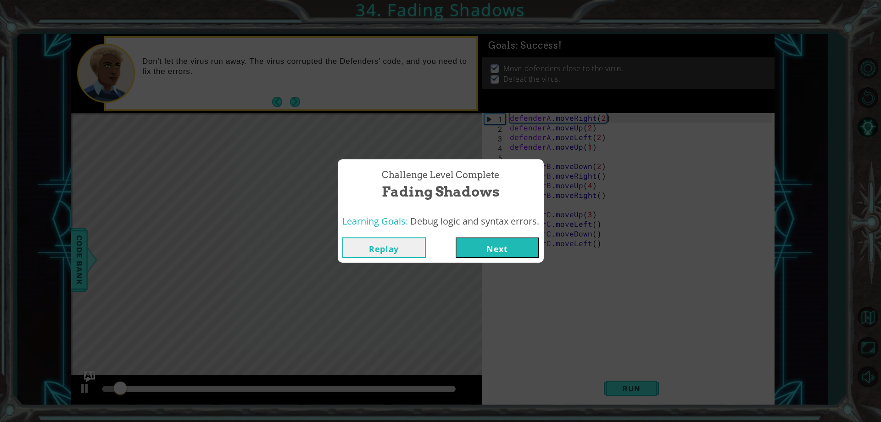
click at [516, 241] on button "Next" at bounding box center [498, 247] width 84 height 21
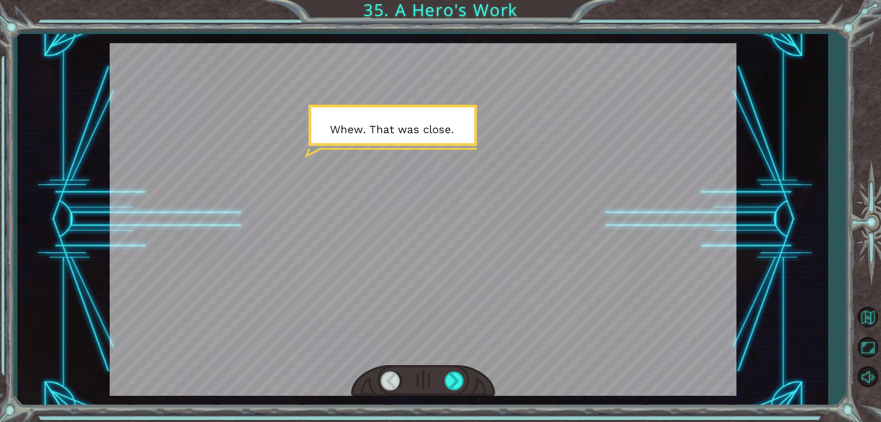
click at [441, 381] on div at bounding box center [423, 381] width 144 height 32
click at [445, 380] on div at bounding box center [423, 381] width 144 height 32
click at [448, 380] on div at bounding box center [455, 380] width 21 height 19
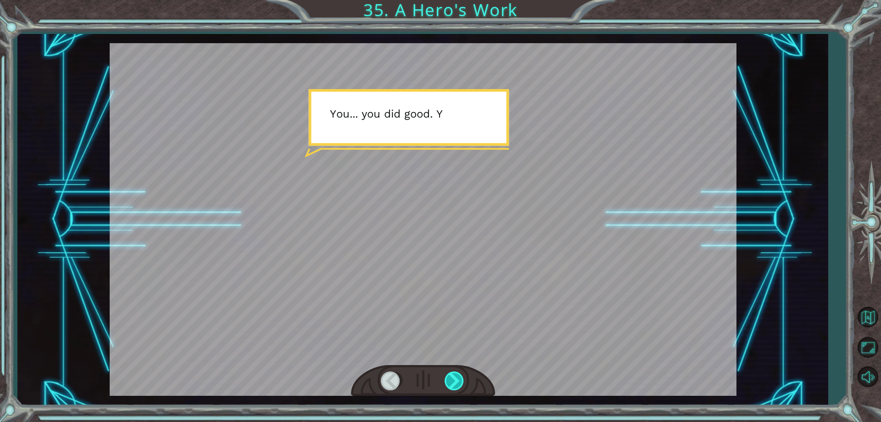
click at [449, 380] on div at bounding box center [455, 380] width 21 height 19
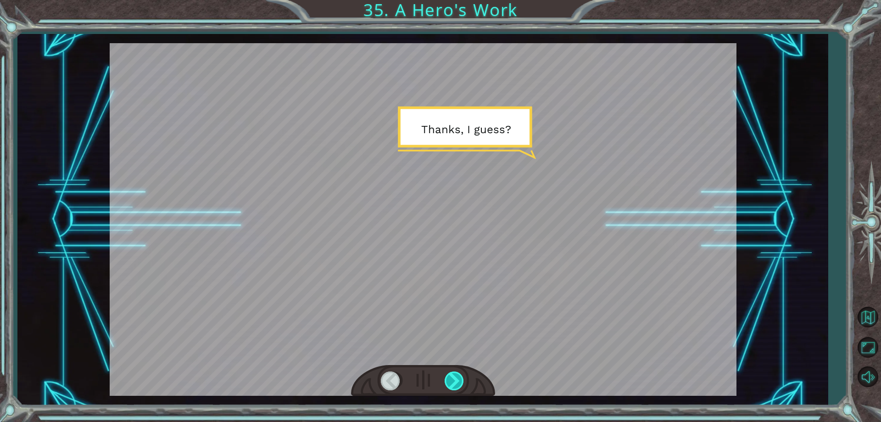
click at [449, 380] on div at bounding box center [455, 380] width 21 height 19
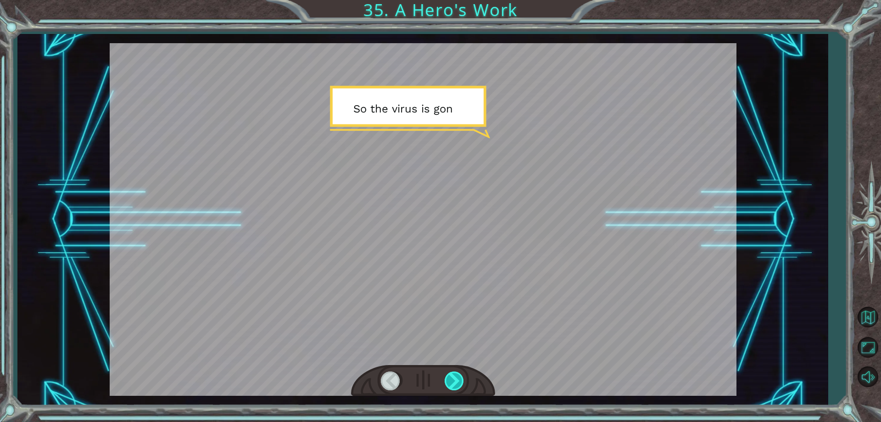
click at [450, 378] on div at bounding box center [455, 380] width 21 height 19
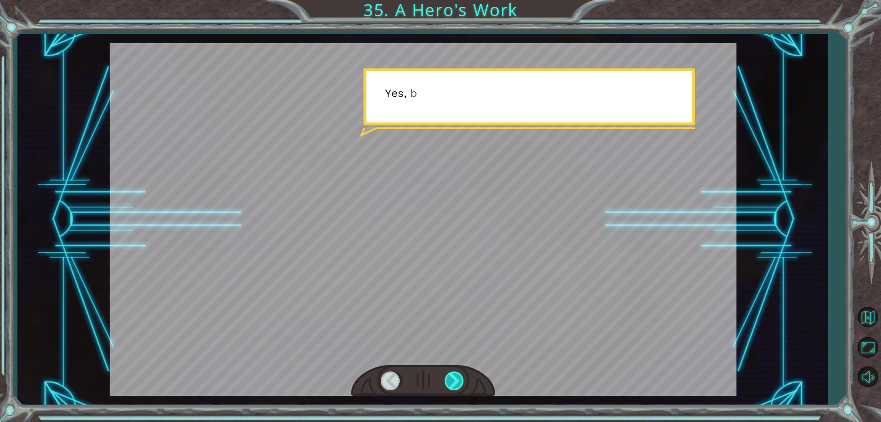
click at [450, 378] on div at bounding box center [455, 380] width 21 height 19
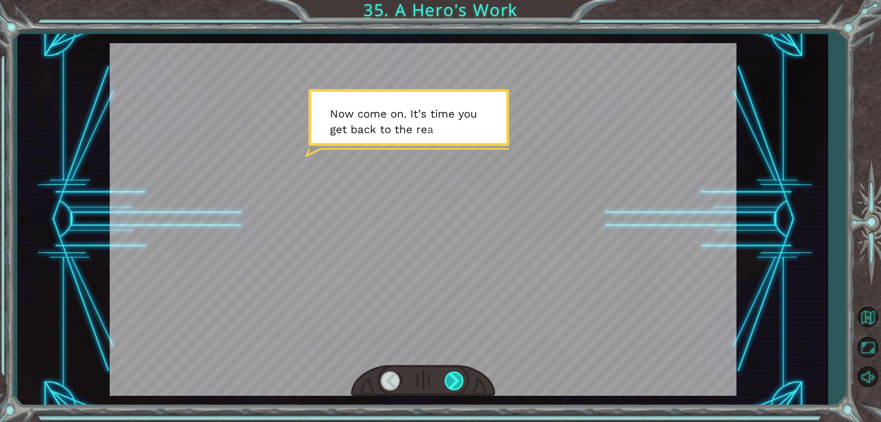
click at [450, 378] on div at bounding box center [455, 380] width 21 height 19
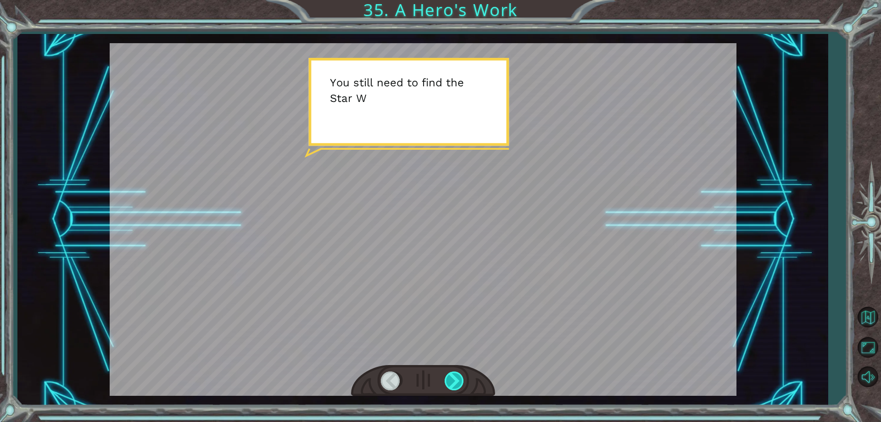
click at [450, 378] on div at bounding box center [455, 380] width 21 height 19
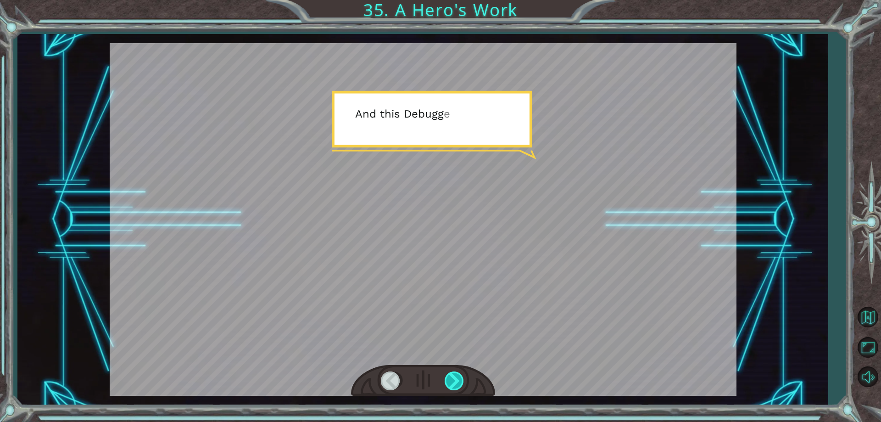
click at [450, 378] on div at bounding box center [455, 380] width 21 height 19
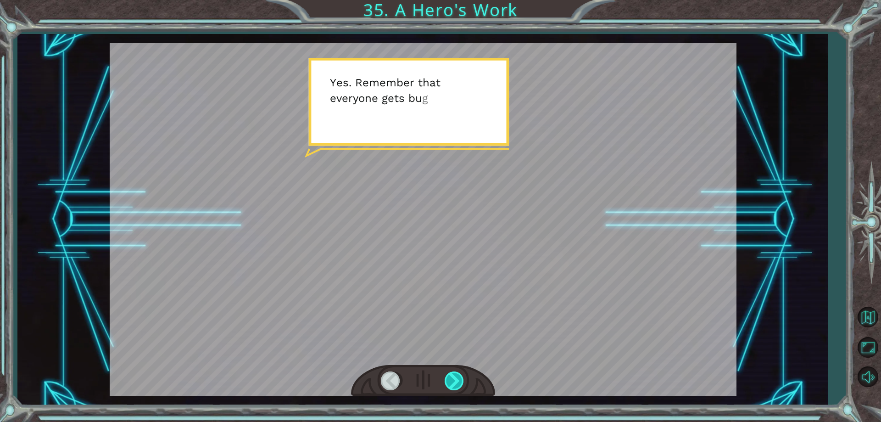
click at [450, 378] on div at bounding box center [455, 380] width 21 height 19
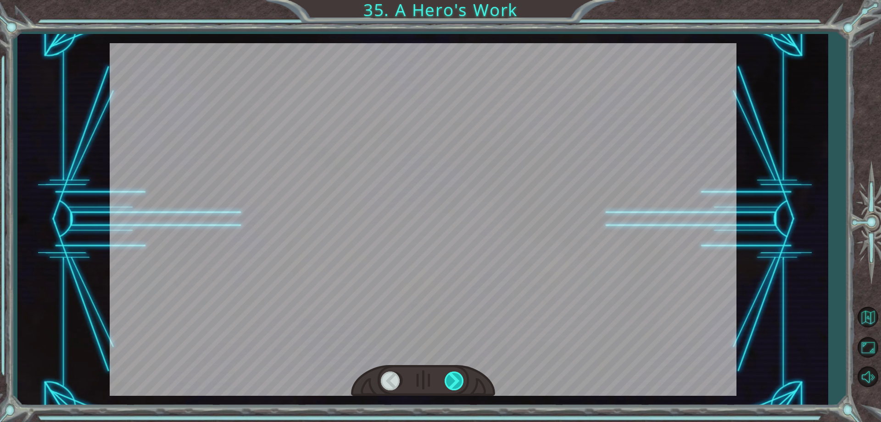
click at [450, 378] on div at bounding box center [455, 380] width 21 height 19
click at [450, 376] on div at bounding box center [455, 380] width 21 height 19
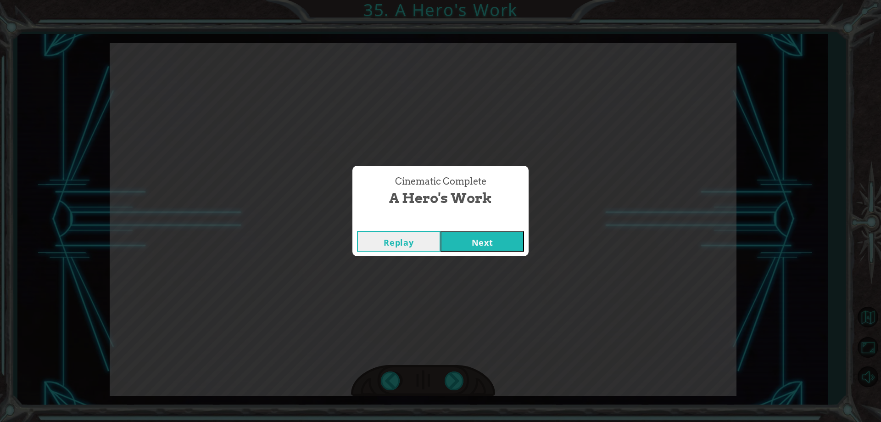
click at [465, 255] on div "Replay Next" at bounding box center [441, 241] width 176 height 30
click at [473, 243] on button "Next" at bounding box center [483, 241] width 84 height 21
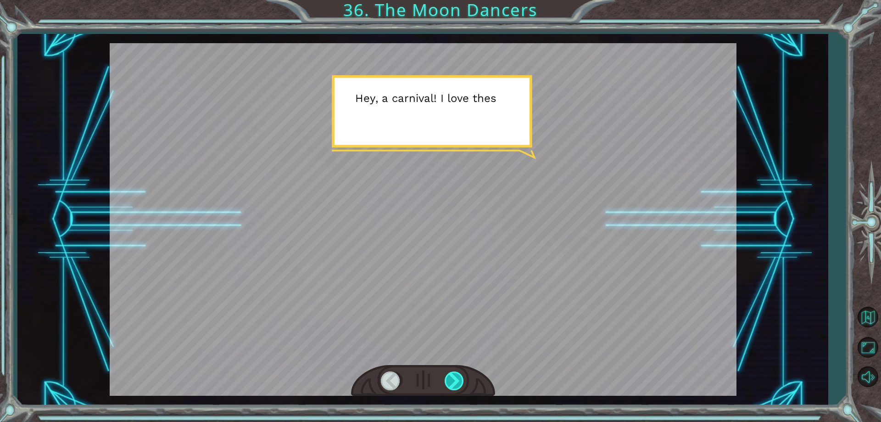
drag, startPoint x: 456, startPoint y: 385, endPoint x: 456, endPoint y: 377, distance: 7.4
click at [456, 381] on div at bounding box center [455, 380] width 21 height 19
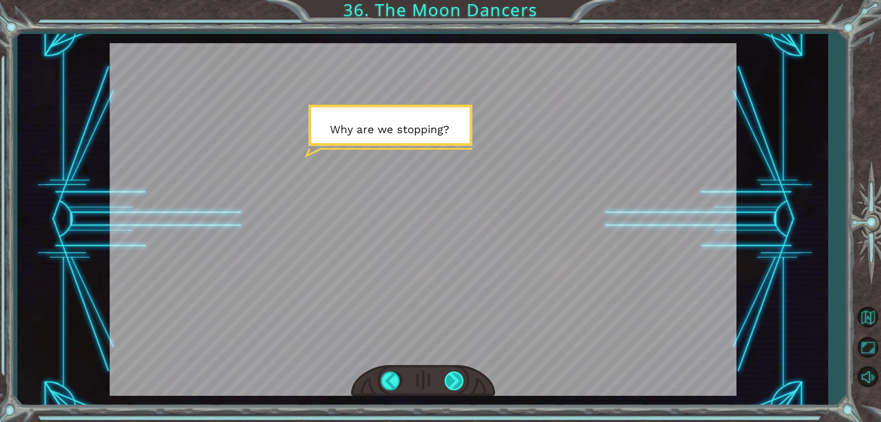
click at [454, 378] on div at bounding box center [455, 380] width 21 height 19
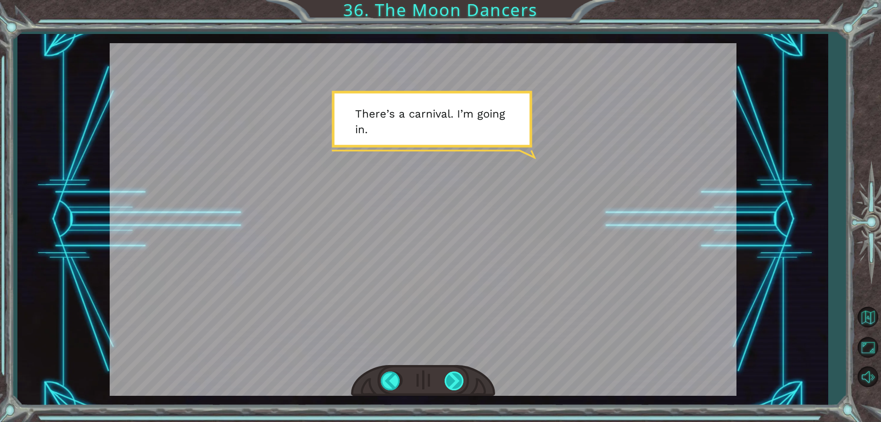
click at [453, 382] on div at bounding box center [455, 380] width 21 height 19
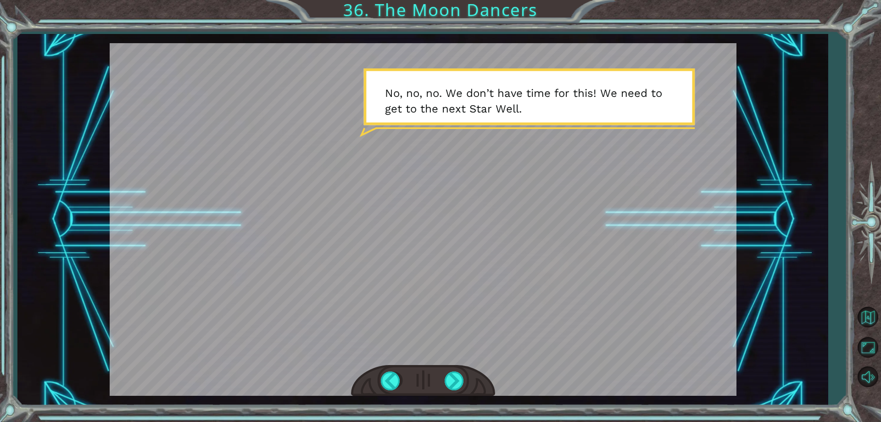
click at [454, 370] on div at bounding box center [423, 381] width 144 height 32
click at [454, 376] on div at bounding box center [455, 380] width 21 height 19
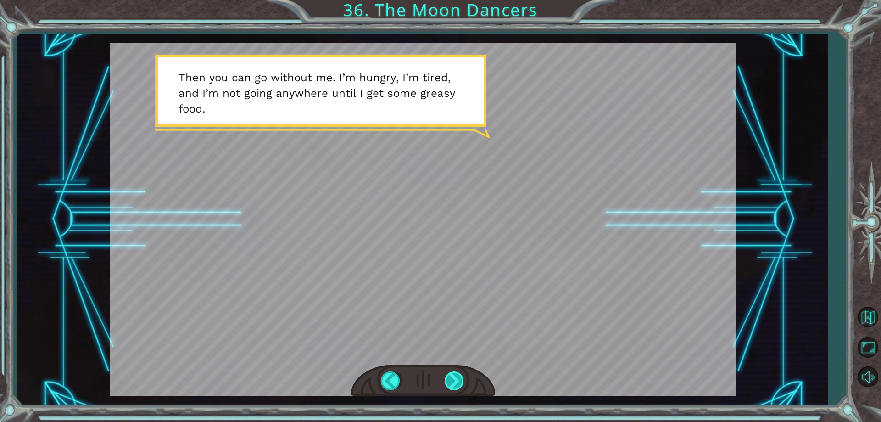
click at [457, 381] on div at bounding box center [455, 380] width 21 height 19
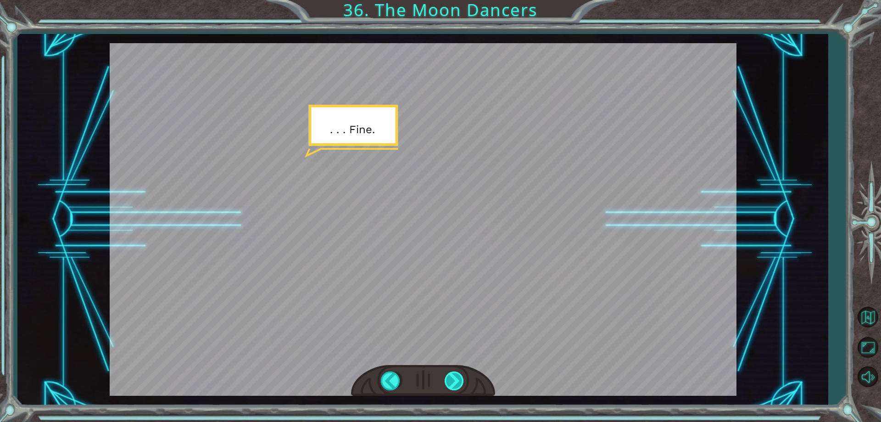
click at [457, 381] on div at bounding box center [455, 380] width 21 height 19
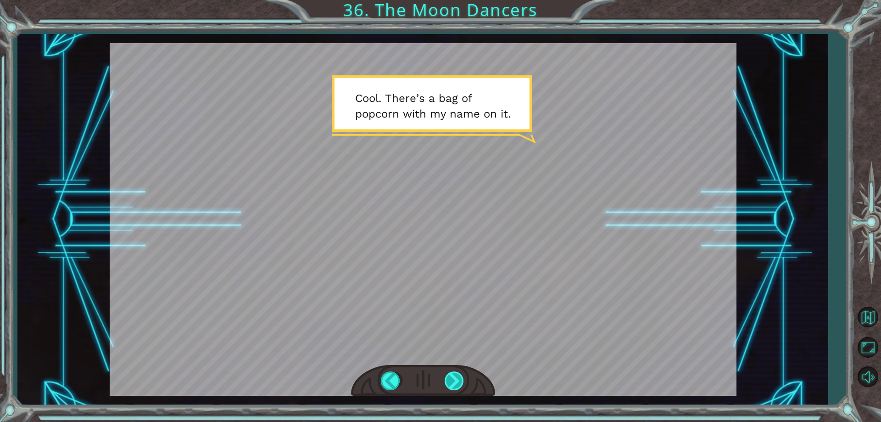
click at [457, 381] on div at bounding box center [455, 380] width 21 height 19
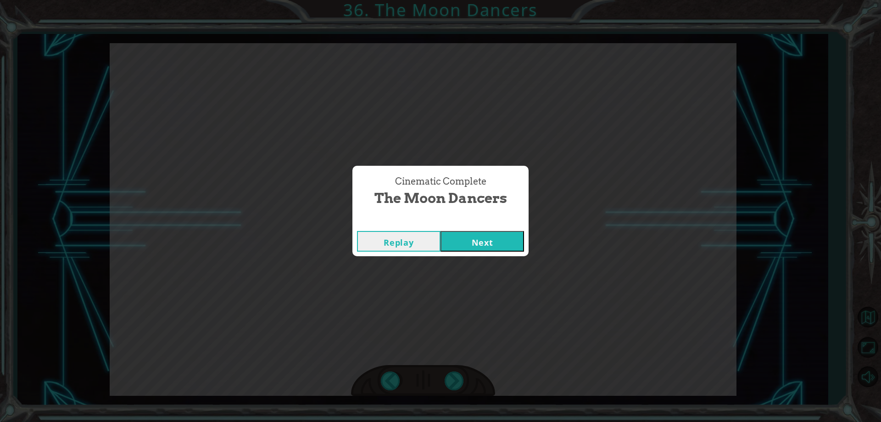
click at [469, 247] on button "Next" at bounding box center [483, 241] width 84 height 21
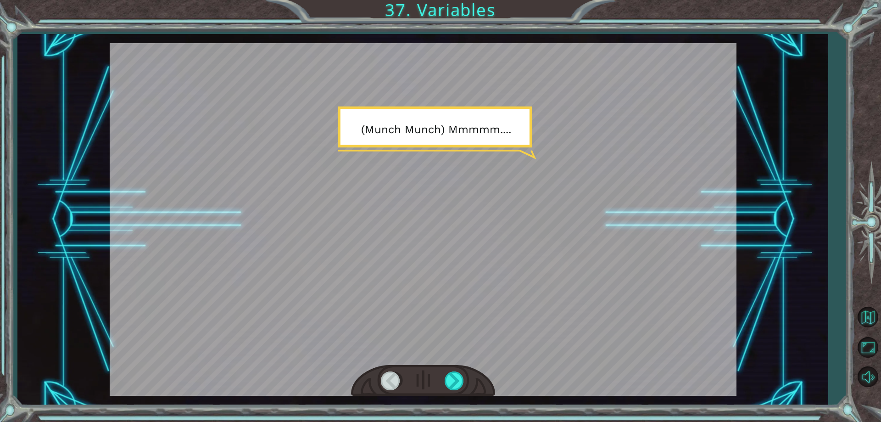
click at [439, 270] on div at bounding box center [423, 219] width 627 height 353
click at [455, 382] on div at bounding box center [455, 380] width 21 height 19
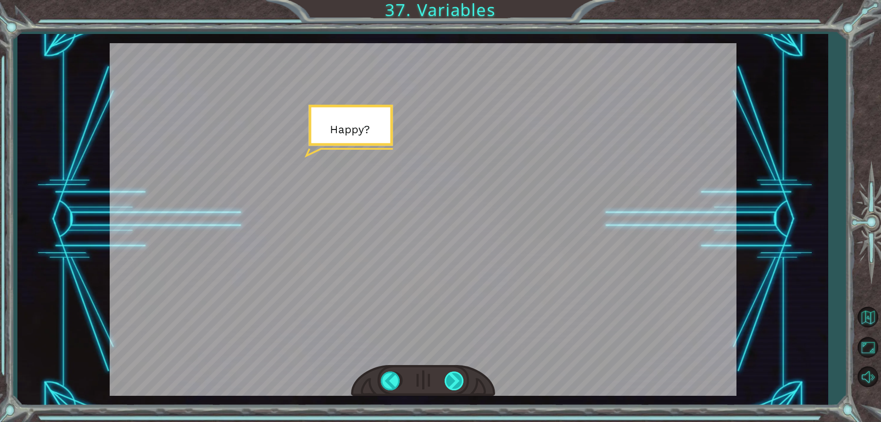
click at [453, 376] on div at bounding box center [455, 380] width 21 height 19
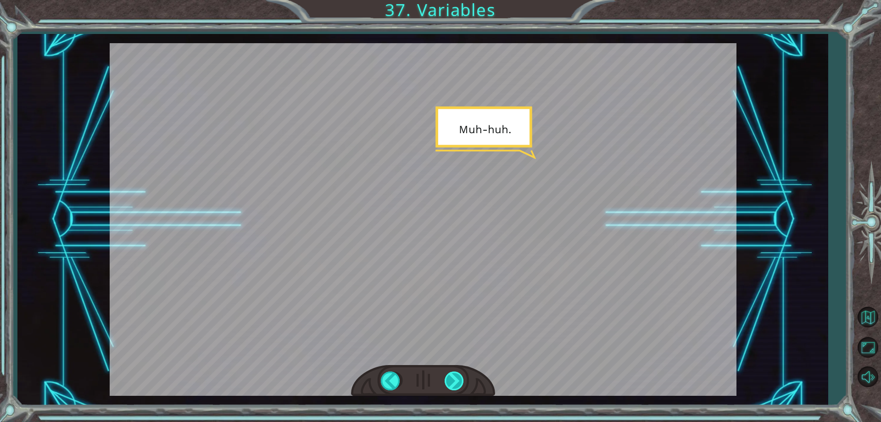
click at [453, 376] on div at bounding box center [455, 380] width 21 height 19
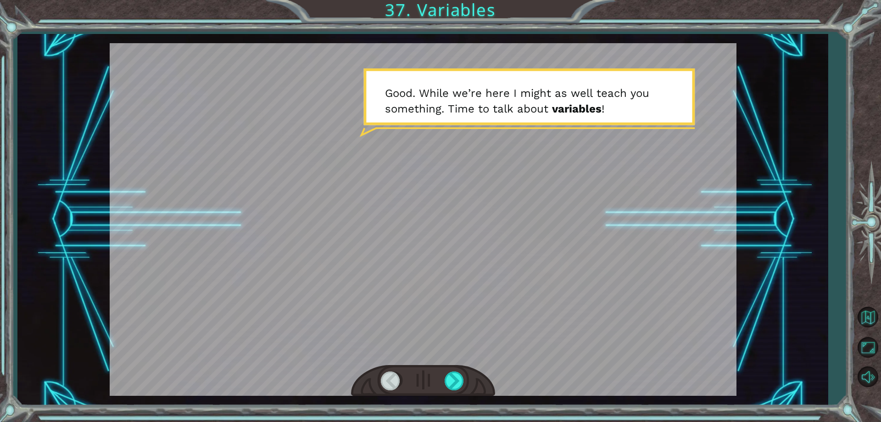
click at [444, 376] on div at bounding box center [423, 381] width 144 height 32
click at [460, 375] on div at bounding box center [455, 380] width 21 height 19
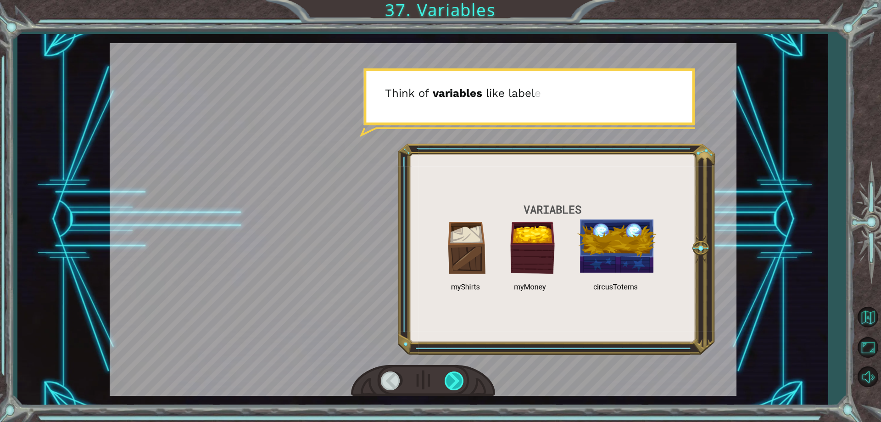
click at [460, 375] on div at bounding box center [455, 380] width 21 height 19
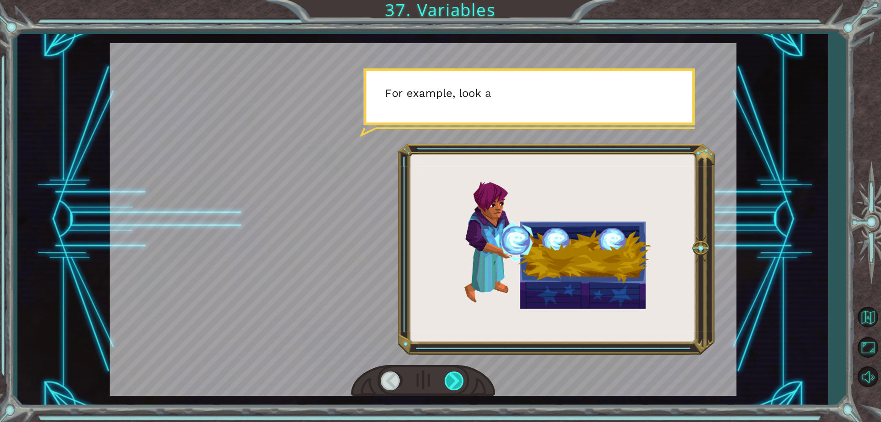
click at [460, 375] on div at bounding box center [455, 380] width 21 height 19
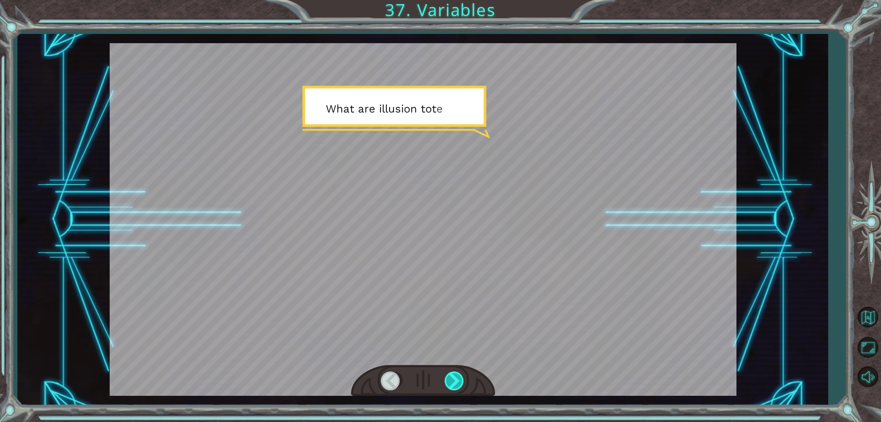
click at [460, 375] on div at bounding box center [455, 380] width 21 height 19
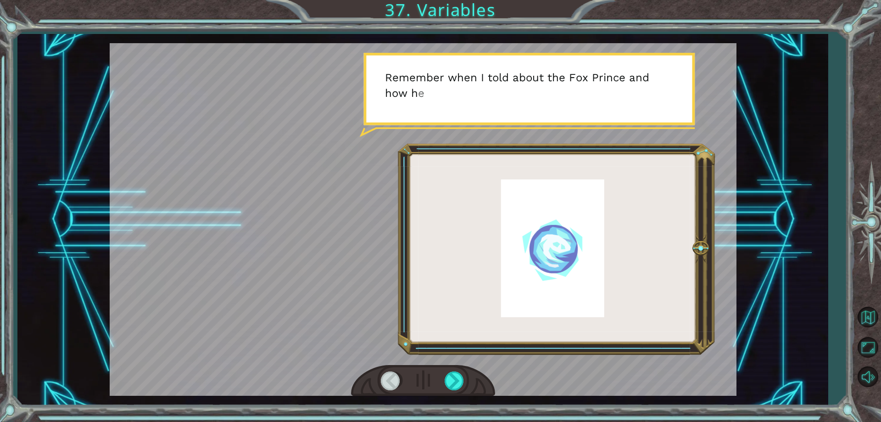
drag, startPoint x: 460, startPoint y: 375, endPoint x: 456, endPoint y: 364, distance: 11.9
click at [458, 368] on div at bounding box center [423, 381] width 144 height 32
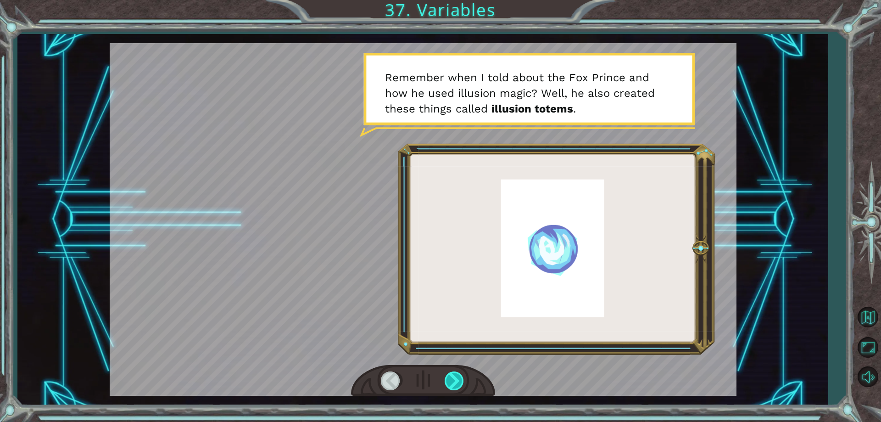
click at [459, 379] on div at bounding box center [455, 380] width 21 height 19
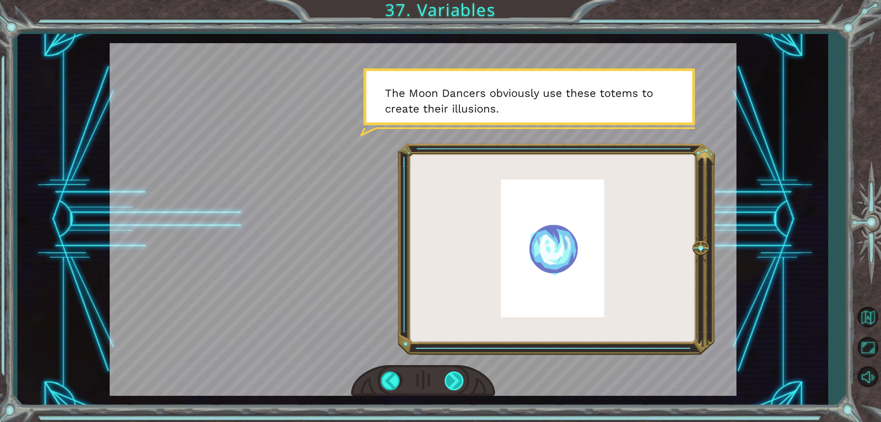
click at [451, 378] on div at bounding box center [455, 380] width 21 height 19
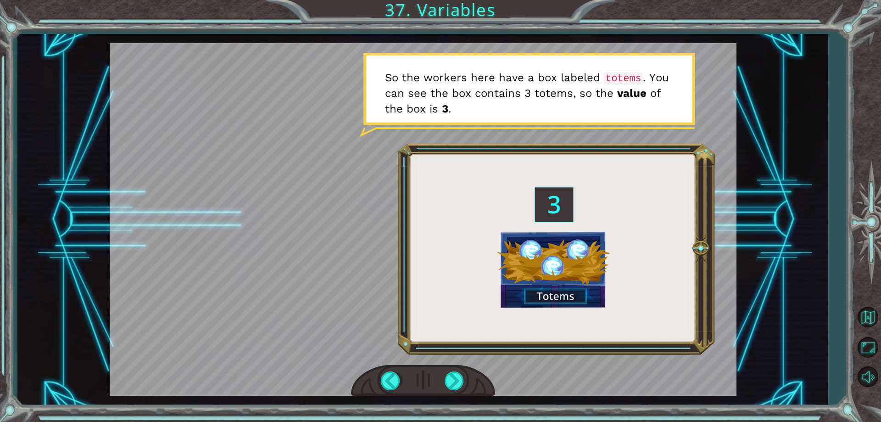
click at [478, 346] on div at bounding box center [423, 219] width 627 height 353
click at [477, 349] on div at bounding box center [423, 219] width 627 height 353
drag, startPoint x: 451, startPoint y: 372, endPoint x: 458, endPoint y: 384, distance: 13.6
click at [453, 381] on div at bounding box center [455, 380] width 21 height 19
click at [450, 375] on div at bounding box center [455, 380] width 21 height 19
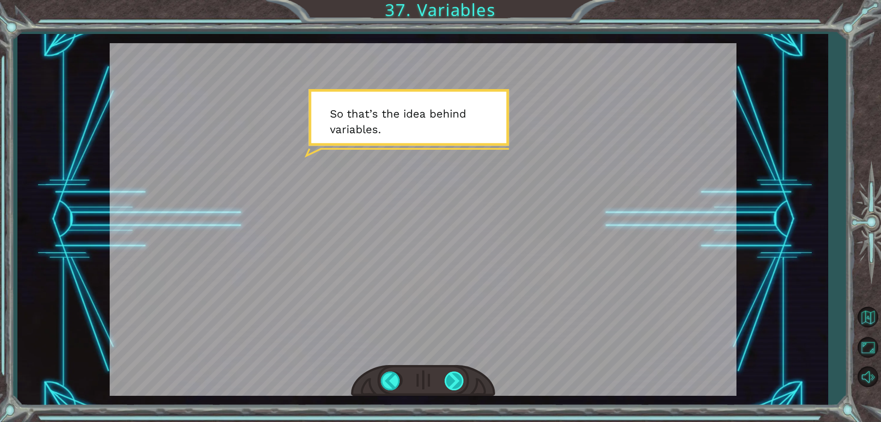
click at [450, 375] on div at bounding box center [455, 380] width 21 height 19
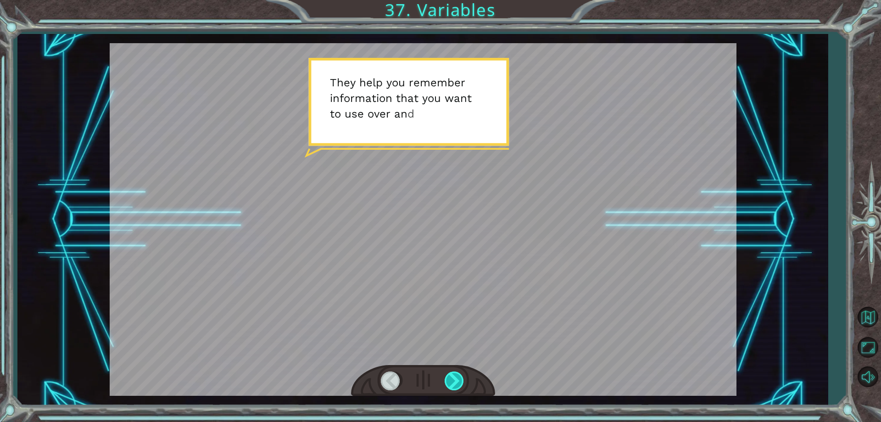
click at [455, 376] on div at bounding box center [455, 380] width 21 height 19
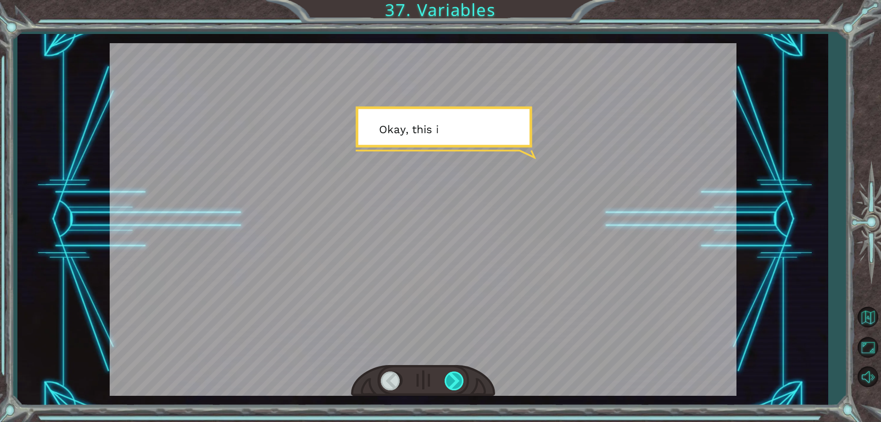
click at [457, 375] on div at bounding box center [455, 380] width 21 height 19
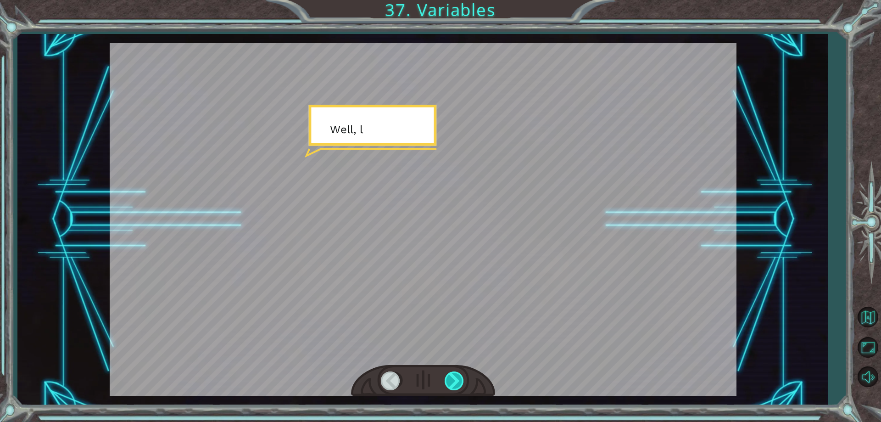
click at [457, 375] on div at bounding box center [455, 380] width 21 height 19
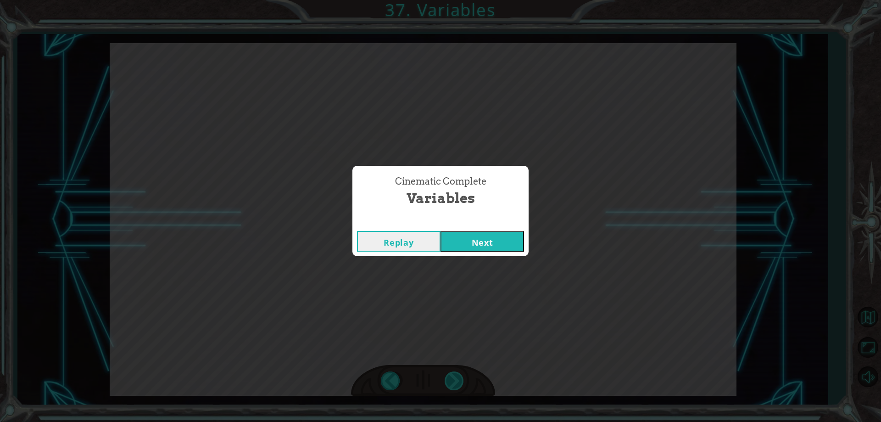
click at [457, 0] on div "( M u n c h M u n c h ) M m m m m . . . . H a p p y ? M u h - h u h . G o o d .…" at bounding box center [440, 0] width 881 height 0
click at [457, 375] on div "Cinematic Complete Variables Replay Next" at bounding box center [440, 211] width 881 height 422
click at [475, 239] on button "Next" at bounding box center [483, 241] width 84 height 21
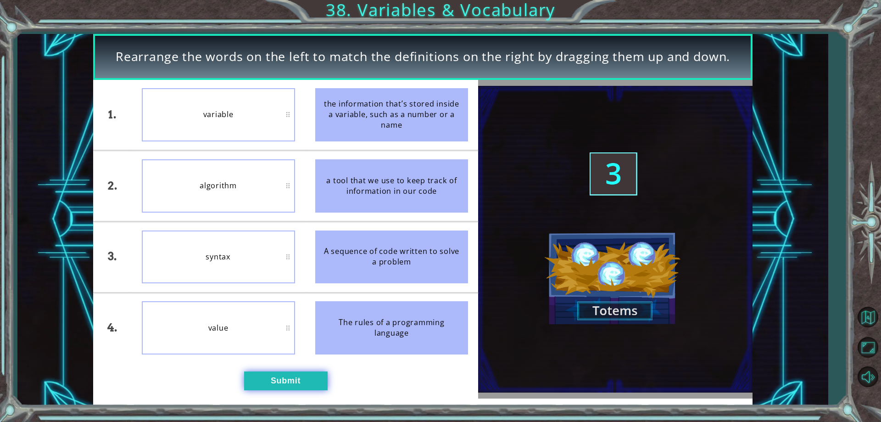
click at [300, 375] on button "Submit" at bounding box center [286, 380] width 84 height 18
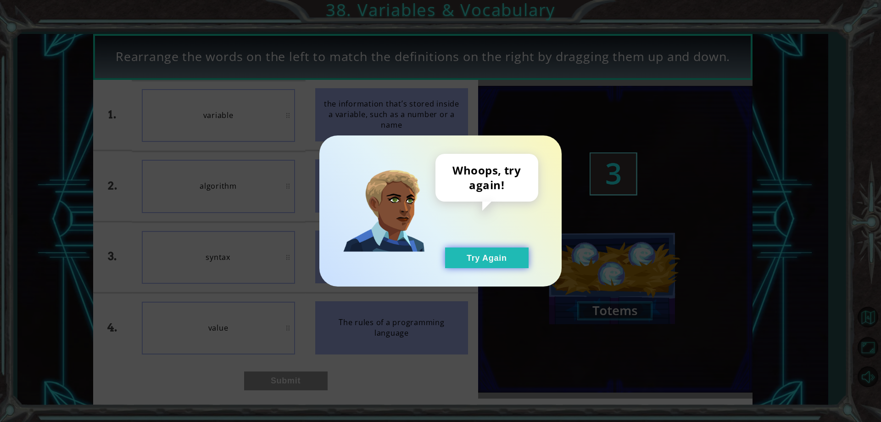
drag, startPoint x: 482, startPoint y: 264, endPoint x: 474, endPoint y: 264, distance: 8.3
click at [479, 264] on button "Try Again" at bounding box center [487, 257] width 84 height 21
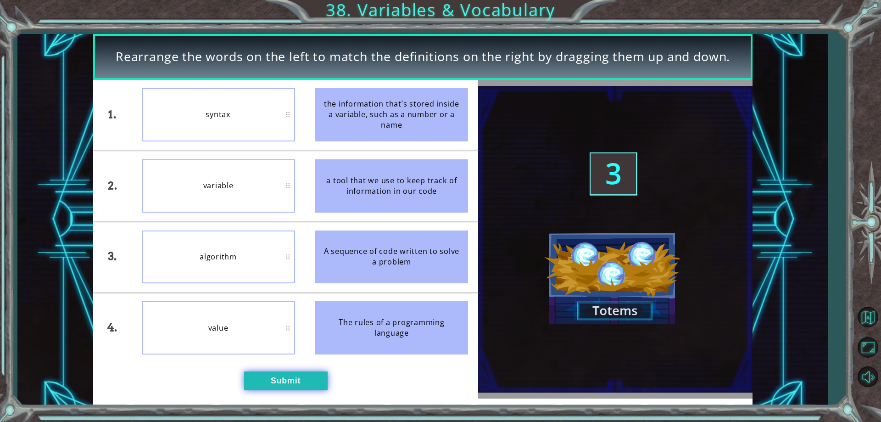
click at [247, 380] on button "Submit" at bounding box center [286, 380] width 84 height 18
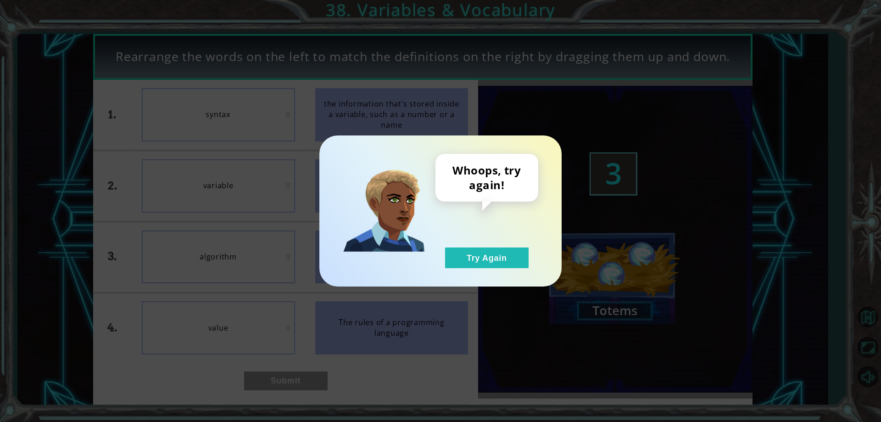
click at [487, 238] on div "Whoops, try again! Try Again" at bounding box center [487, 211] width 103 height 114
drag, startPoint x: 482, startPoint y: 260, endPoint x: 415, endPoint y: 241, distance: 69.9
click at [477, 260] on button "Try Again" at bounding box center [487, 257] width 84 height 21
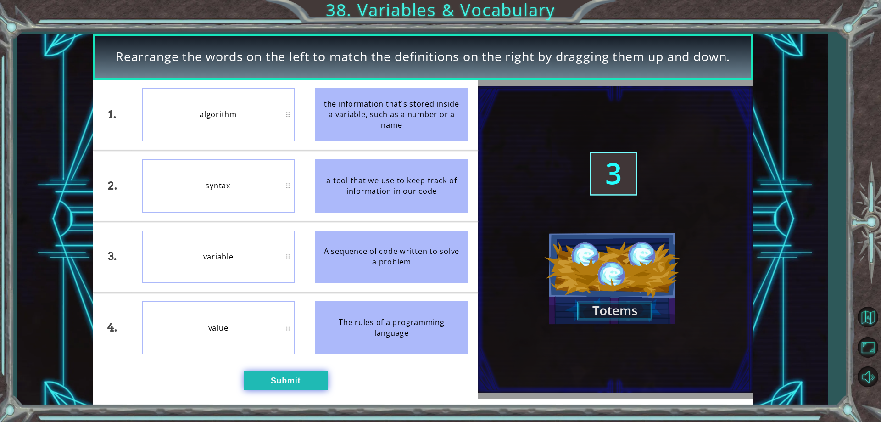
click at [253, 381] on button "Submit" at bounding box center [286, 380] width 84 height 18
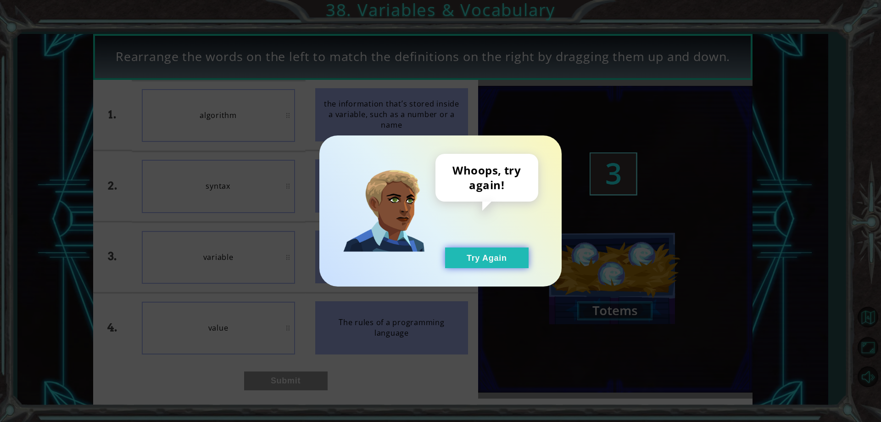
click at [498, 258] on button "Try Again" at bounding box center [487, 257] width 84 height 21
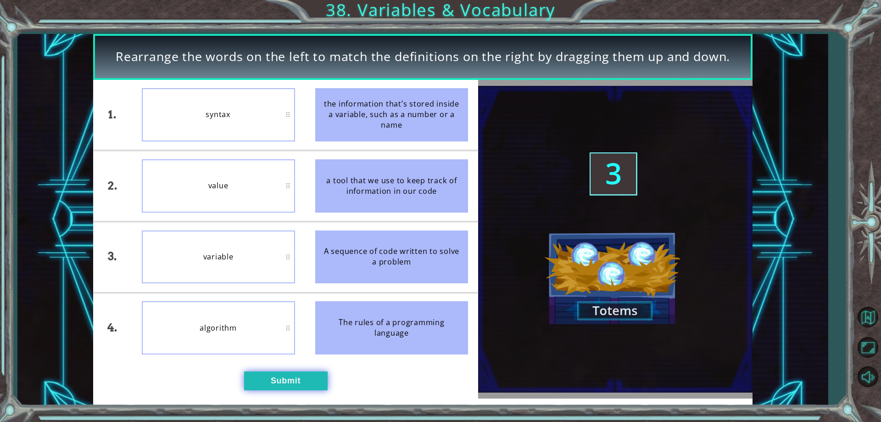
click at [290, 387] on div "1. 2. 3. 4. syntax value variable algorithm the information that’s stored insid…" at bounding box center [286, 239] width 386 height 319
click at [290, 366] on div "1. 2. 3. 4. syntax value variable algorithm the information that’s stored insid…" at bounding box center [286, 239] width 386 height 319
click at [291, 378] on button "Submit" at bounding box center [286, 380] width 84 height 18
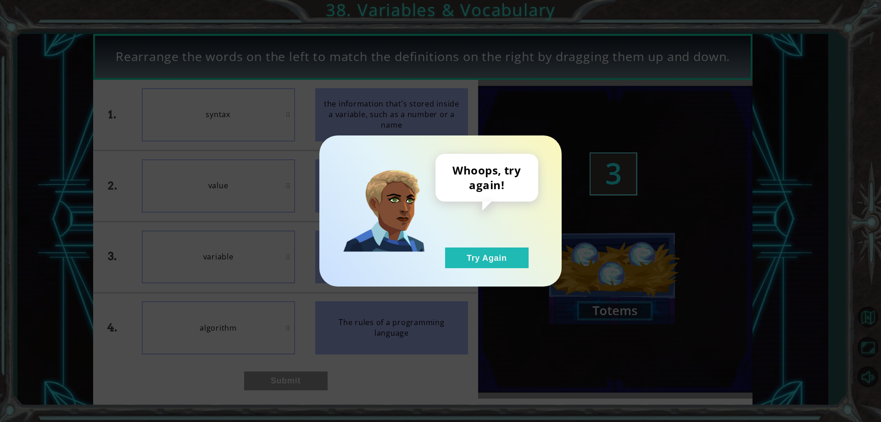
click at [492, 272] on div "Whoops, try again! Try Again" at bounding box center [441, 210] width 242 height 151
click at [493, 264] on button "Try Again" at bounding box center [487, 257] width 84 height 21
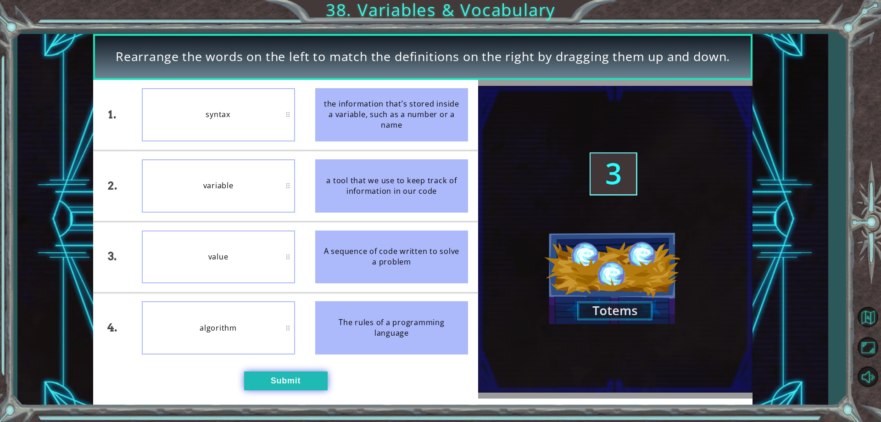
click at [281, 379] on button "Submit" at bounding box center [286, 380] width 84 height 18
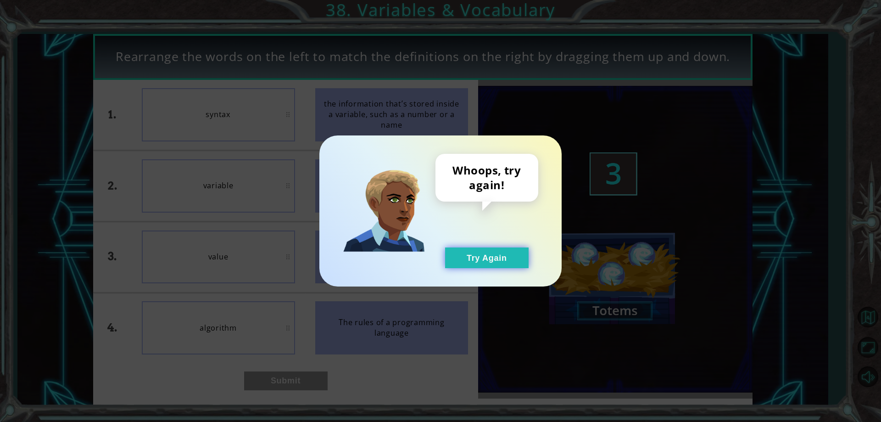
click at [446, 258] on button "Try Again" at bounding box center [487, 257] width 84 height 21
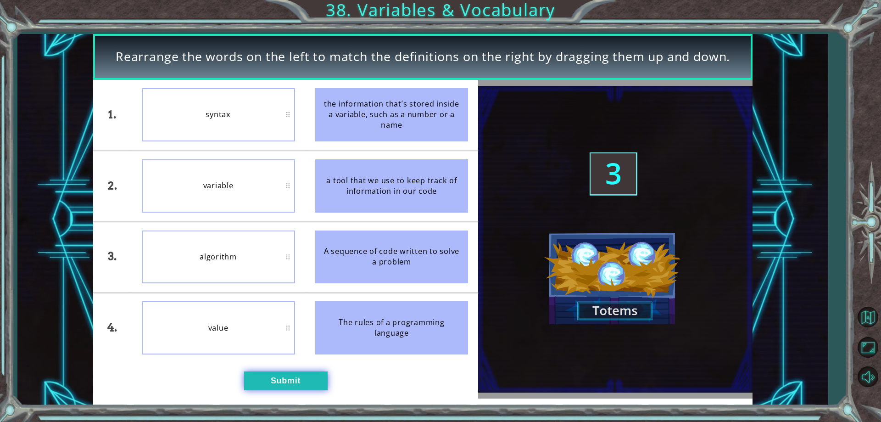
click at [268, 371] on div "1. 2. 3. 4. syntax variable algorithm value the information that’s stored insid…" at bounding box center [286, 239] width 386 height 319
click at [280, 372] on button "Submit" at bounding box center [286, 380] width 84 height 18
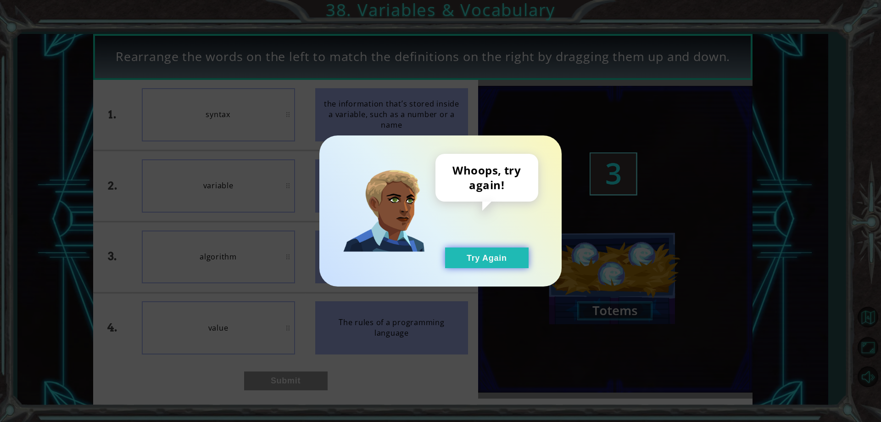
drag, startPoint x: 510, startPoint y: 259, endPoint x: 493, endPoint y: 252, distance: 19.4
click at [510, 260] on button "Try Again" at bounding box center [487, 257] width 84 height 21
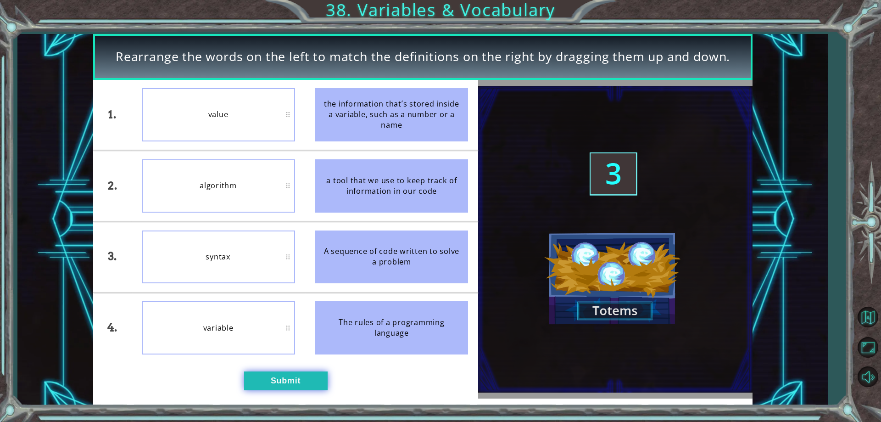
click at [293, 376] on button "Submit" at bounding box center [286, 380] width 84 height 18
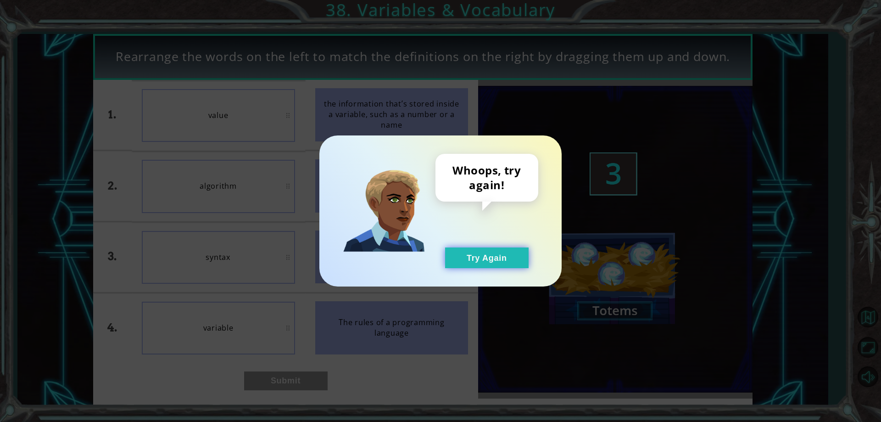
click at [468, 252] on button "Try Again" at bounding box center [487, 257] width 84 height 21
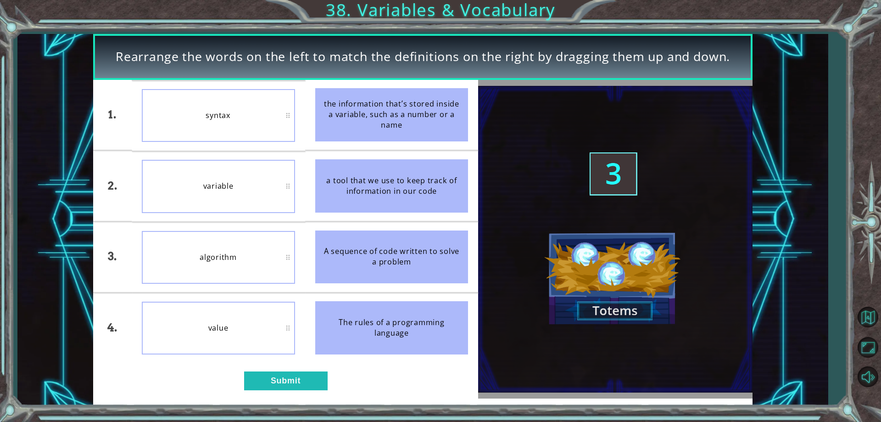
click at [293, 370] on div "1. 2. 3. 4. syntax variable algorithm value the information that’s stored insid…" at bounding box center [286, 239] width 386 height 319
click at [298, 379] on button "Submit" at bounding box center [286, 380] width 84 height 18
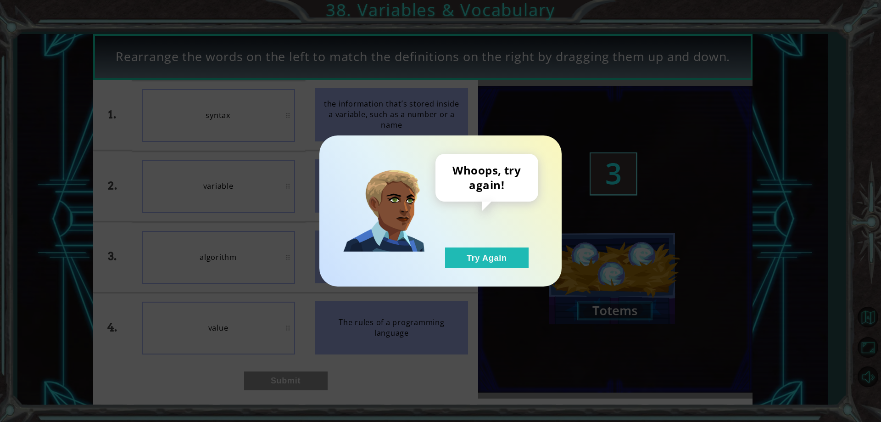
click at [468, 268] on div "Whoops, try again! Try Again" at bounding box center [441, 210] width 242 height 151
drag, startPoint x: 469, startPoint y: 268, endPoint x: 477, endPoint y: 278, distance: 12.4
click at [477, 278] on div "Whoops, try again! Try Again" at bounding box center [441, 210] width 242 height 151
click at [474, 260] on button "Try Again" at bounding box center [487, 257] width 84 height 21
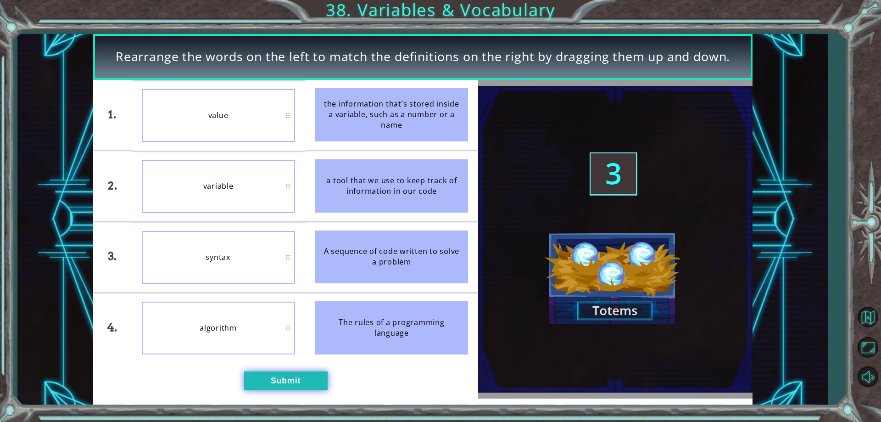
click at [275, 381] on button "Submit" at bounding box center [286, 380] width 84 height 18
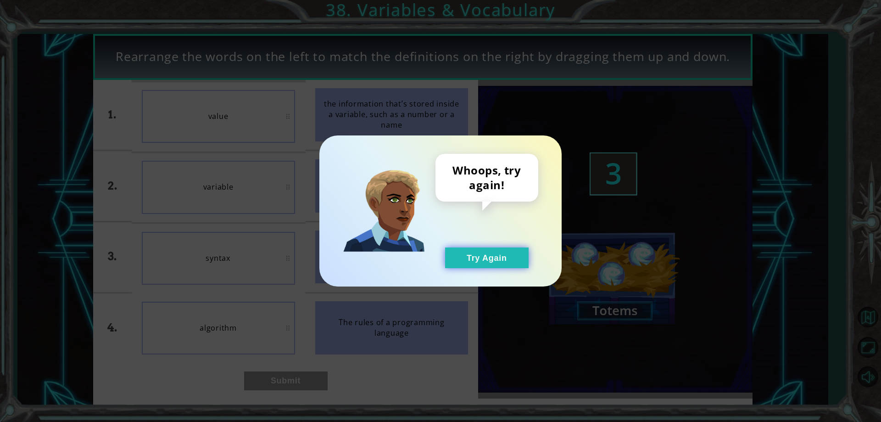
drag, startPoint x: 450, startPoint y: 230, endPoint x: 451, endPoint y: 248, distance: 18.4
click at [450, 236] on div "Whoops, try again! Try Again" at bounding box center [487, 211] width 103 height 114
click at [451, 248] on button "Try Again" at bounding box center [487, 257] width 84 height 21
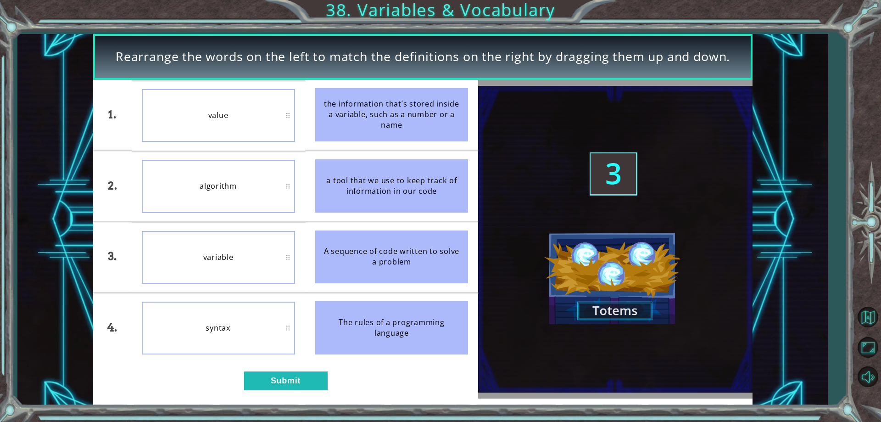
click at [241, 368] on div "1. 2. 3. 4. value algorithm variable syntax the information that’s stored insid…" at bounding box center [286, 239] width 386 height 319
click at [254, 365] on div "1. 2. 3. 4. value algorithm variable syntax the information that’s stored insid…" at bounding box center [286, 239] width 386 height 319
click at [307, 382] on button "Submit" at bounding box center [286, 380] width 84 height 18
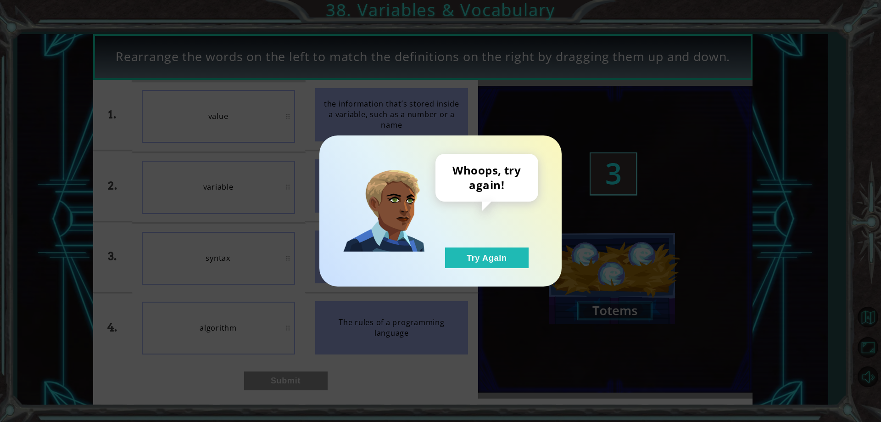
drag, startPoint x: 482, startPoint y: 254, endPoint x: 470, endPoint y: 245, distance: 14.4
click at [482, 253] on button "Try Again" at bounding box center [487, 257] width 84 height 21
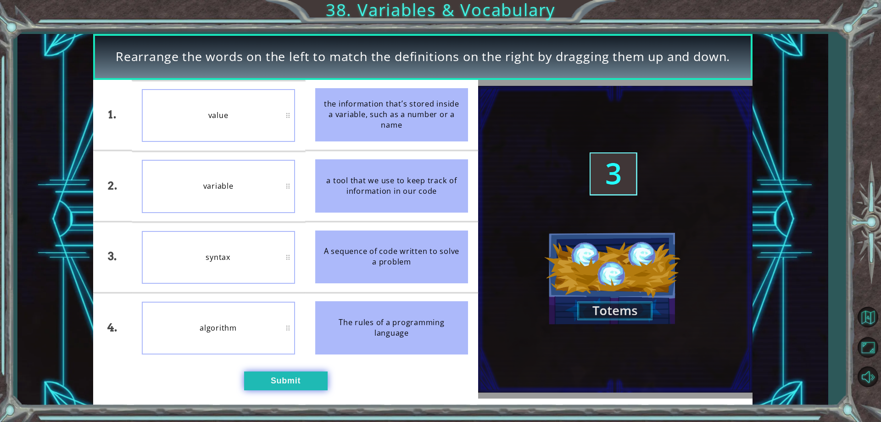
click at [255, 376] on button "Submit" at bounding box center [286, 380] width 84 height 18
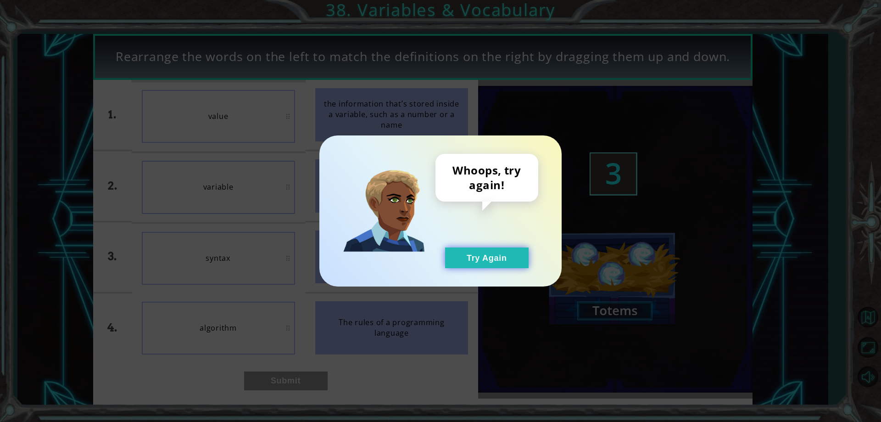
click at [485, 258] on button "Try Again" at bounding box center [487, 257] width 84 height 21
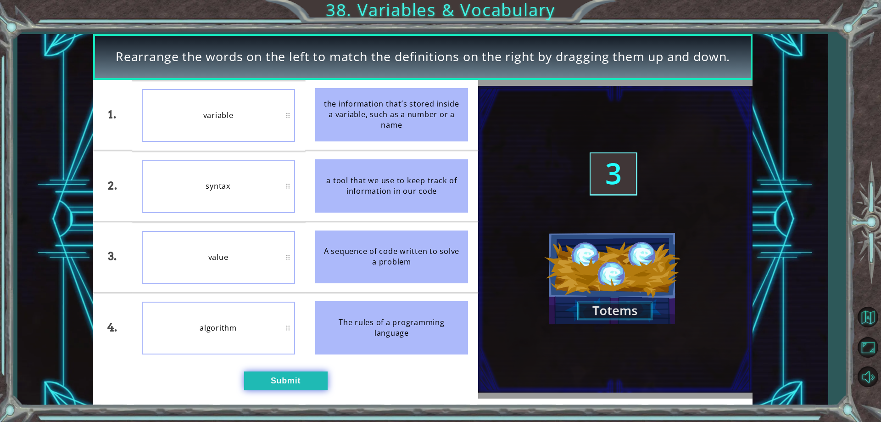
drag, startPoint x: 278, startPoint y: 393, endPoint x: 277, endPoint y: 388, distance: 4.8
click at [277, 389] on div "1. 2. 3. 4. variable syntax value algorithm the information that’s stored insid…" at bounding box center [286, 239] width 386 height 319
click at [275, 378] on button "Submit" at bounding box center [286, 380] width 84 height 18
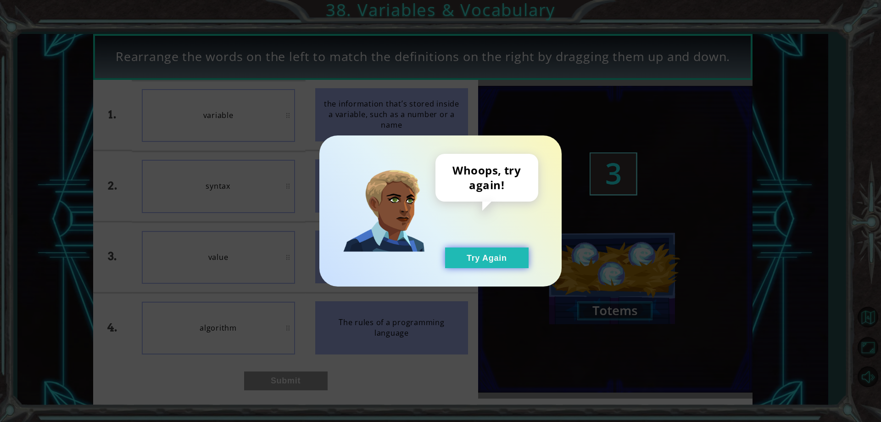
click at [477, 256] on button "Try Again" at bounding box center [487, 257] width 84 height 21
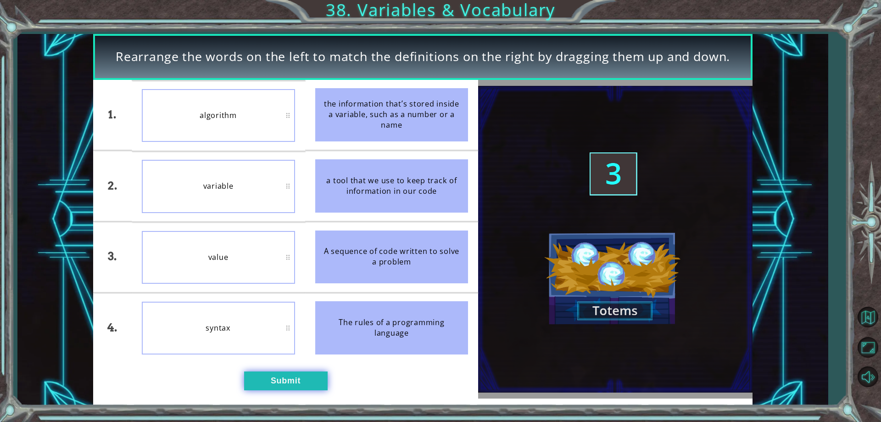
drag, startPoint x: 272, startPoint y: 367, endPoint x: 269, endPoint y: 377, distance: 10.6
click at [271, 369] on div "1. 2. 3. 4. algorithm variable value syntax the information that’s stored insid…" at bounding box center [286, 239] width 386 height 319
click at [266, 378] on button "Submit" at bounding box center [286, 380] width 84 height 18
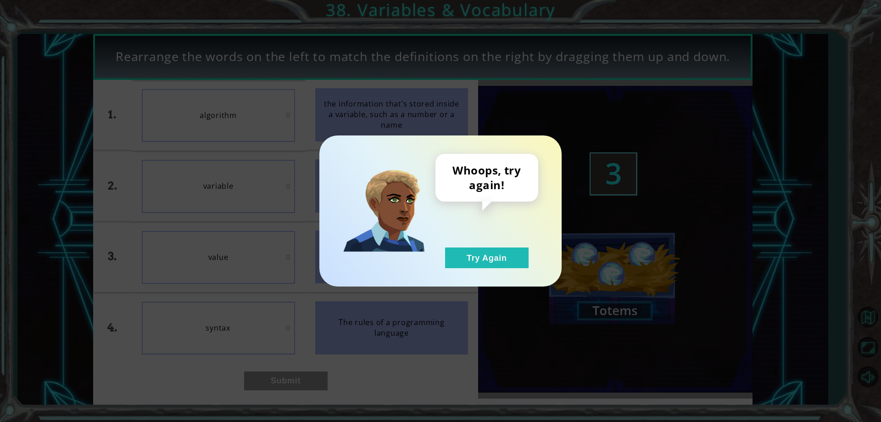
click at [477, 240] on div "Whoops, try again! Try Again" at bounding box center [487, 211] width 103 height 114
click at [477, 260] on button "Try Again" at bounding box center [487, 257] width 84 height 21
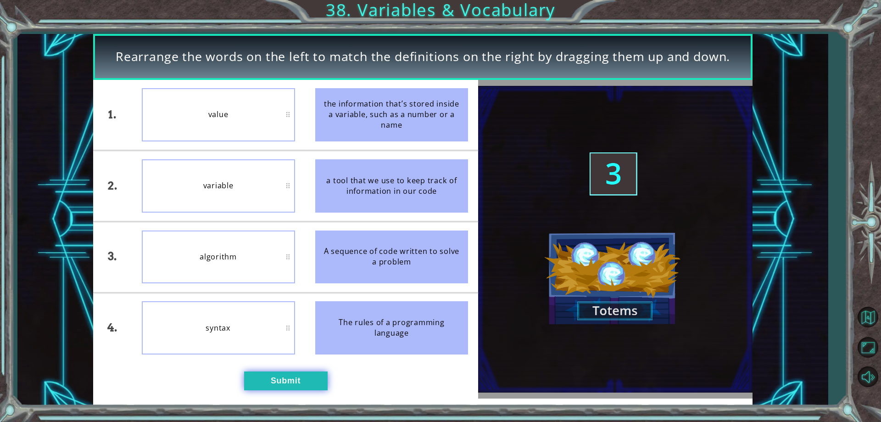
click at [293, 379] on button "Submit" at bounding box center [286, 380] width 84 height 18
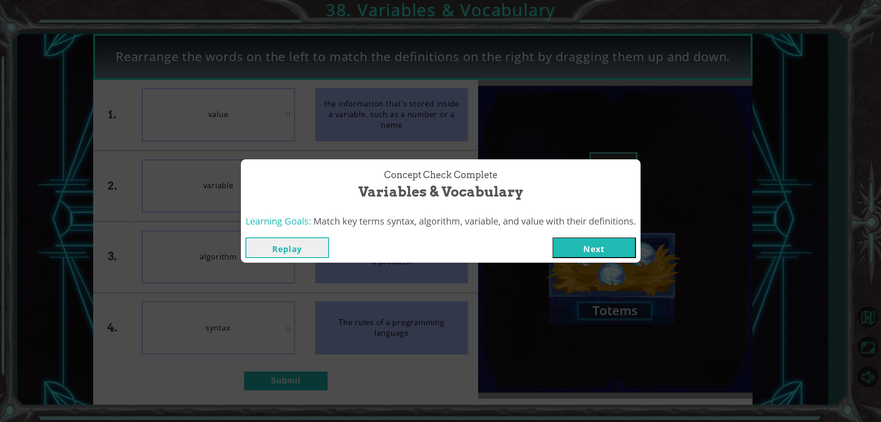
drag, startPoint x: 574, startPoint y: 234, endPoint x: 580, endPoint y: 241, distance: 9.1
click at [578, 239] on div "Replay Next" at bounding box center [441, 248] width 400 height 30
click at [580, 241] on button "Next" at bounding box center [595, 247] width 84 height 21
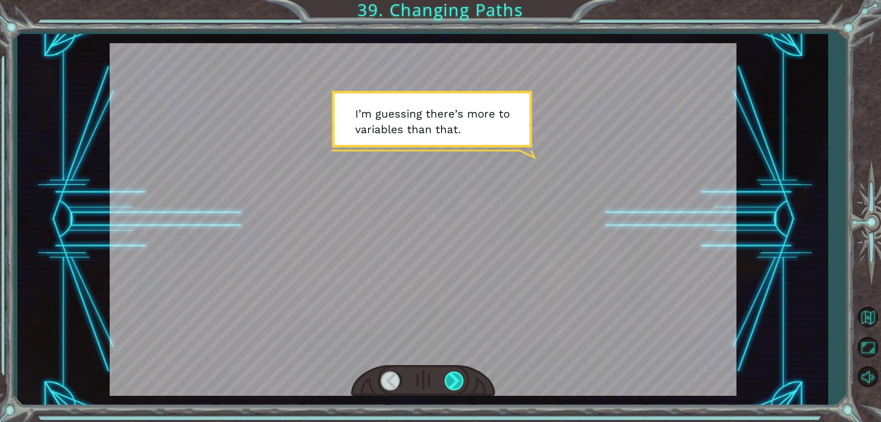
drag, startPoint x: 442, startPoint y: 383, endPoint x: 449, endPoint y: 382, distance: 6.6
click at [444, 383] on div at bounding box center [423, 381] width 144 height 32
click at [449, 382] on div at bounding box center [455, 380] width 21 height 19
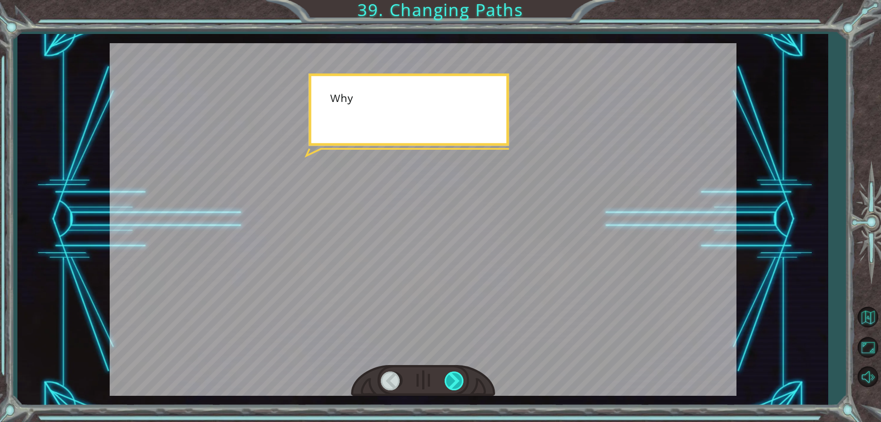
click at [450, 380] on div at bounding box center [455, 380] width 21 height 19
click at [451, 382] on div at bounding box center [455, 380] width 21 height 19
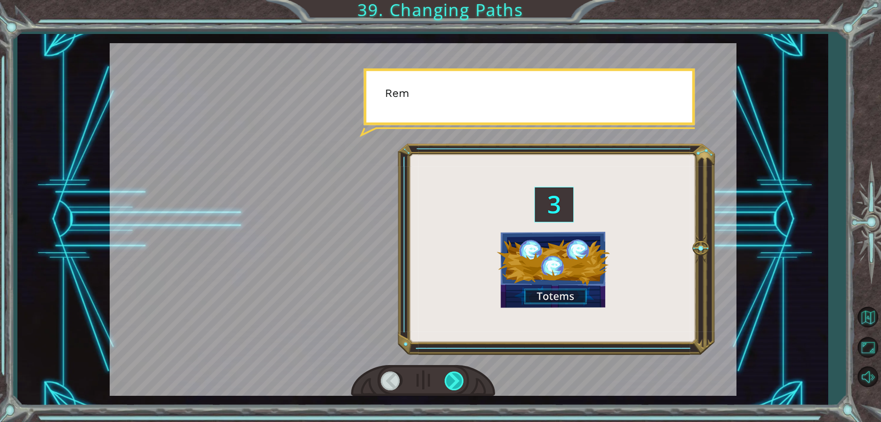
click at [451, 383] on div at bounding box center [455, 380] width 21 height 19
click at [454, 382] on div at bounding box center [455, 380] width 21 height 19
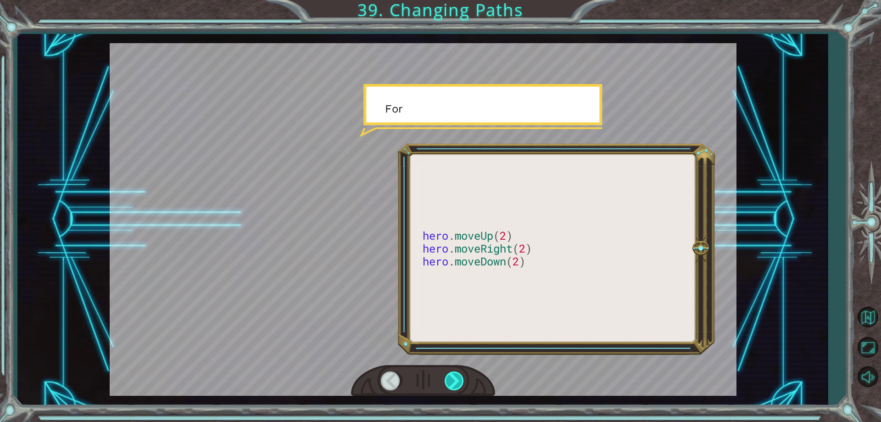
click at [455, 382] on div at bounding box center [455, 380] width 21 height 19
click at [457, 384] on div at bounding box center [455, 380] width 21 height 19
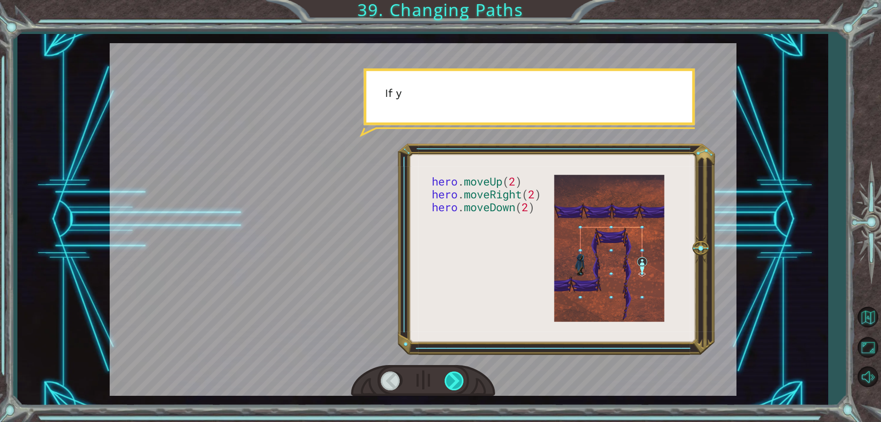
click at [457, 384] on div at bounding box center [455, 380] width 21 height 19
click at [459, 383] on div at bounding box center [455, 380] width 21 height 19
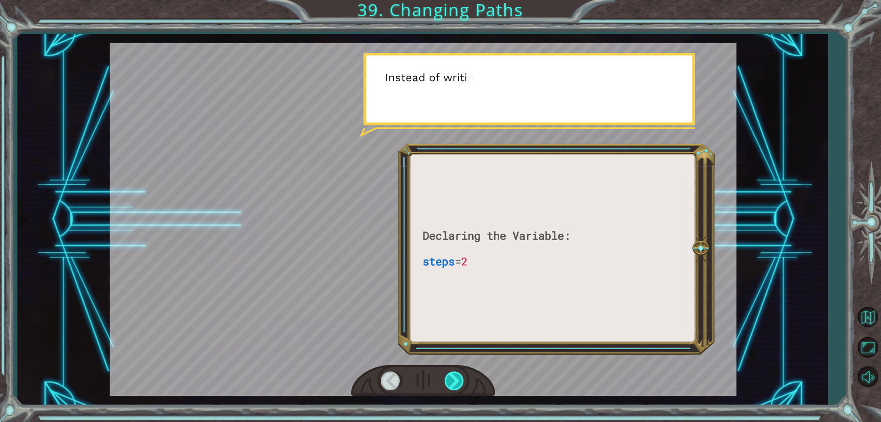
click at [457, 381] on div at bounding box center [455, 380] width 21 height 19
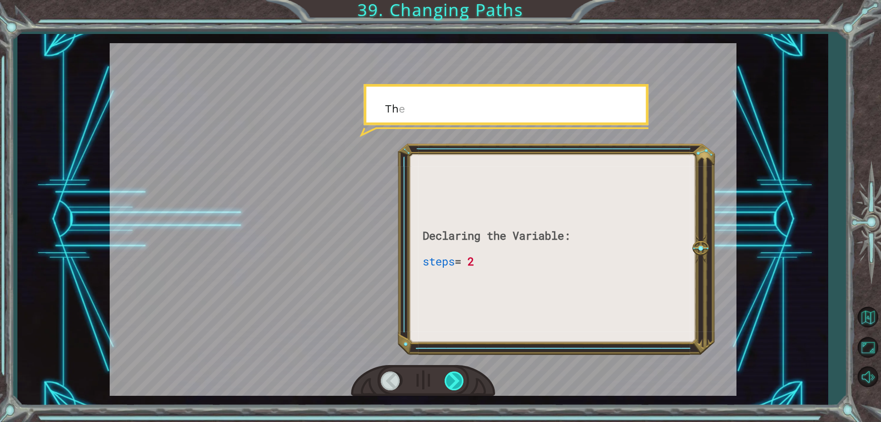
click at [457, 381] on div at bounding box center [455, 380] width 21 height 19
click at [458, 381] on div at bounding box center [455, 380] width 21 height 19
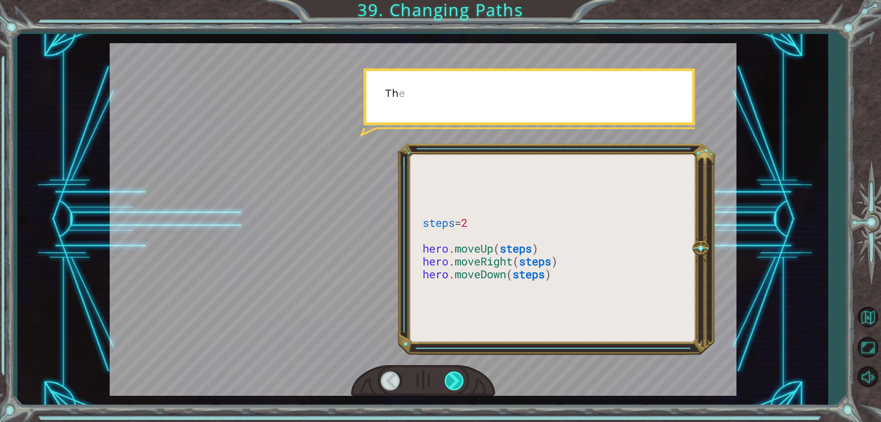
click at [458, 381] on div at bounding box center [455, 380] width 21 height 19
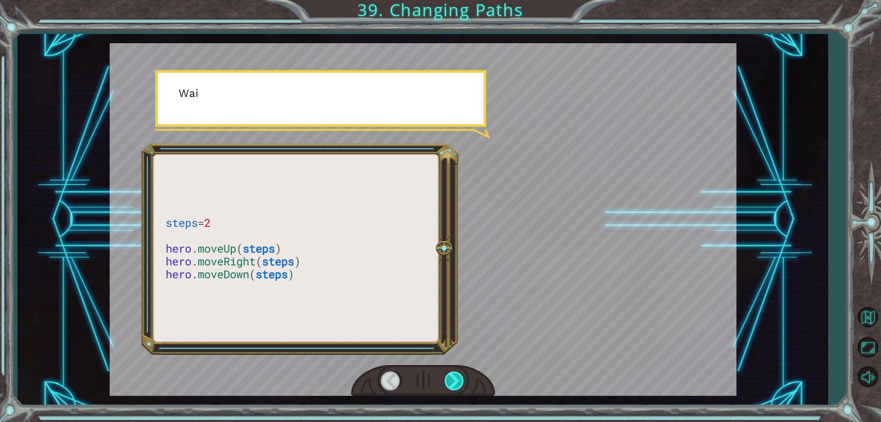
click at [461, 381] on div at bounding box center [455, 380] width 21 height 19
click at [457, 384] on div at bounding box center [455, 380] width 21 height 19
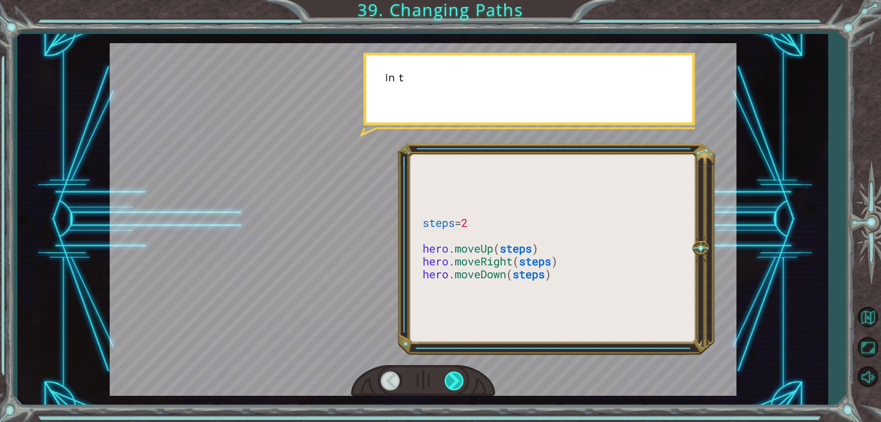
click at [456, 384] on div at bounding box center [455, 380] width 21 height 19
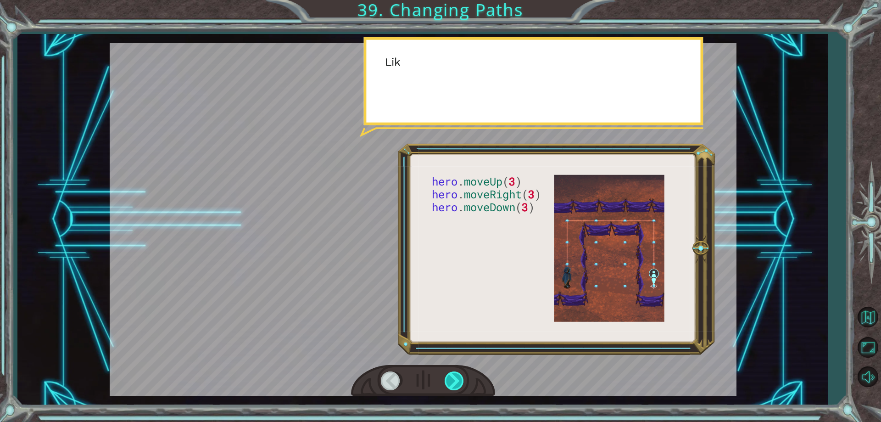
click at [456, 384] on div at bounding box center [455, 380] width 21 height 19
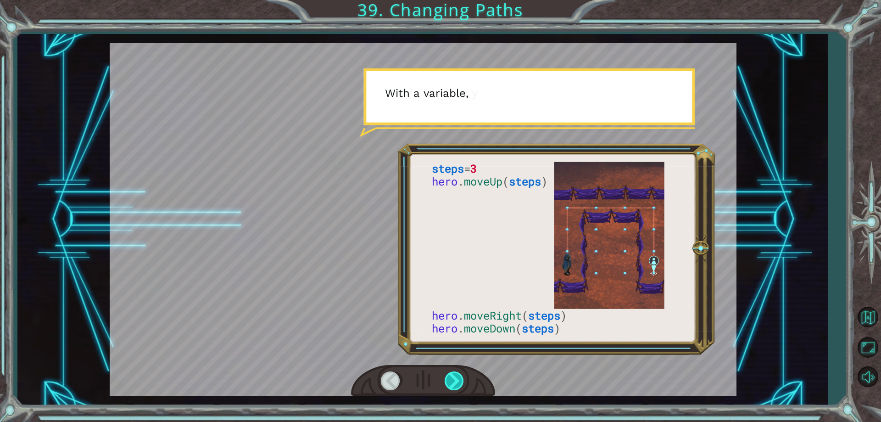
click at [456, 384] on div at bounding box center [455, 380] width 21 height 19
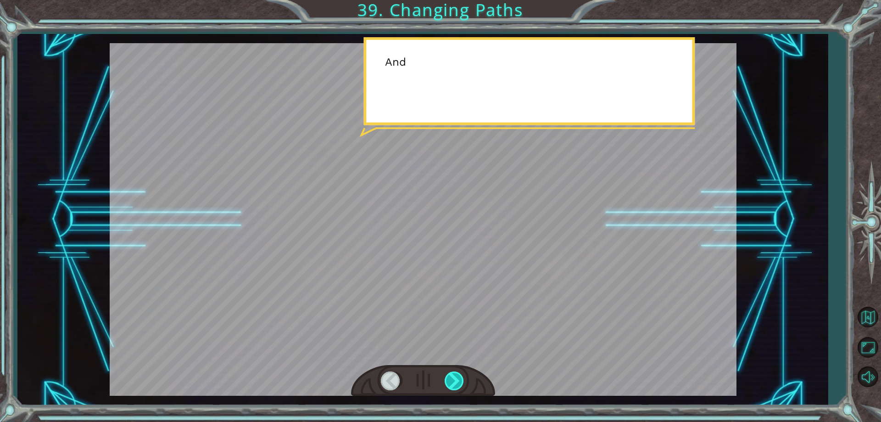
click at [456, 384] on div at bounding box center [455, 380] width 21 height 19
click at [455, 385] on div at bounding box center [455, 380] width 21 height 19
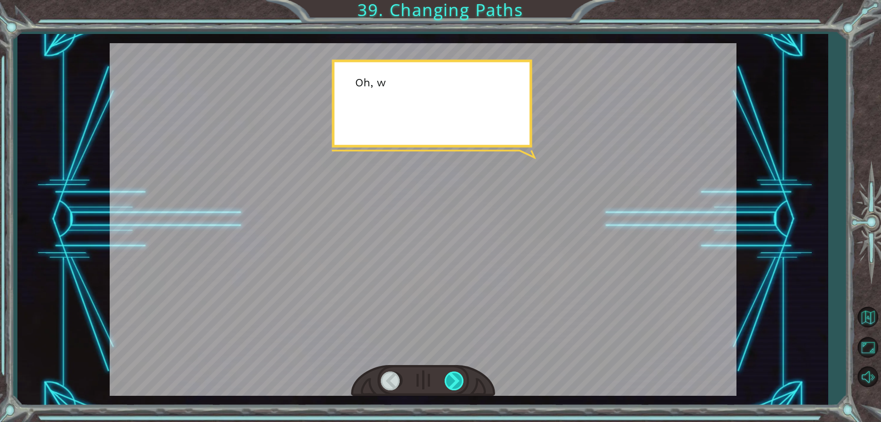
click at [455, 385] on div at bounding box center [455, 380] width 21 height 19
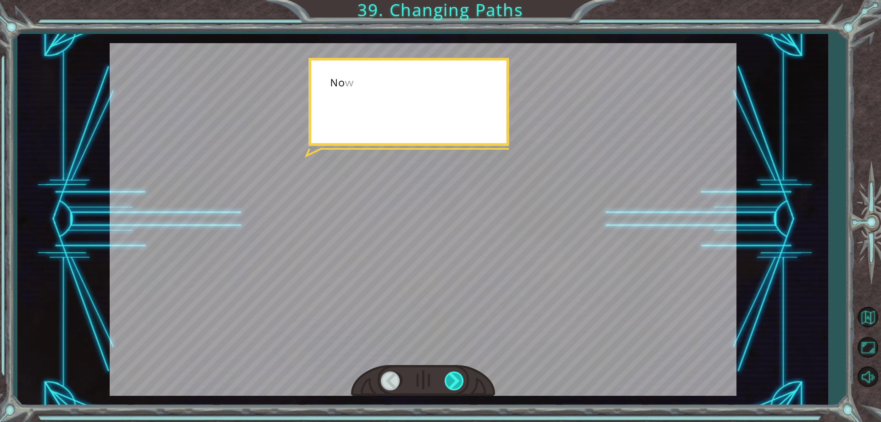
drag, startPoint x: 455, startPoint y: 385, endPoint x: 459, endPoint y: 382, distance: 4.7
click at [459, 382] on div at bounding box center [455, 380] width 21 height 19
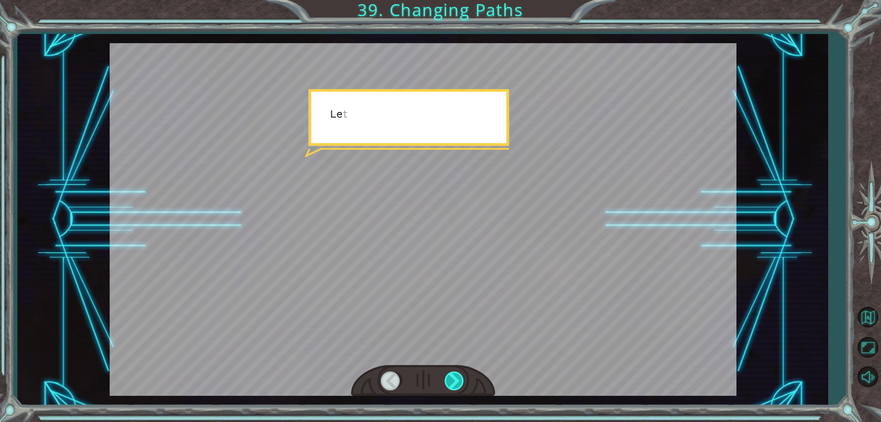
click at [459, 382] on div at bounding box center [455, 380] width 21 height 19
click at [459, 0] on div "steps = 3 hero . moveUp ( steps ) hero . moveRight ( steps ) hero . moveDown ( …" at bounding box center [440, 0] width 881 height 0
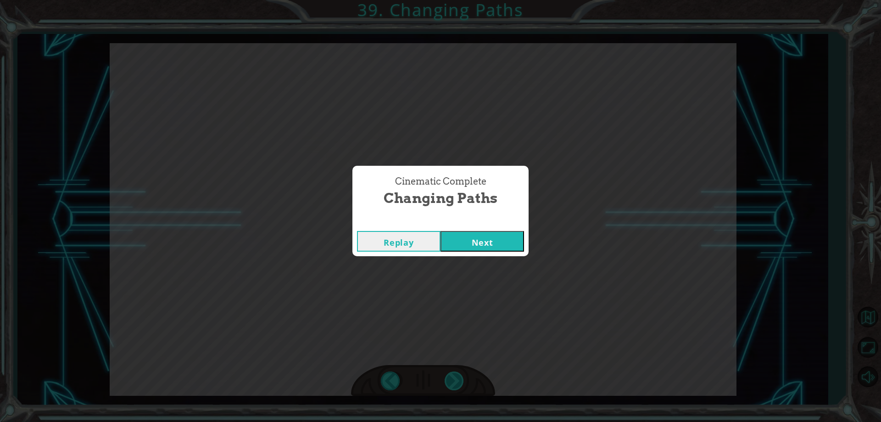
click at [459, 382] on div "Cinematic Complete Changing Paths Replay Next" at bounding box center [440, 211] width 881 height 422
click at [459, 240] on button "Next" at bounding box center [483, 241] width 84 height 21
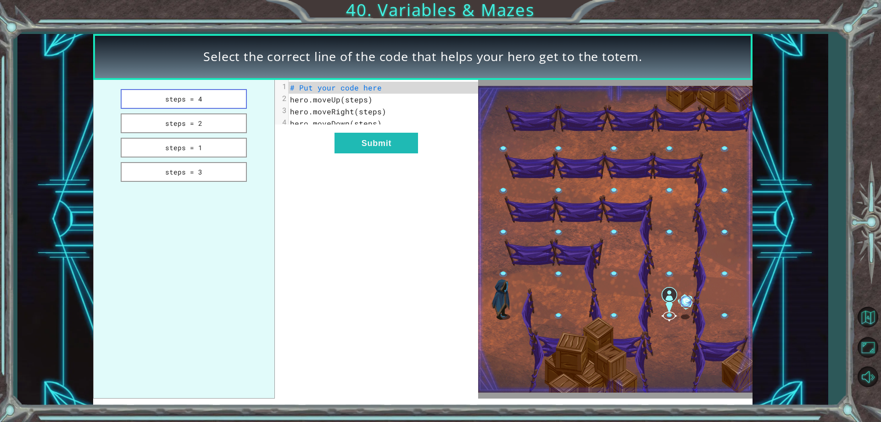
click at [173, 91] on button "steps = 4" at bounding box center [184, 99] width 127 height 20
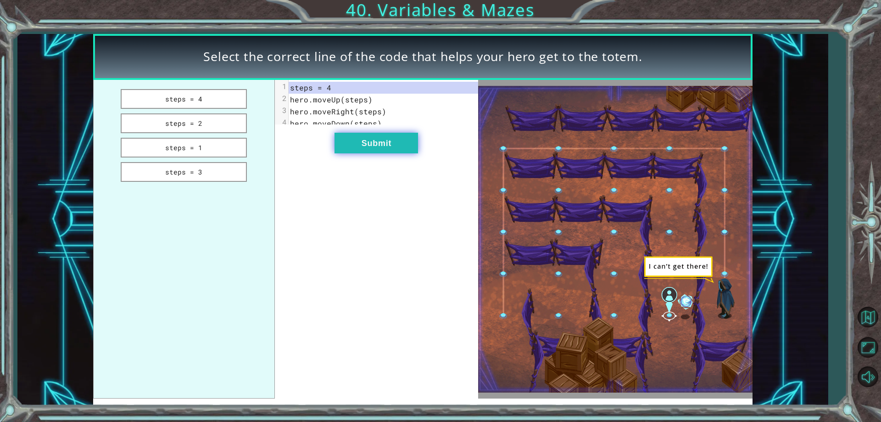
click at [380, 147] on button "Submit" at bounding box center [377, 143] width 84 height 21
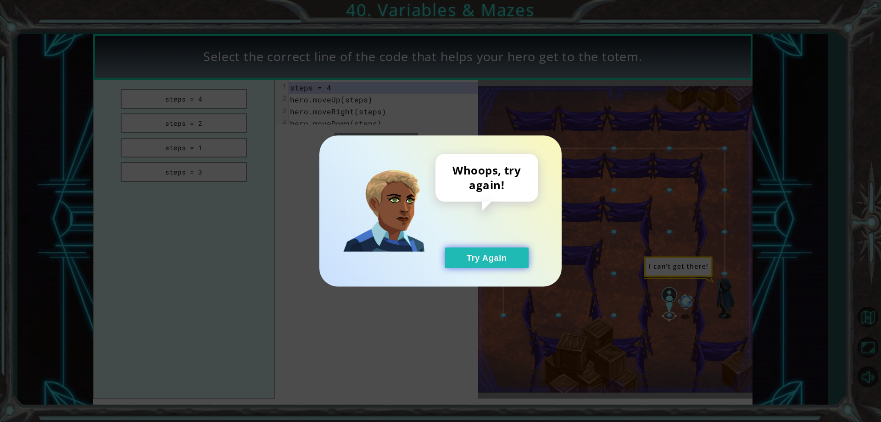
drag, startPoint x: 477, startPoint y: 251, endPoint x: 355, endPoint y: 158, distance: 153.6
click at [477, 251] on button "Try Again" at bounding box center [487, 257] width 84 height 21
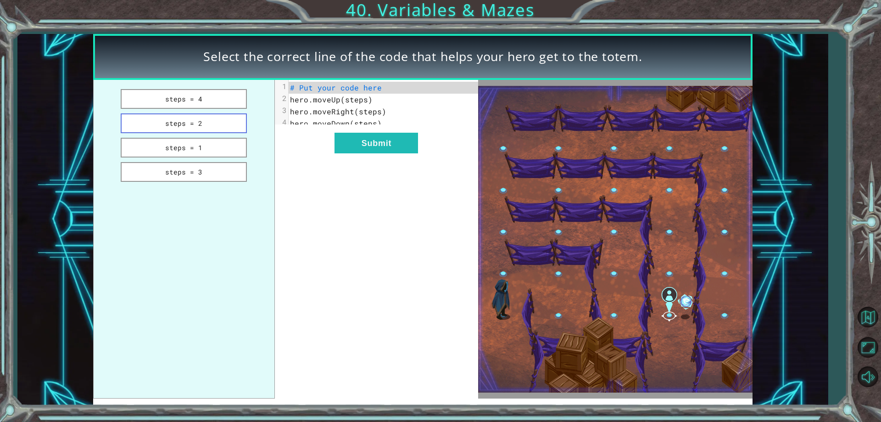
drag, startPoint x: 219, startPoint y: 115, endPoint x: 242, endPoint y: 113, distance: 23.9
click at [221, 115] on button "steps = 2" at bounding box center [184, 123] width 127 height 20
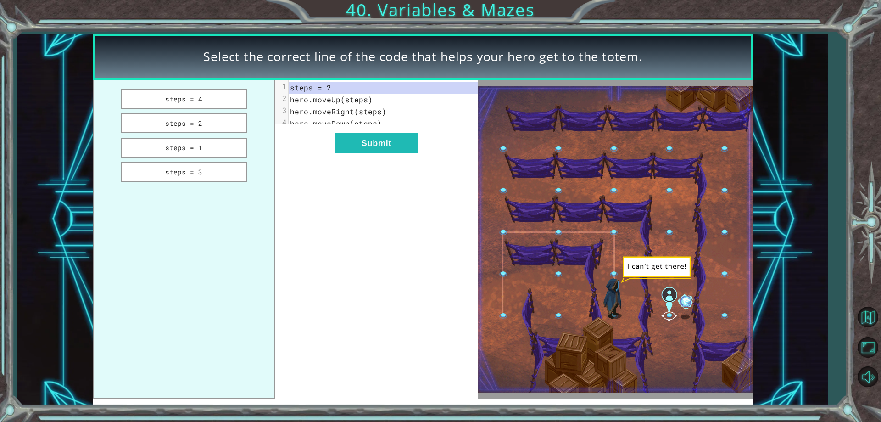
click at [363, 135] on div "xxxxxxxxxx 4 1 steps = 2 2 hero.moveUp(steps) 3 hero.moveRight(steps) 4 hero.mo…" at bounding box center [377, 239] width 204 height 319
click at [362, 141] on button "Submit" at bounding box center [377, 143] width 84 height 21
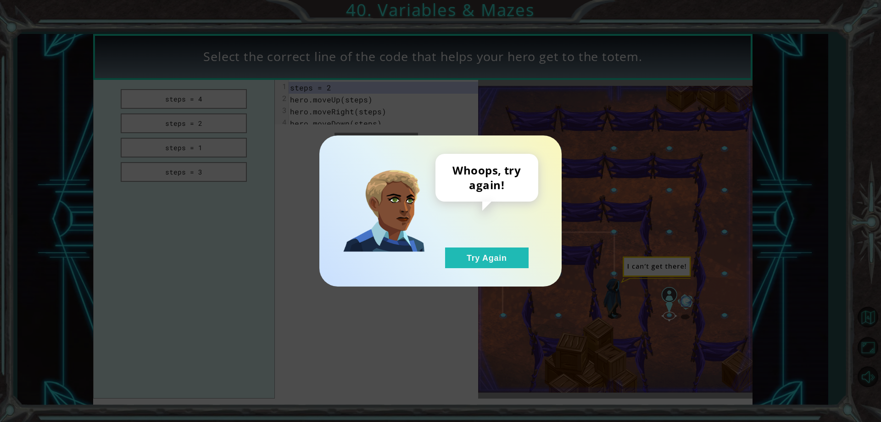
drag, startPoint x: 471, startPoint y: 248, endPoint x: 374, endPoint y: 202, distance: 107.6
click at [453, 236] on div "Whoops, try again! Try Again" at bounding box center [487, 211] width 103 height 114
drag, startPoint x: 477, startPoint y: 250, endPoint x: 452, endPoint y: 228, distance: 33.2
click at [470, 241] on div "Whoops, try again! Try Again" at bounding box center [487, 211] width 103 height 114
click at [473, 247] on button "Try Again" at bounding box center [487, 257] width 84 height 21
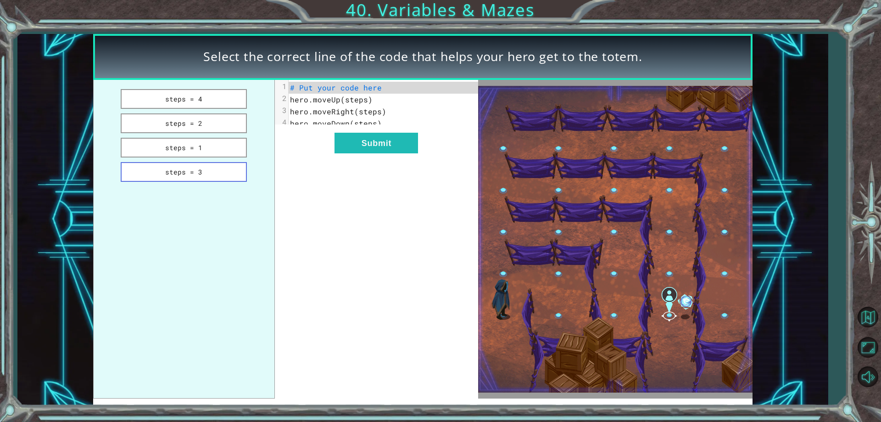
click at [220, 171] on button "steps = 3" at bounding box center [184, 172] width 127 height 20
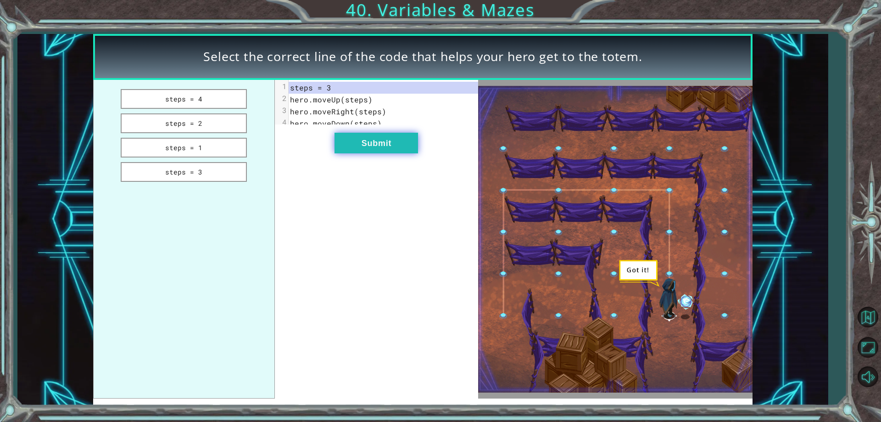
click at [376, 153] on button "Submit" at bounding box center [377, 143] width 84 height 21
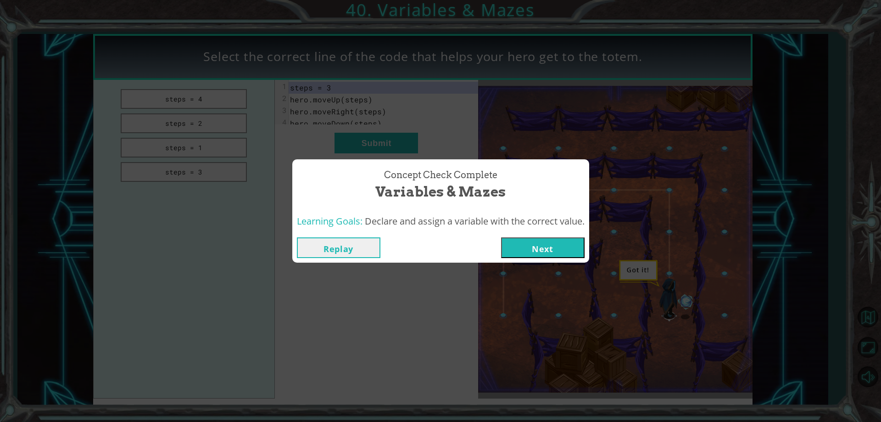
click at [528, 241] on button "Next" at bounding box center [543, 247] width 84 height 21
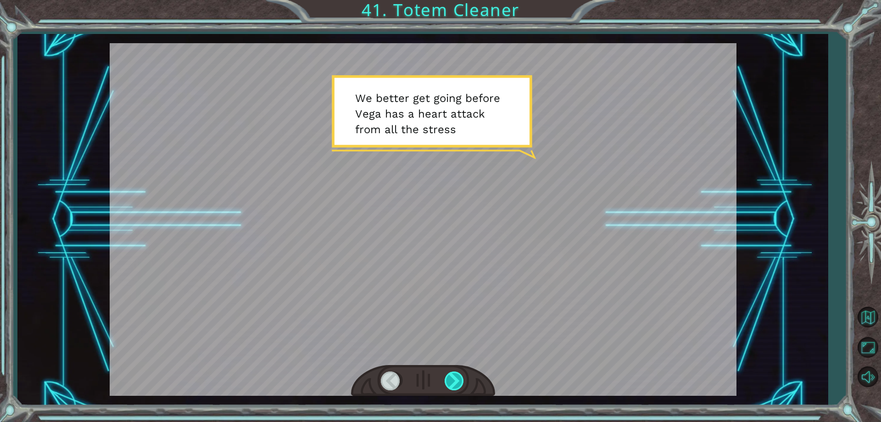
click at [451, 374] on div at bounding box center [455, 380] width 21 height 19
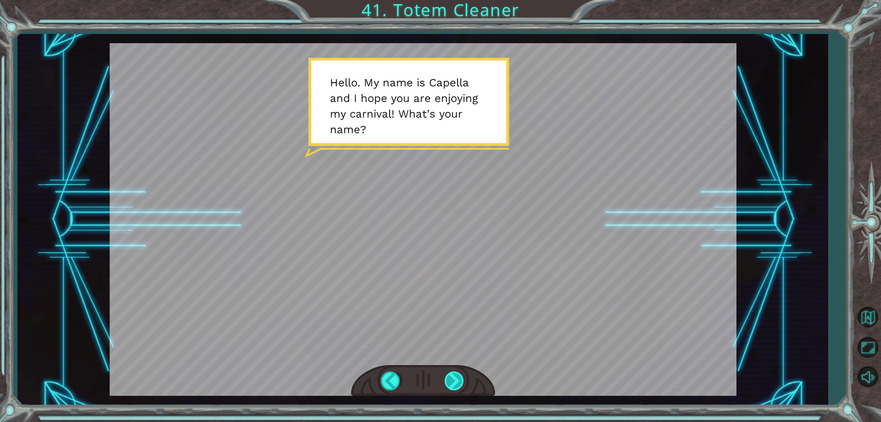
click at [453, 374] on div at bounding box center [455, 380] width 21 height 19
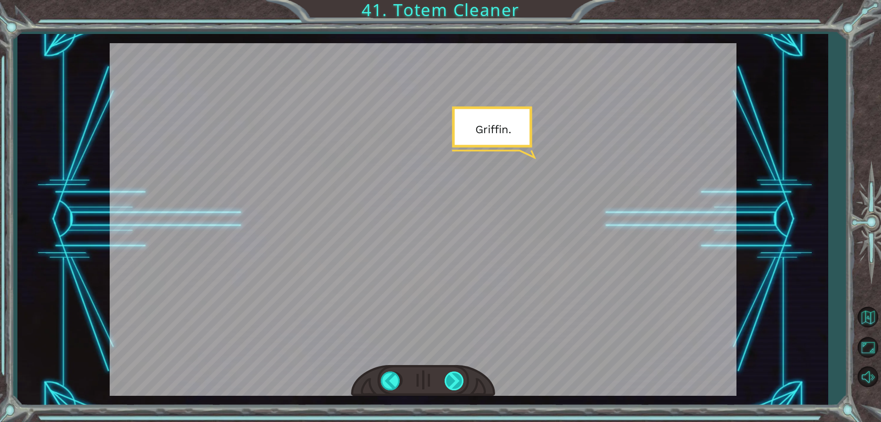
click at [450, 375] on div at bounding box center [455, 380] width 21 height 19
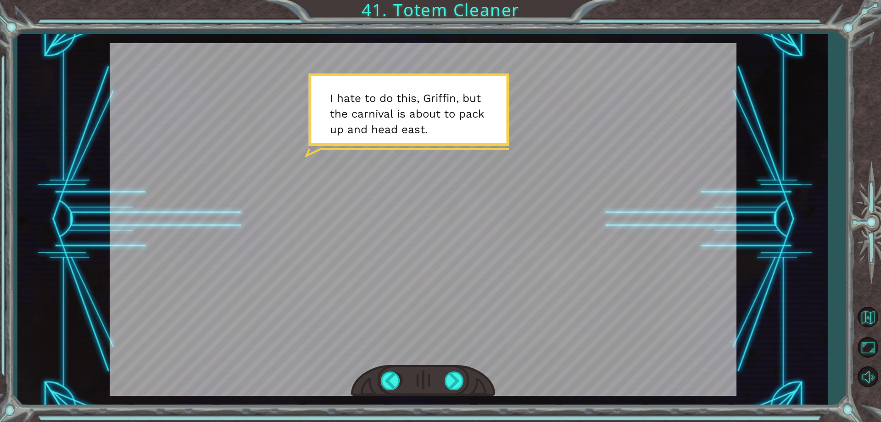
click at [461, 370] on div at bounding box center [423, 381] width 144 height 32
click at [459, 379] on div at bounding box center [455, 380] width 21 height 19
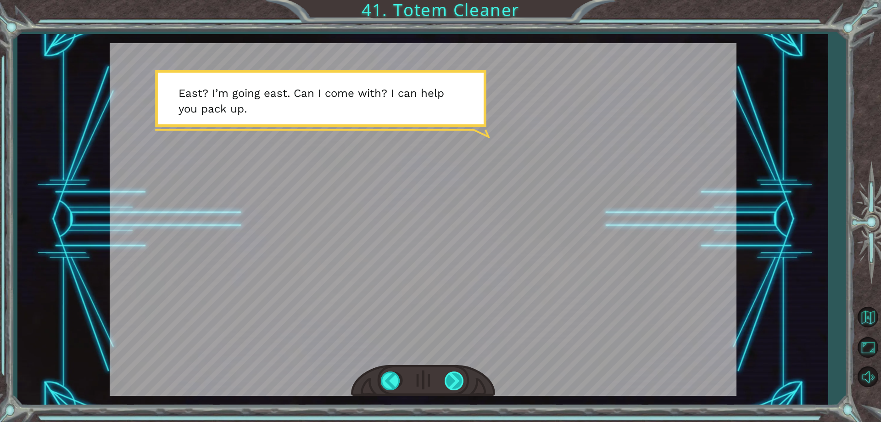
click at [459, 376] on div at bounding box center [455, 380] width 21 height 19
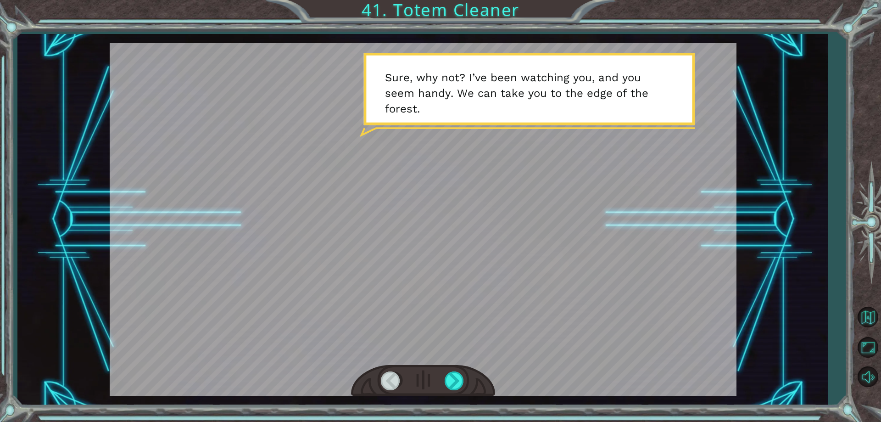
click at [461, 356] on div at bounding box center [423, 219] width 627 height 353
click at [454, 383] on div at bounding box center [455, 380] width 21 height 19
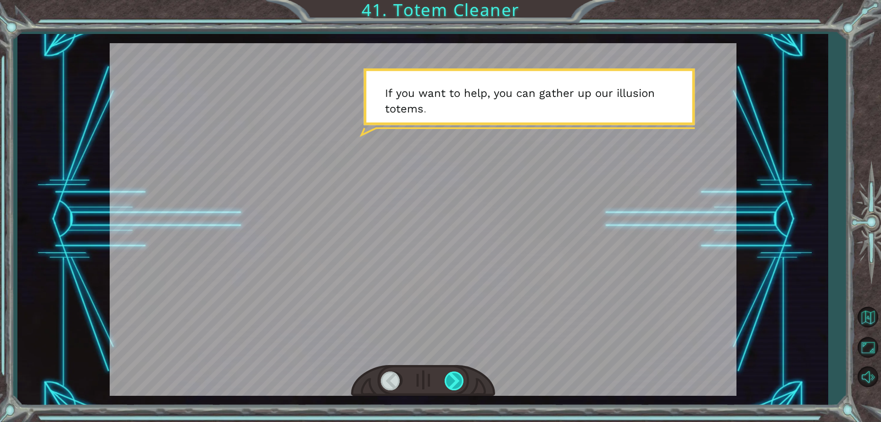
click at [454, 383] on div at bounding box center [455, 380] width 21 height 19
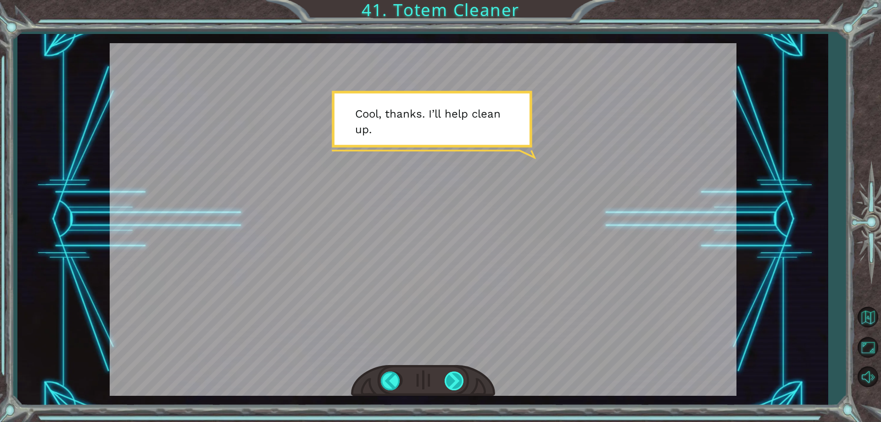
click at [454, 388] on div at bounding box center [455, 380] width 21 height 19
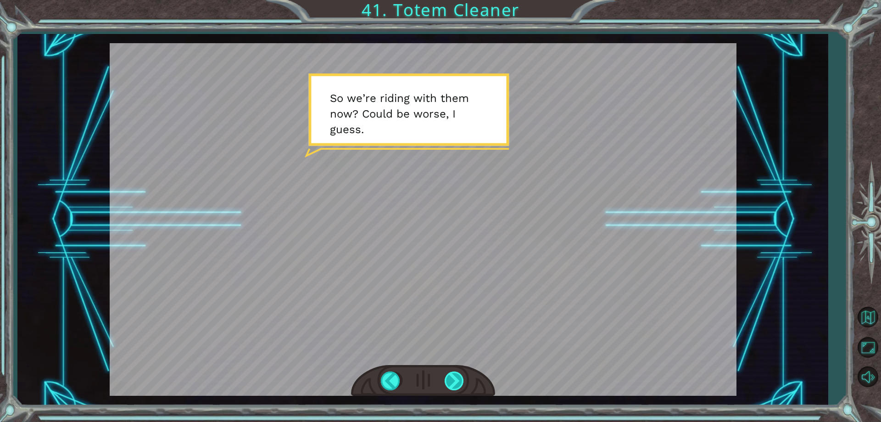
click at [455, 385] on div at bounding box center [455, 380] width 21 height 19
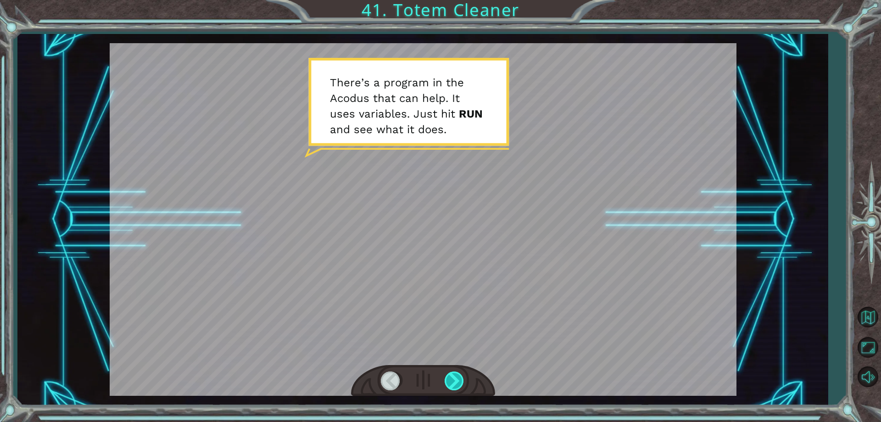
click at [454, 383] on div at bounding box center [455, 380] width 21 height 19
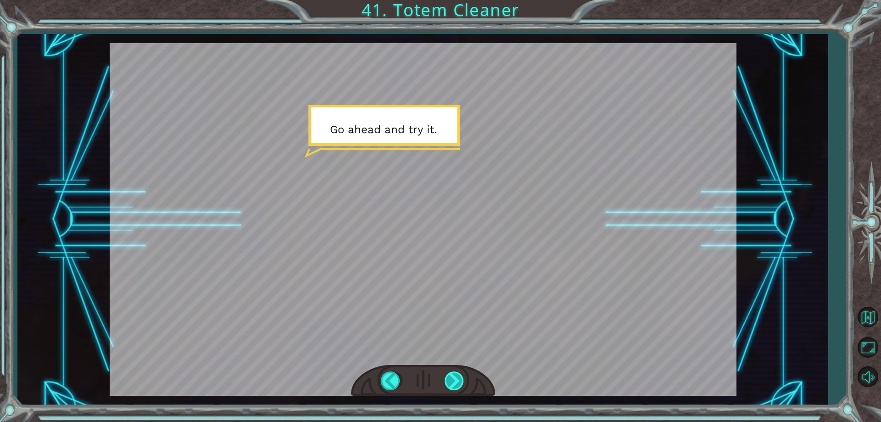
click at [454, 384] on div at bounding box center [455, 380] width 21 height 19
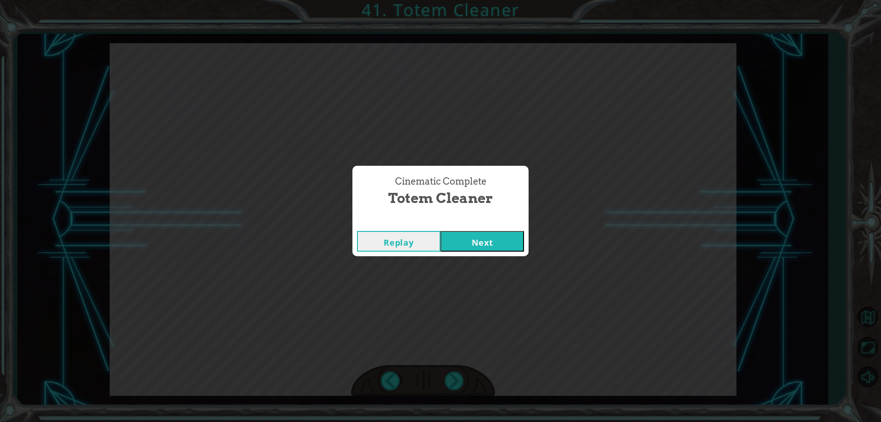
click at [487, 232] on button "Next" at bounding box center [483, 241] width 84 height 21
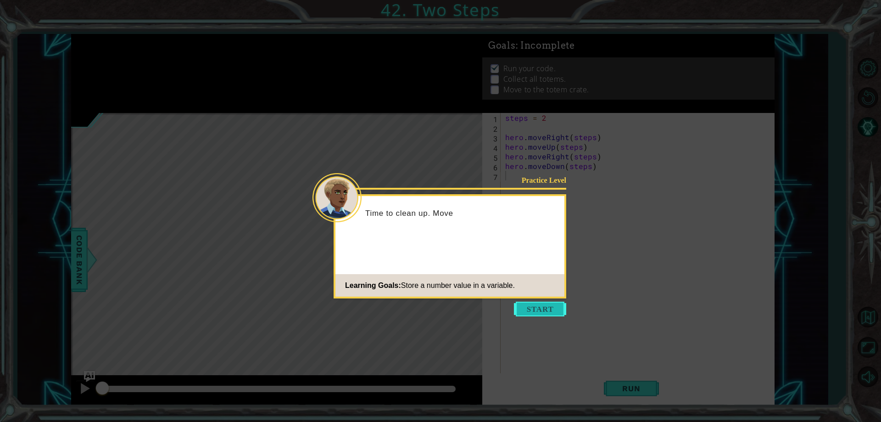
click at [540, 306] on button "Start" at bounding box center [540, 309] width 52 height 15
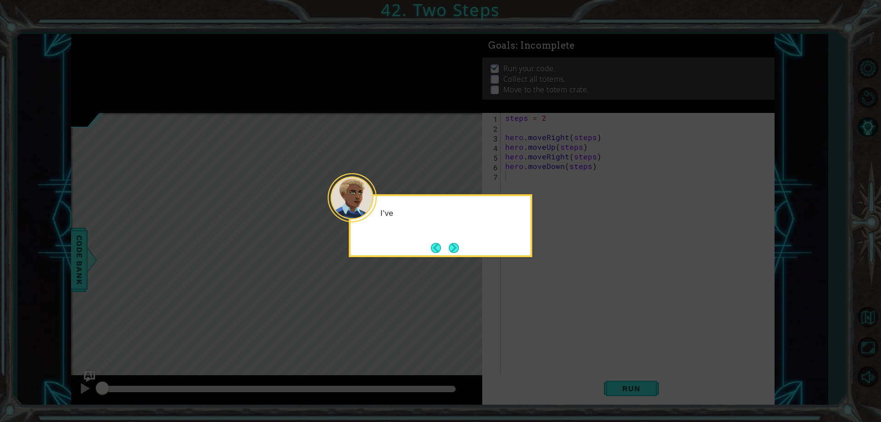
click at [540, 306] on icon at bounding box center [440, 211] width 881 height 422
click at [449, 251] on button "Next" at bounding box center [454, 248] width 10 height 10
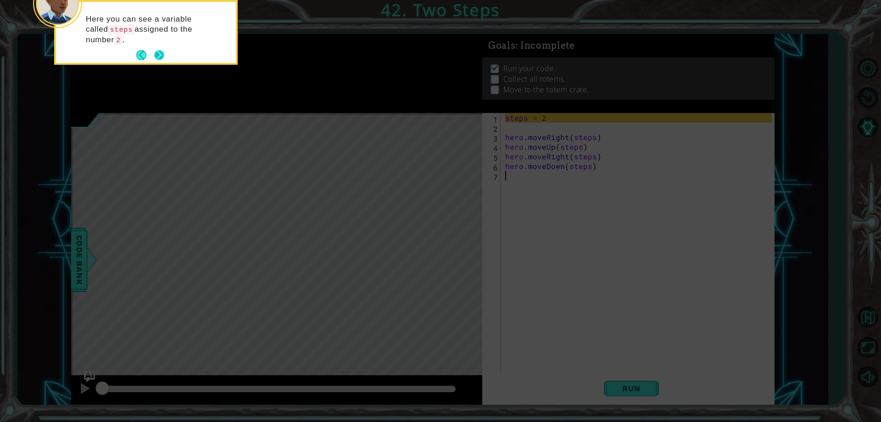
click at [159, 58] on button "Next" at bounding box center [159, 55] width 10 height 10
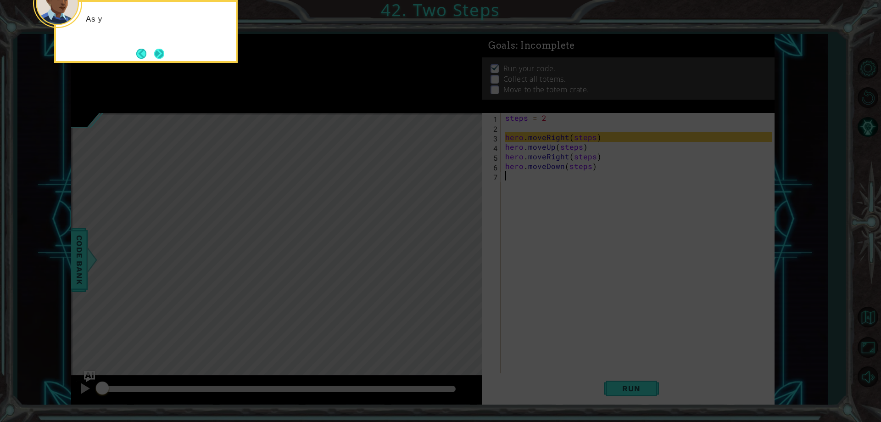
click at [155, 50] on button "Next" at bounding box center [159, 54] width 10 height 10
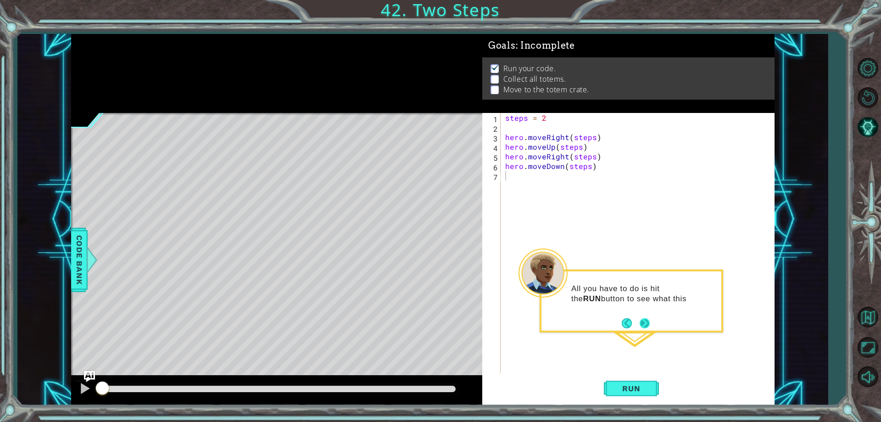
click at [649, 323] on button "Next" at bounding box center [645, 323] width 16 height 16
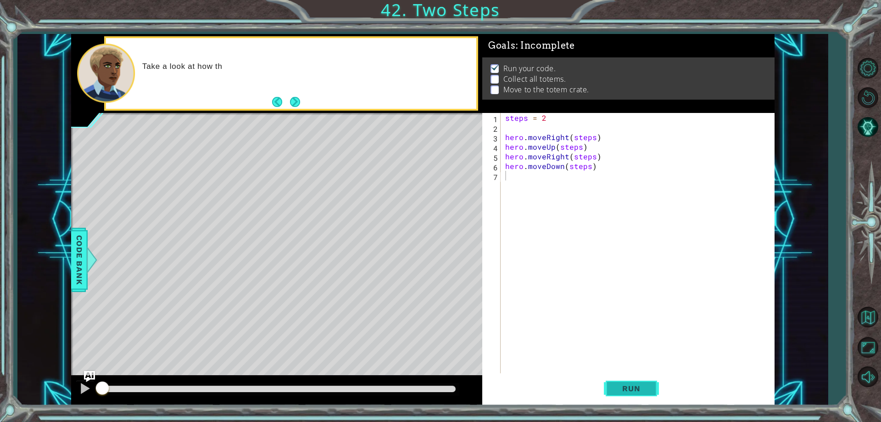
click at [624, 391] on span "Run" at bounding box center [631, 388] width 36 height 9
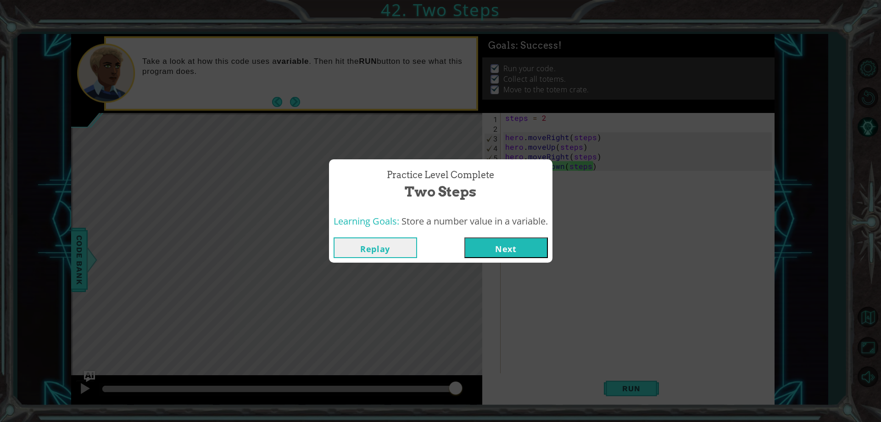
click at [480, 244] on button "Next" at bounding box center [507, 247] width 84 height 21
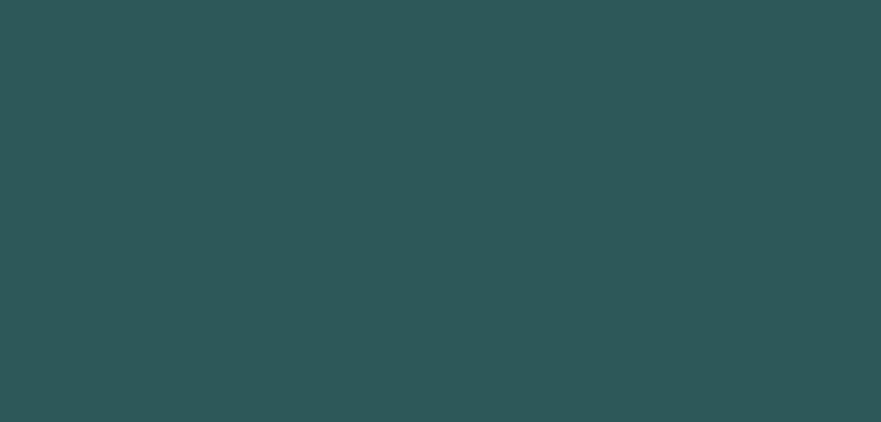
click at [503, 248] on body "1 2 3 4 rabbit.move L eft press enter ההההההההההההההההההההההההההההההההההההההההה…" at bounding box center [440, 211] width 881 height 422
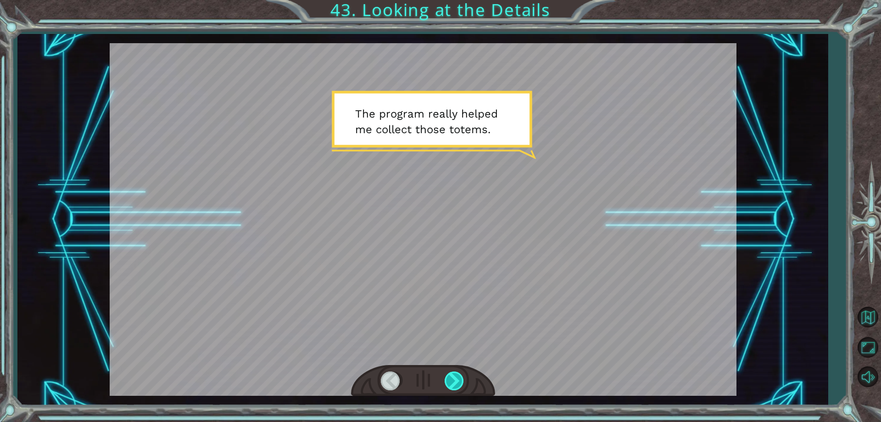
click at [454, 383] on div at bounding box center [455, 380] width 21 height 19
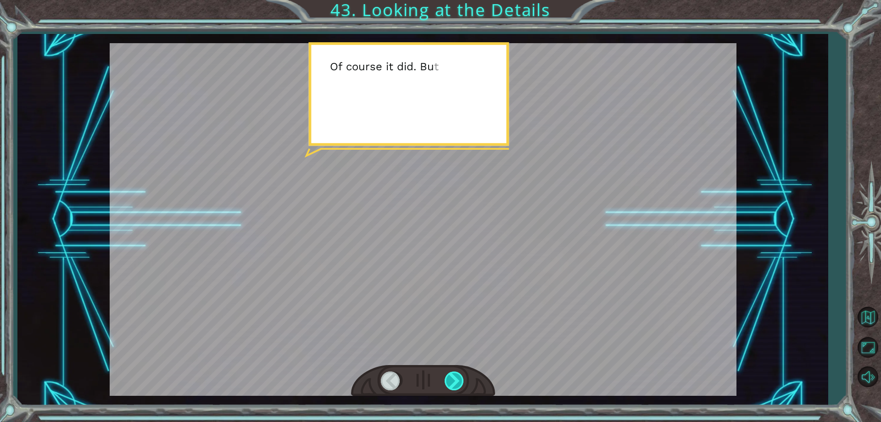
click at [457, 379] on div at bounding box center [455, 380] width 21 height 19
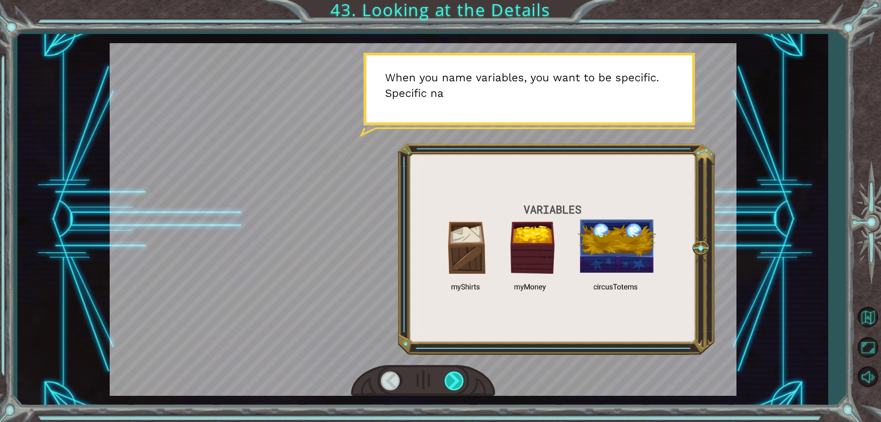
click at [446, 384] on div at bounding box center [455, 380] width 21 height 19
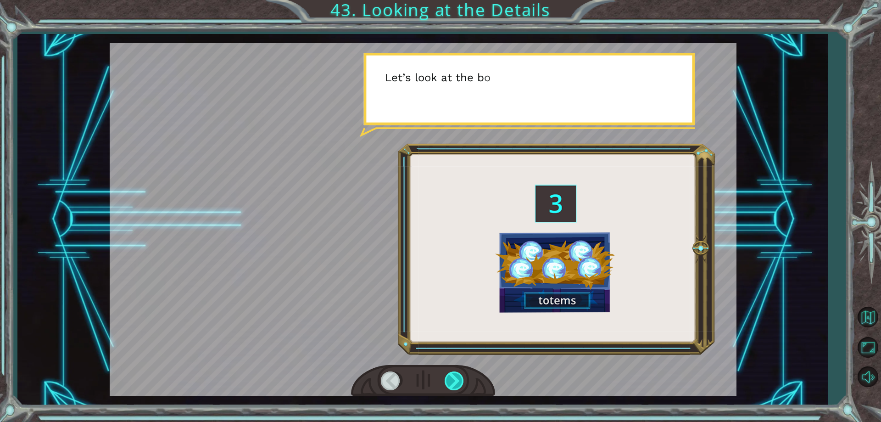
click at [446, 374] on div at bounding box center [455, 380] width 21 height 19
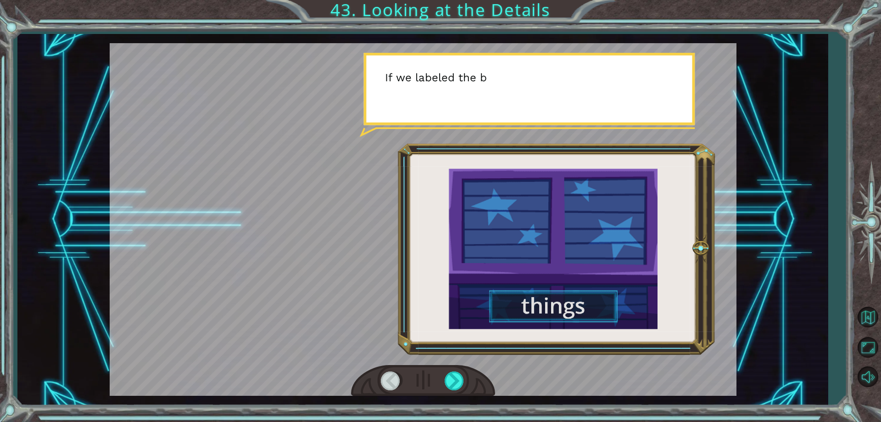
click at [447, 393] on div at bounding box center [423, 381] width 144 height 32
click at [445, 381] on div at bounding box center [455, 380] width 21 height 19
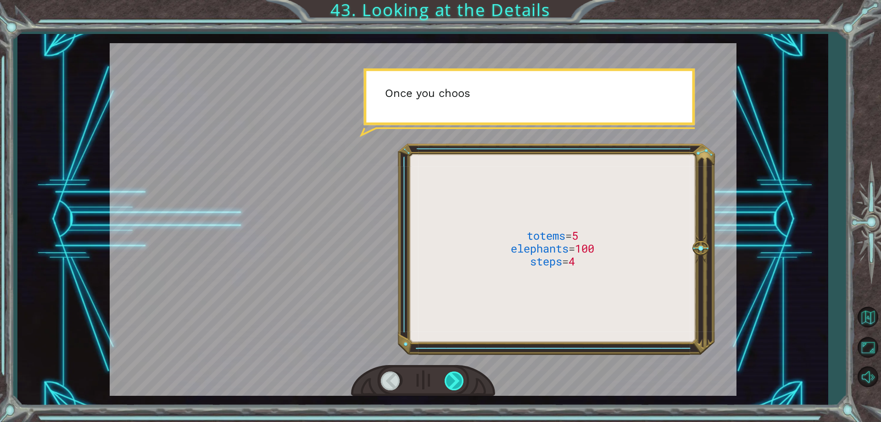
click at [445, 381] on div at bounding box center [455, 380] width 21 height 19
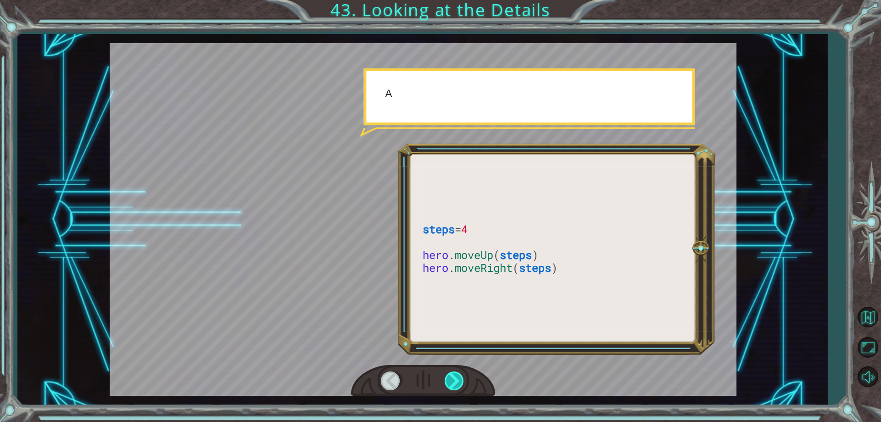
click at [445, 381] on div at bounding box center [455, 380] width 21 height 19
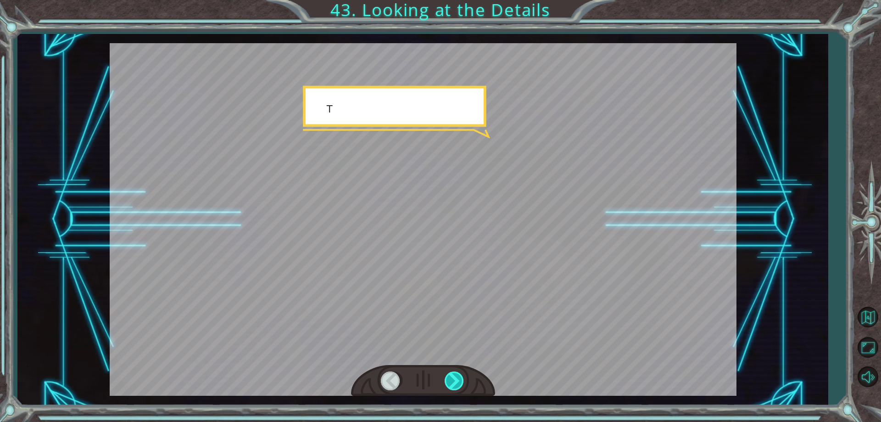
click at [445, 381] on div at bounding box center [455, 380] width 21 height 19
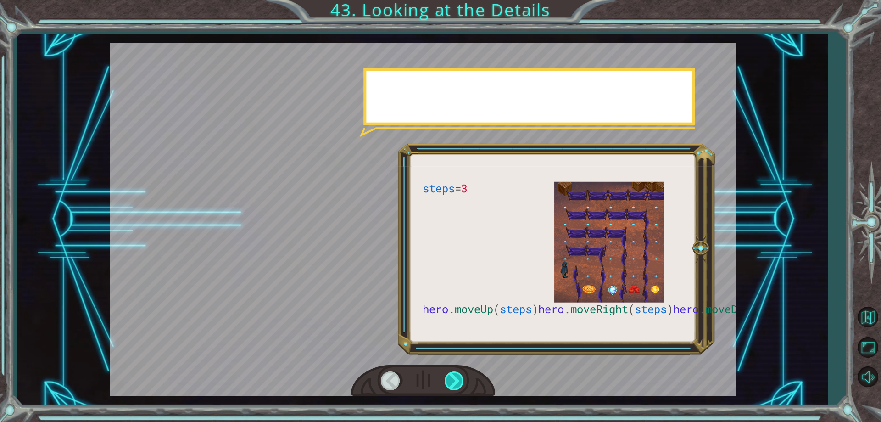
click at [445, 381] on div at bounding box center [455, 380] width 21 height 19
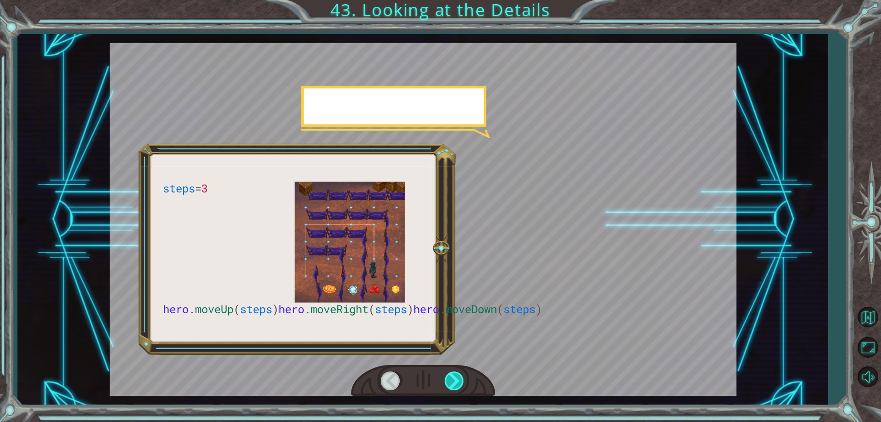
click at [452, 377] on div at bounding box center [455, 380] width 21 height 19
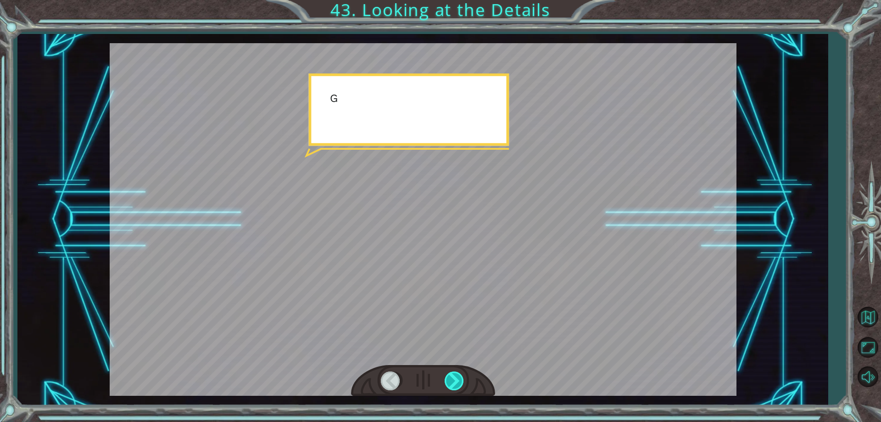
click at [452, 377] on div at bounding box center [455, 380] width 21 height 19
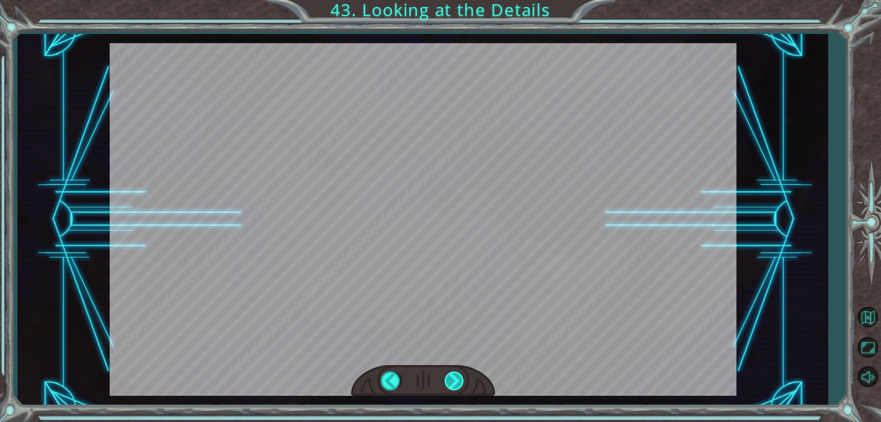
click at [452, 0] on div "steps = 3 hero . moveUp ( steps ) hero . moveRight ( steps ) hero . moveDown ( …" at bounding box center [440, 0] width 881 height 0
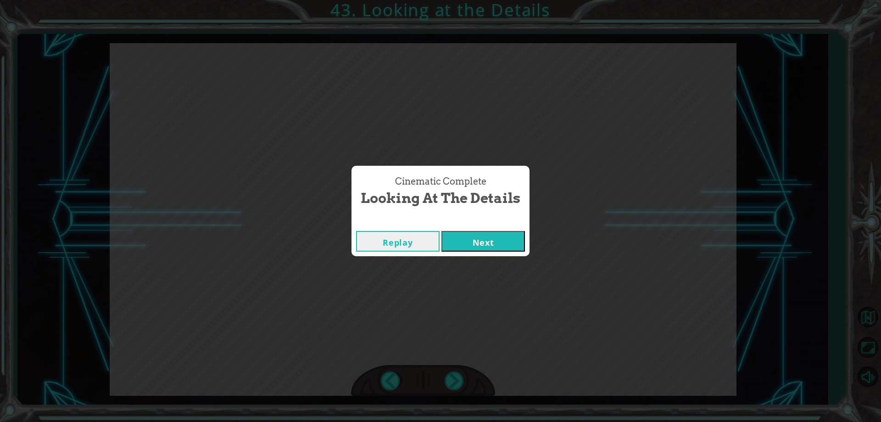
click at [456, 248] on button "Next" at bounding box center [484, 241] width 84 height 21
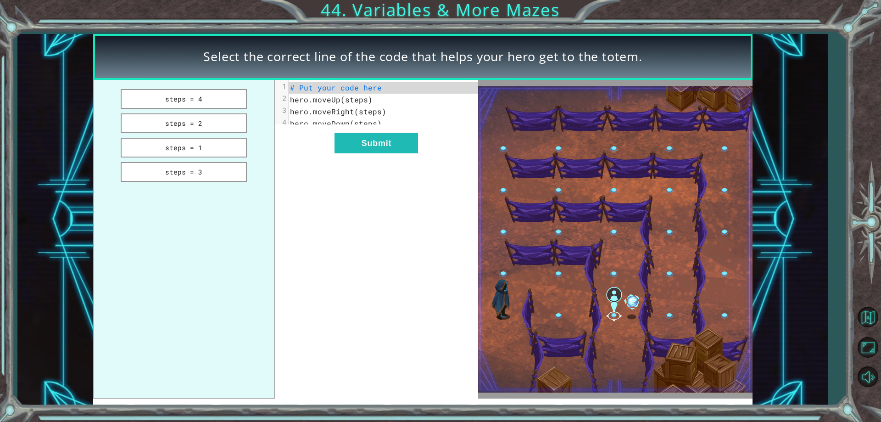
click at [224, 159] on ul "steps = 4 steps = 2 steps = 1 steps = 3" at bounding box center [184, 239] width 182 height 319
click at [226, 140] on button "steps = 1" at bounding box center [184, 148] width 127 height 20
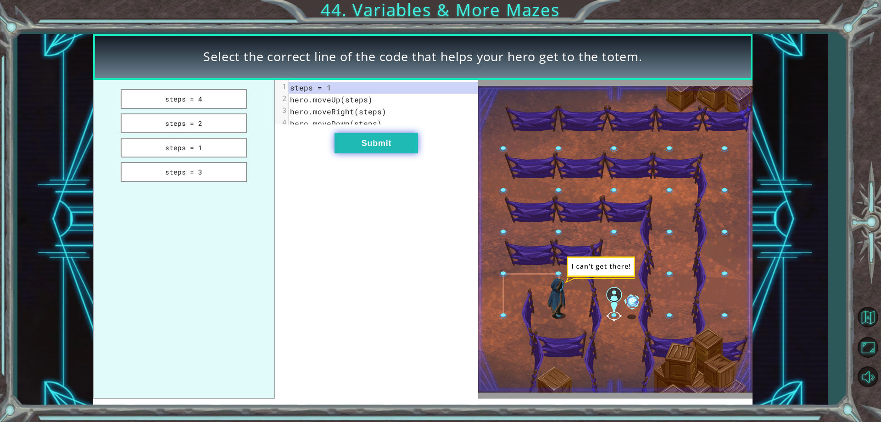
click at [354, 141] on button "Submit" at bounding box center [377, 143] width 84 height 21
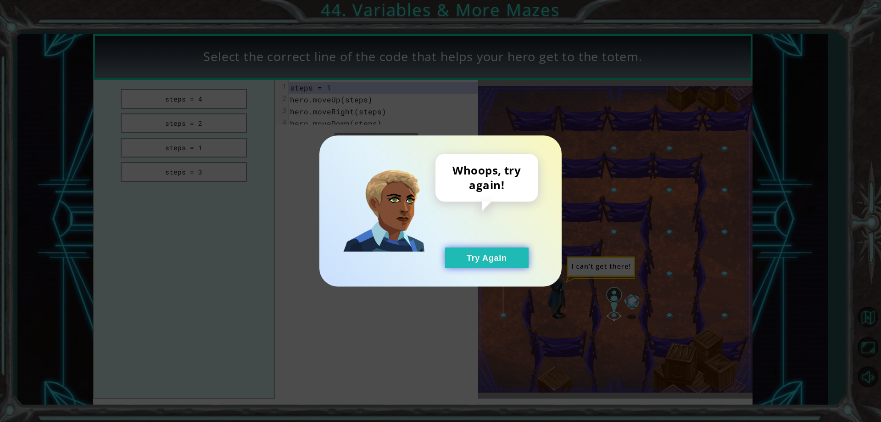
drag, startPoint x: 473, startPoint y: 251, endPoint x: 300, endPoint y: 159, distance: 196.3
click at [470, 248] on button "Try Again" at bounding box center [487, 257] width 84 height 21
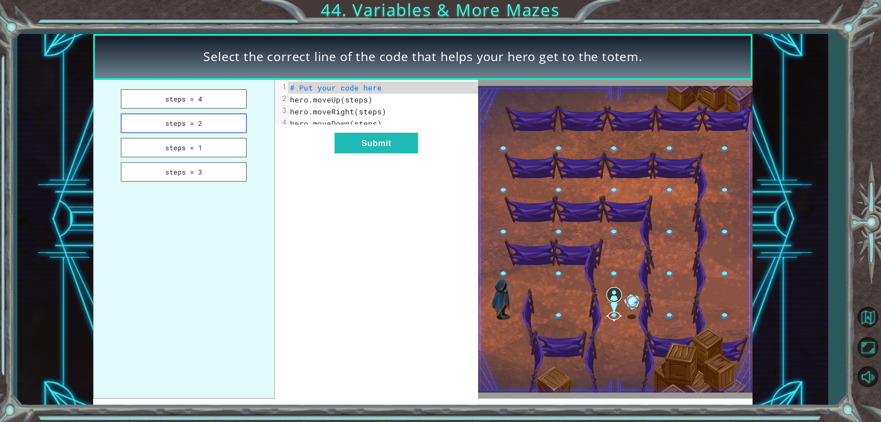
click at [222, 117] on button "steps = 2" at bounding box center [184, 123] width 127 height 20
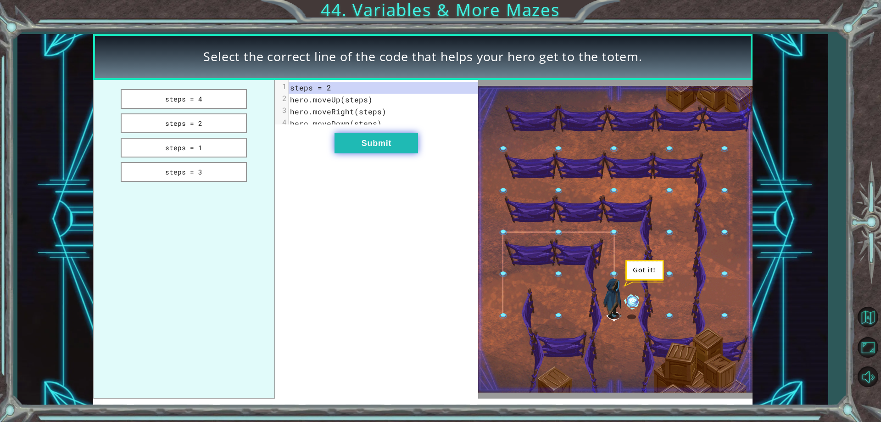
click at [382, 145] on button "Submit" at bounding box center [377, 143] width 84 height 21
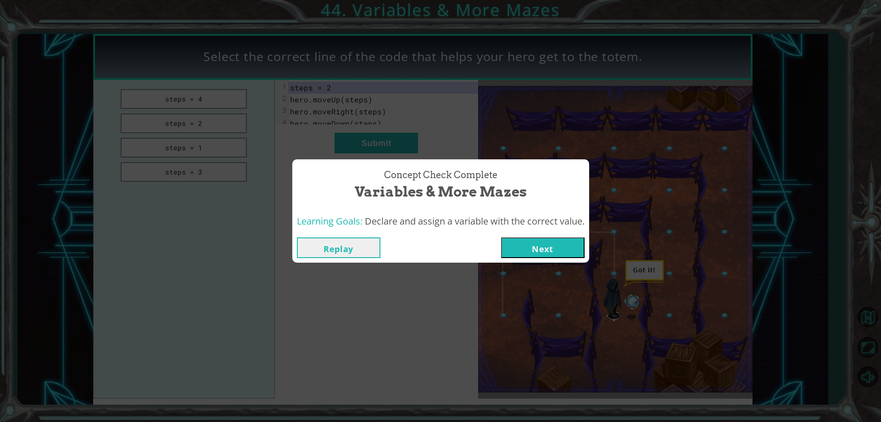
click at [533, 238] on button "Next" at bounding box center [543, 247] width 84 height 21
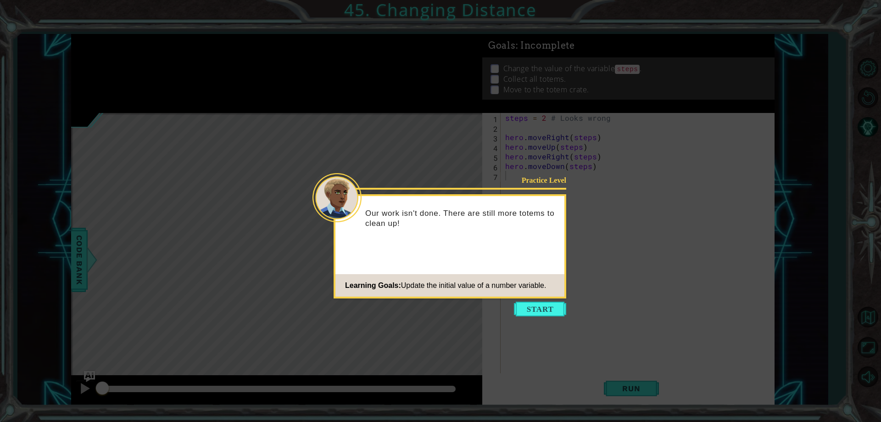
click at [538, 313] on button "Start" at bounding box center [540, 309] width 52 height 15
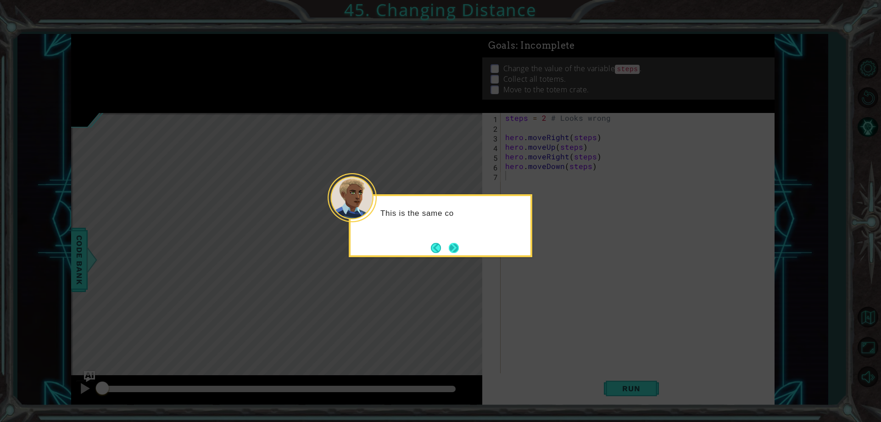
click at [451, 244] on button "Next" at bounding box center [454, 248] width 10 height 10
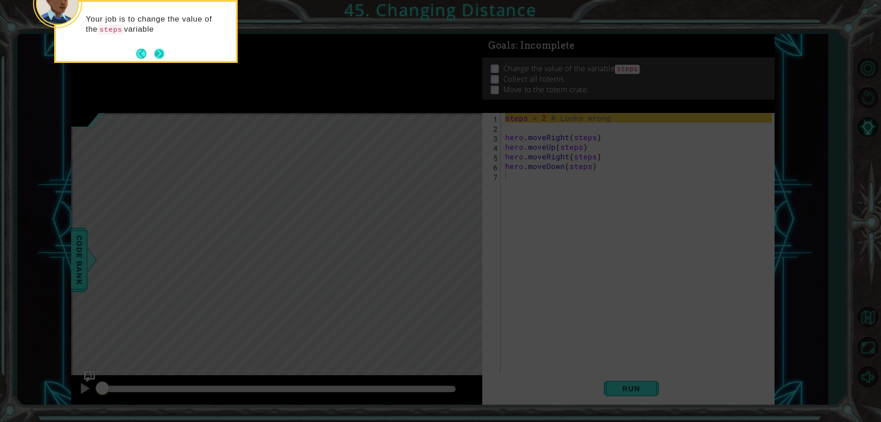
click at [154, 55] on button "Next" at bounding box center [159, 54] width 10 height 10
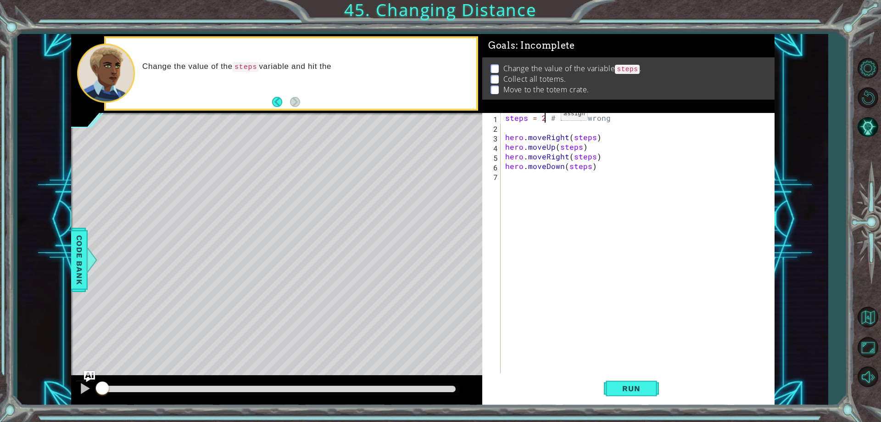
click at [545, 116] on div "steps = 2 # Looks wrong hero . moveRight ( steps ) hero . moveUp ( steps ) hero…" at bounding box center [640, 253] width 273 height 280
click at [643, 394] on button "Run" at bounding box center [631, 388] width 55 height 29
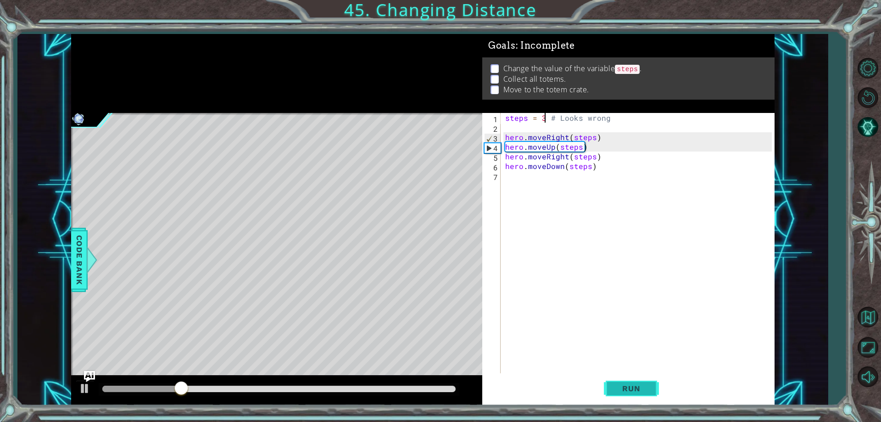
type textarea "steps = 3 # Looks wrong"
click at [632, 392] on span "Run" at bounding box center [631, 388] width 36 height 9
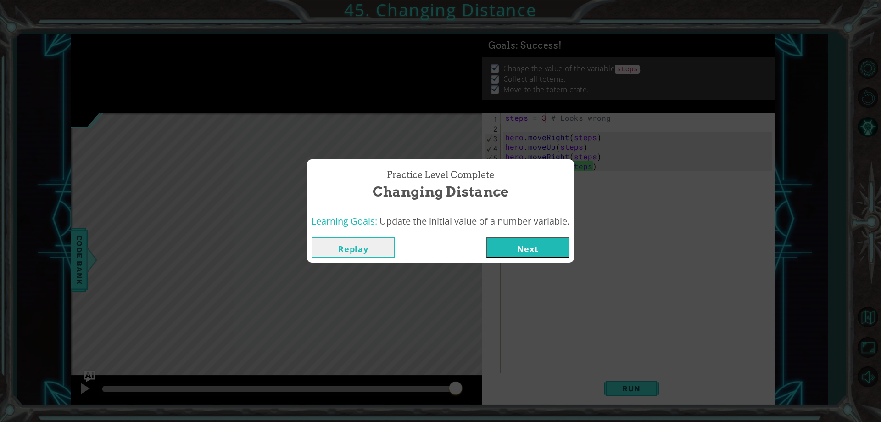
click at [524, 251] on button "Next" at bounding box center [528, 247] width 84 height 21
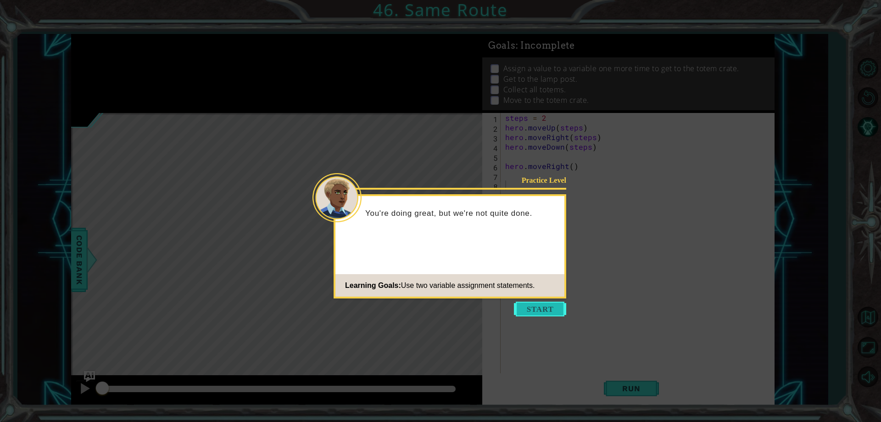
click at [537, 306] on button "Start" at bounding box center [540, 309] width 52 height 15
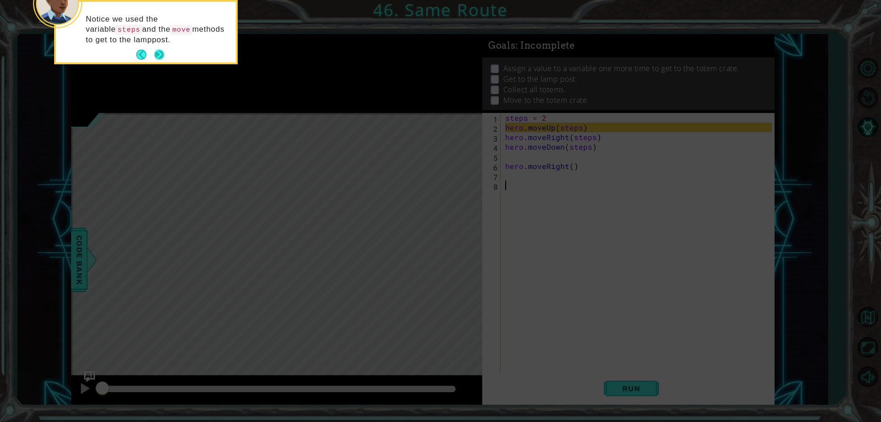
click at [161, 46] on div "Notice we used the variable steps and the move methods to get to the lamppost." at bounding box center [146, 32] width 180 height 61
click at [161, 54] on button "Next" at bounding box center [159, 55] width 10 height 10
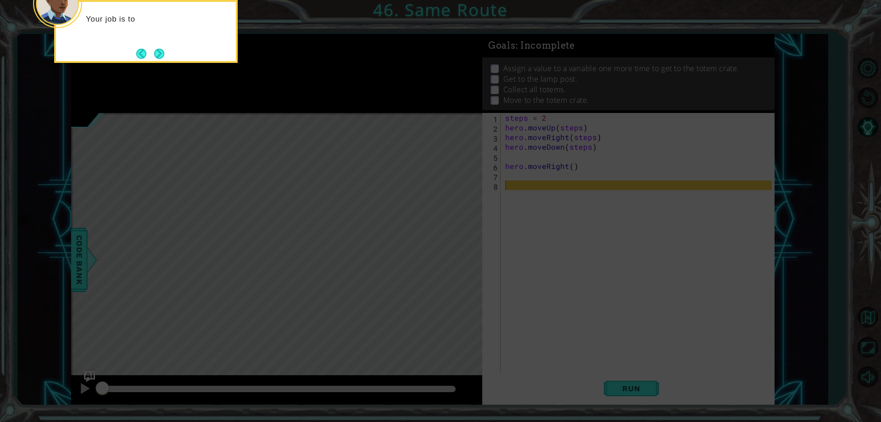
click at [161, 54] on button "Next" at bounding box center [158, 53] width 11 height 11
click at [161, 54] on button "Next" at bounding box center [159, 54] width 10 height 10
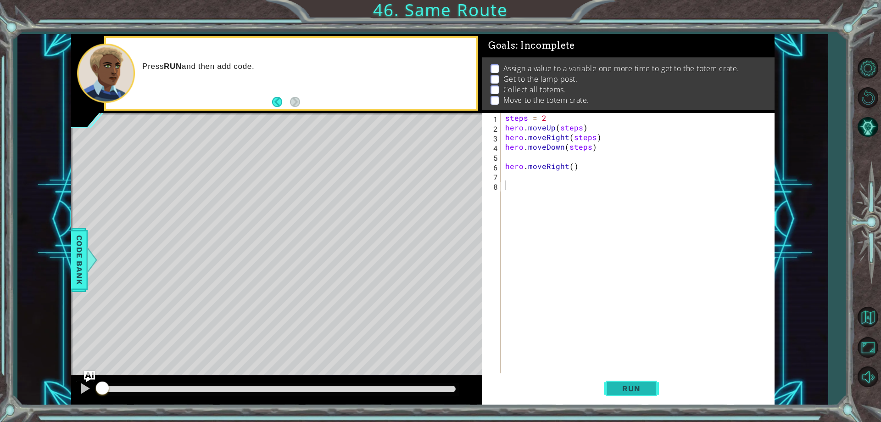
click at [626, 391] on span "Run" at bounding box center [631, 388] width 36 height 9
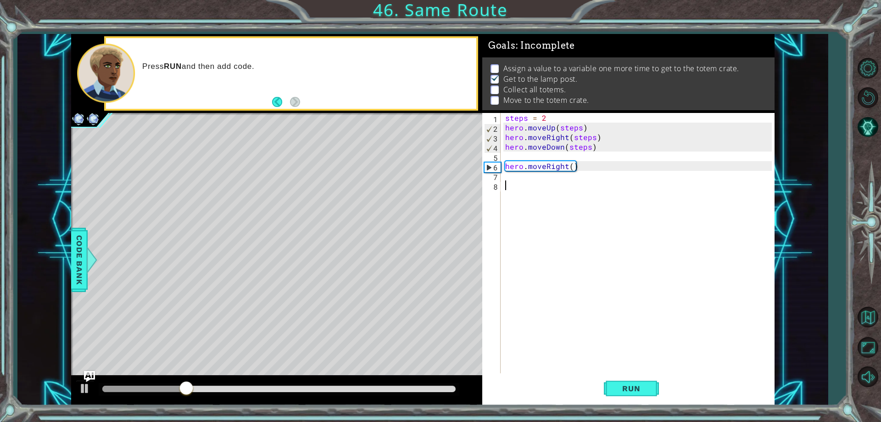
click at [518, 183] on div "steps = 2 hero . moveUp ( steps ) hero . moveRight ( steps ) hero . moveDown ( …" at bounding box center [640, 253] width 273 height 280
click at [509, 169] on div "steps = 2 hero . moveUp ( steps ) hero . moveRight ( steps ) hero . moveDown ( …" at bounding box center [640, 253] width 273 height 280
type textarea "hero.moveRight()"
click at [510, 173] on div "steps = 2 hero . moveUp ( steps ) hero . moveRight ( steps ) hero . moveDown ( …" at bounding box center [640, 253] width 273 height 280
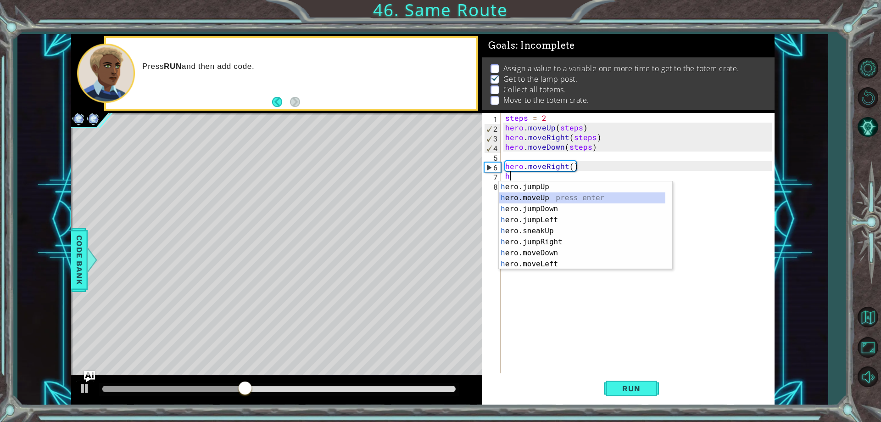
click at [542, 196] on div "h ero.jumpUp press enter h ero.moveUp press enter h ero.jumpDown press enter h …" at bounding box center [582, 236] width 167 height 110
type textarea "hero.moveUp(1)"
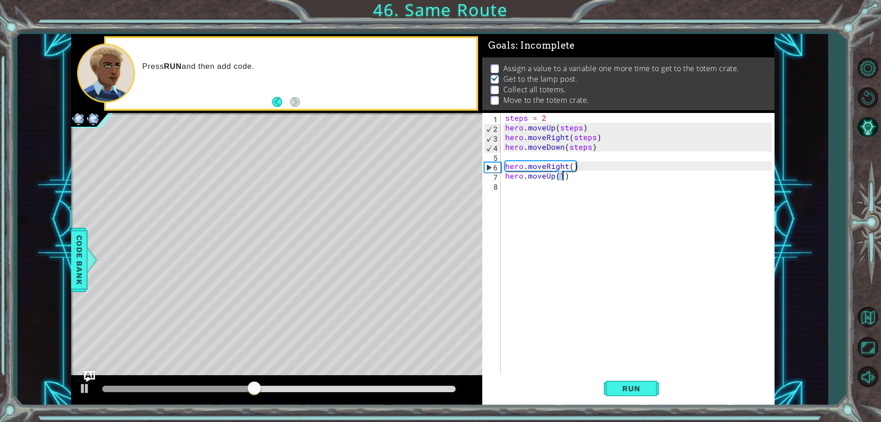
click at [522, 191] on div "steps = 2 hero . moveUp ( steps ) hero . moveRight ( steps ) hero . moveDown ( …" at bounding box center [640, 253] width 273 height 280
click at [562, 178] on div "steps = 2 hero . moveUp ( steps ) hero . moveRight ( steps ) hero . moveDown ( …" at bounding box center [640, 253] width 273 height 280
type textarea "hero.moveUp(3)"
click at [517, 201] on div "steps = 2 hero . moveUp ( steps ) hero . moveRight ( steps ) hero . moveDown ( …" at bounding box center [640, 253] width 273 height 280
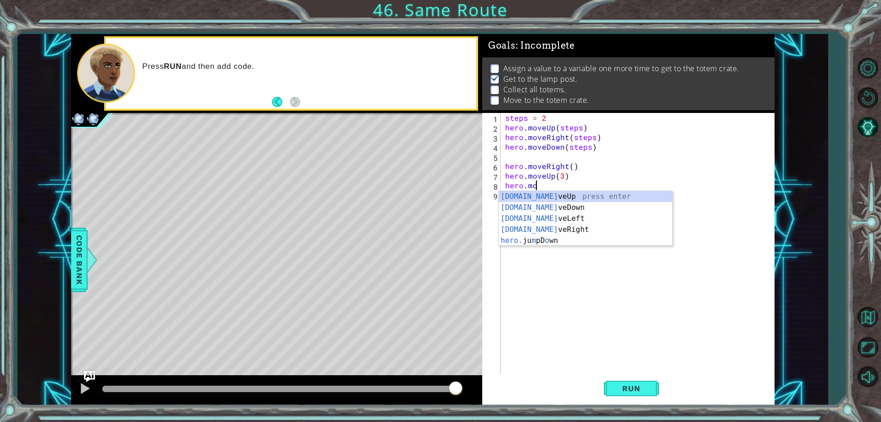
scroll to position [0, 2]
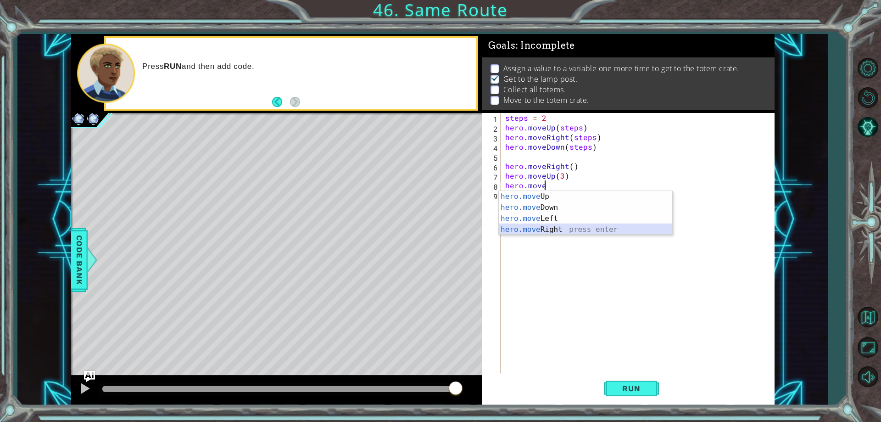
click at [545, 231] on div "hero.move Up press enter hero.move Down press enter hero.move Left press enter …" at bounding box center [586, 224] width 174 height 66
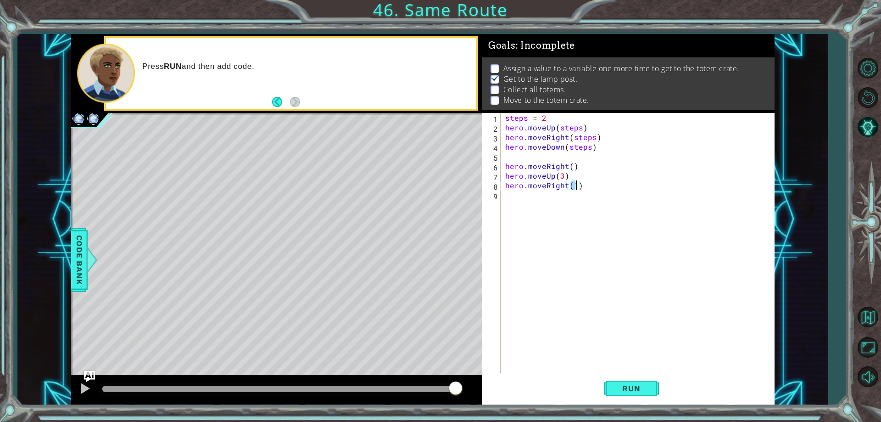
click at [578, 183] on div "steps = 2 hero . moveUp ( steps ) hero . moveRight ( steps ) hero . moveDown ( …" at bounding box center [640, 253] width 273 height 280
type textarea "hero.moveRight(3)"
click at [519, 199] on div "steps = 2 hero . moveUp ( steps ) hero . moveRight ( steps ) hero . moveDown ( …" at bounding box center [640, 253] width 273 height 280
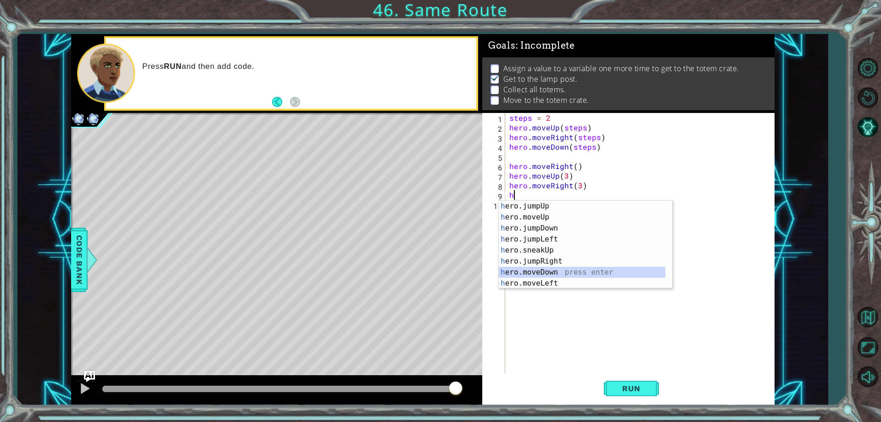
click at [555, 272] on div "h ero.jumpUp press enter h ero.moveUp press enter h ero.jumpDown press enter h …" at bounding box center [582, 256] width 167 height 110
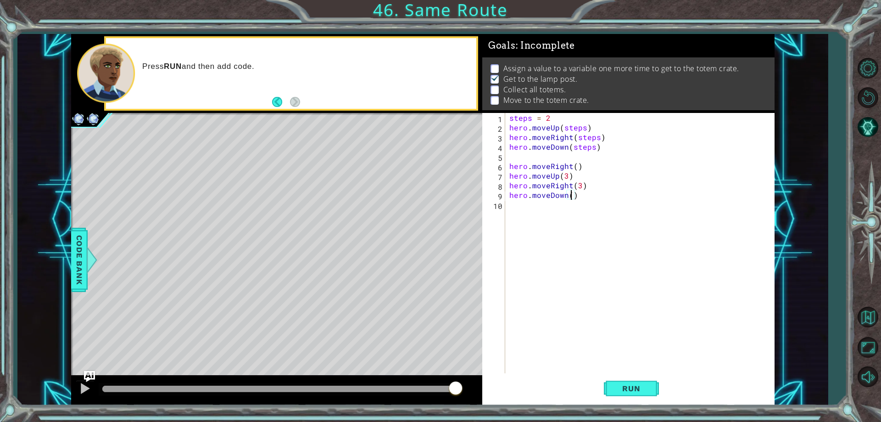
scroll to position [0, 4]
type textarea "hero.moveDown(3)"
click at [616, 378] on button "Run" at bounding box center [631, 388] width 55 height 29
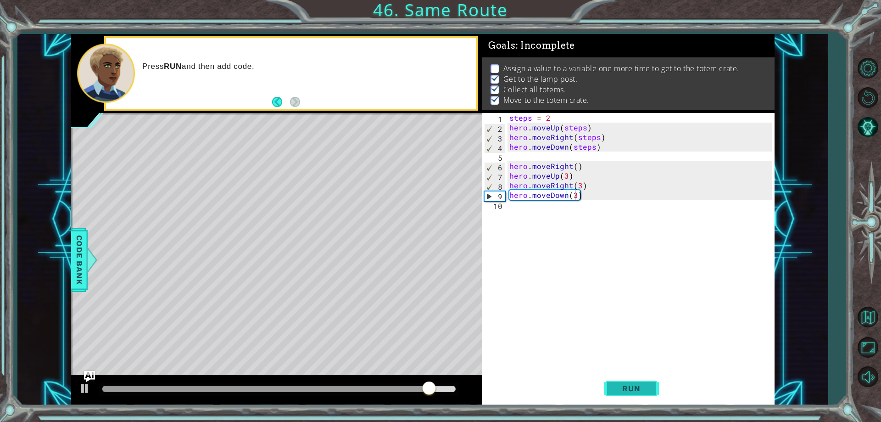
click at [627, 377] on button "Run" at bounding box center [631, 388] width 55 height 29
